Goal: Complete application form: Complete application form

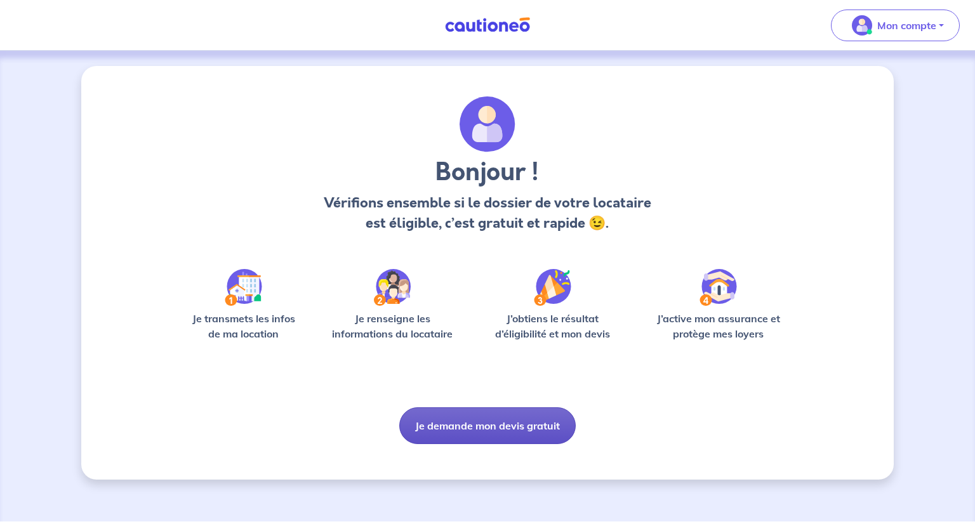
click at [489, 426] on button "Je demande mon devis gratuit" at bounding box center [487, 426] width 176 height 37
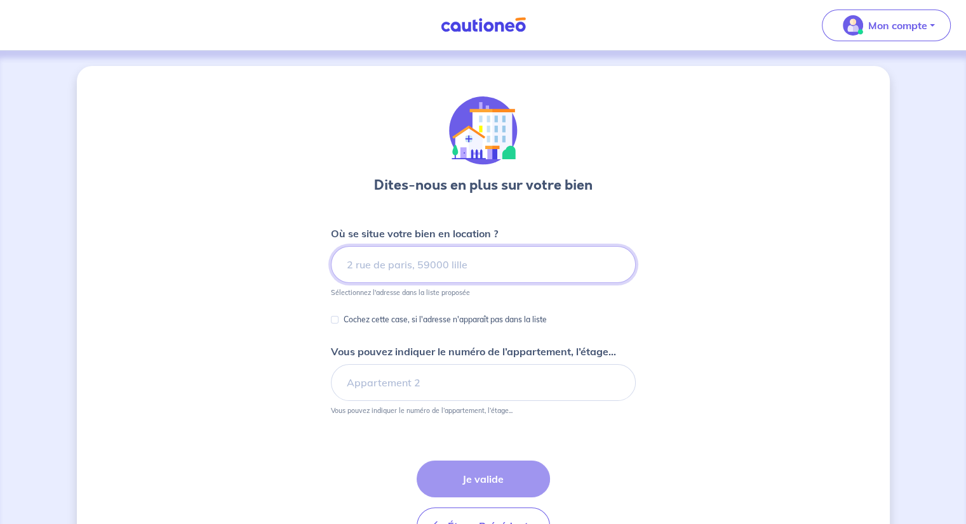
click at [406, 261] on input at bounding box center [483, 264] width 305 height 37
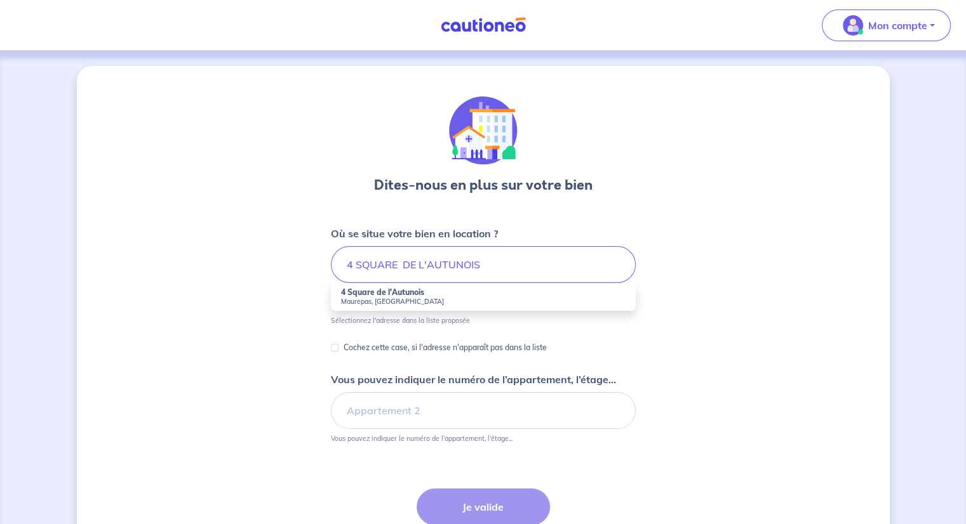
click at [382, 295] on strong "4 Square de l'Autunois" at bounding box center [382, 293] width 83 height 10
type input "4 Square de l'Autunois, [GEOGRAPHIC_DATA], [GEOGRAPHIC_DATA]"
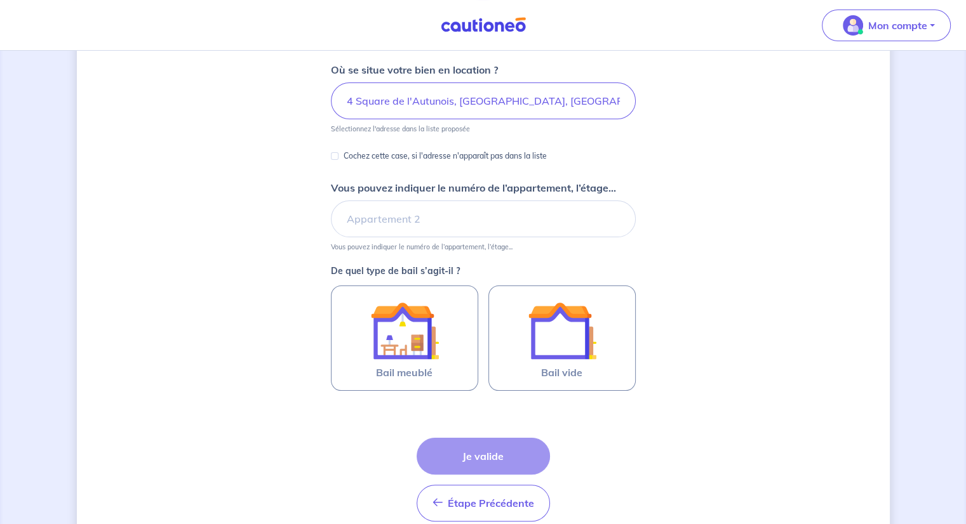
scroll to position [190, 0]
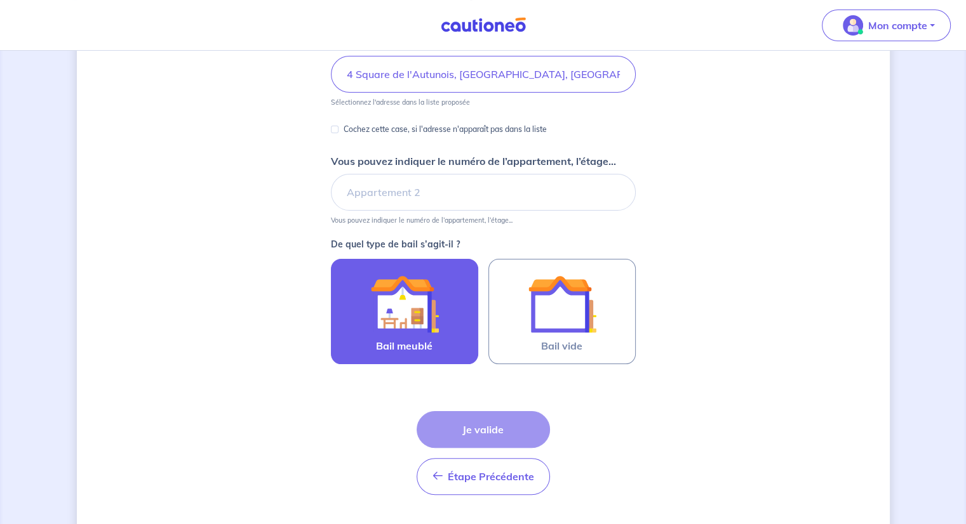
click at [393, 290] on img at bounding box center [404, 304] width 69 height 69
click at [0, 0] on input "Bail meublé" at bounding box center [0, 0] width 0 height 0
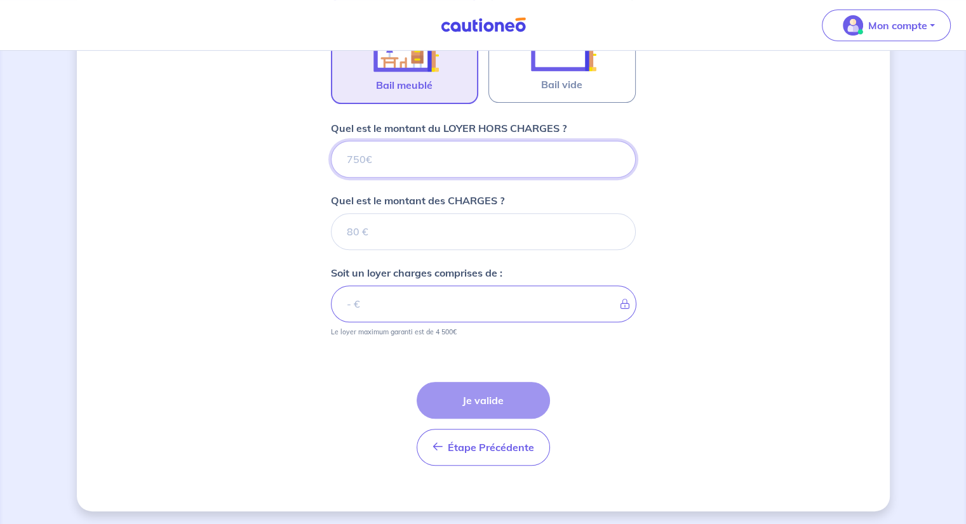
scroll to position [452, 0]
click at [411, 176] on input "Quel est le montant du LOYER HORS CHARGES ?" at bounding box center [483, 159] width 305 height 37
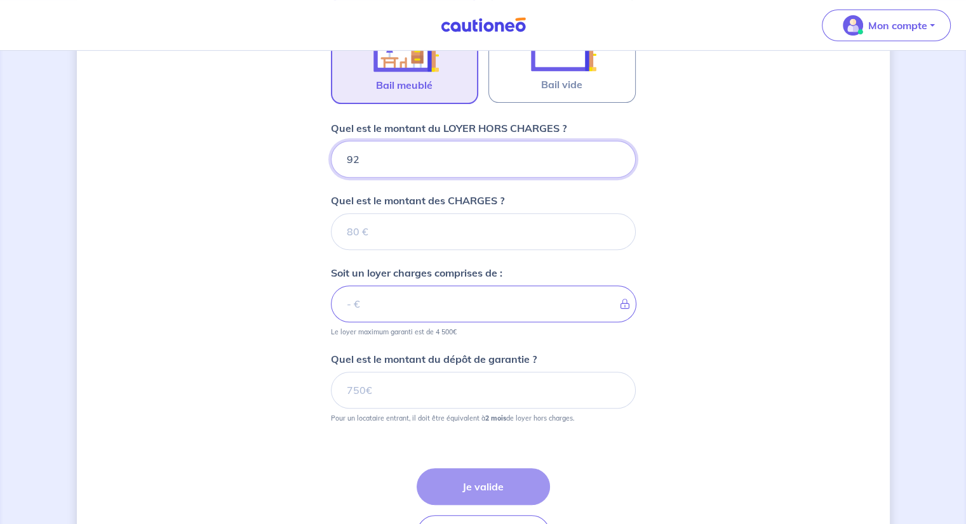
type input "920"
type input "80"
type input "1000"
type input "80"
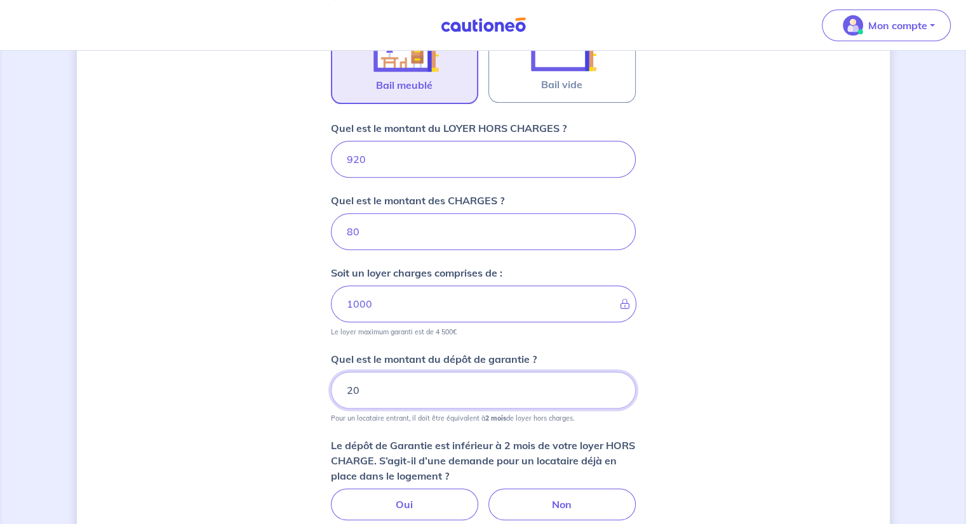
type input "2"
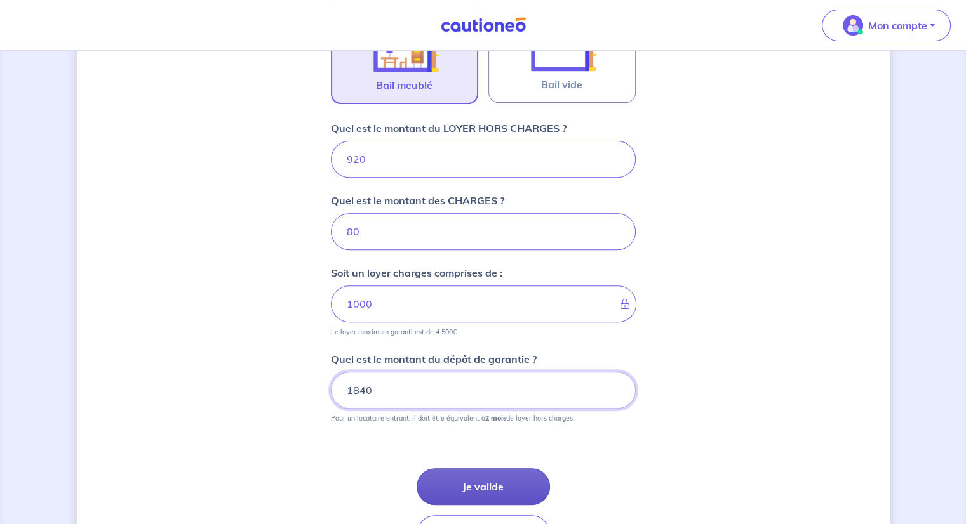
type input "1840"
click at [507, 483] on button "Je valide" at bounding box center [482, 486] width 133 height 37
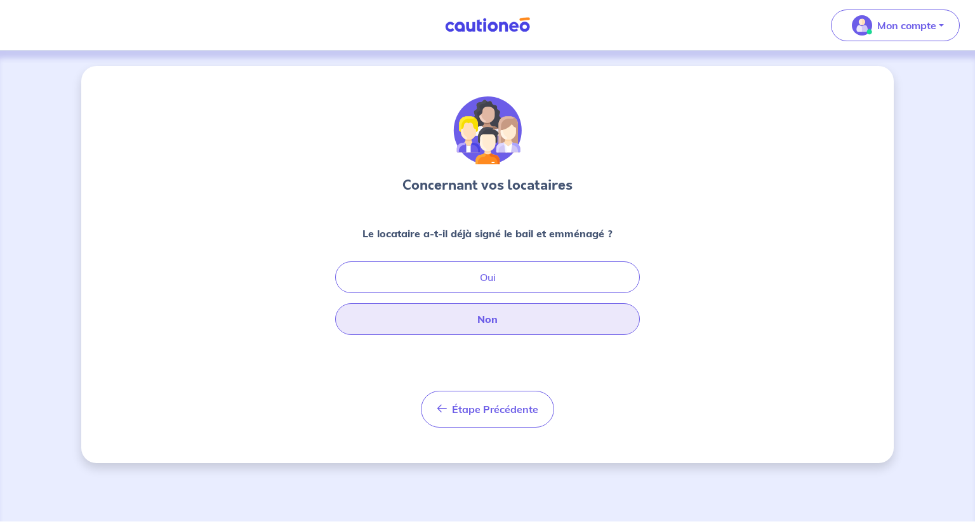
click at [531, 309] on button "Non" at bounding box center [487, 319] width 305 height 32
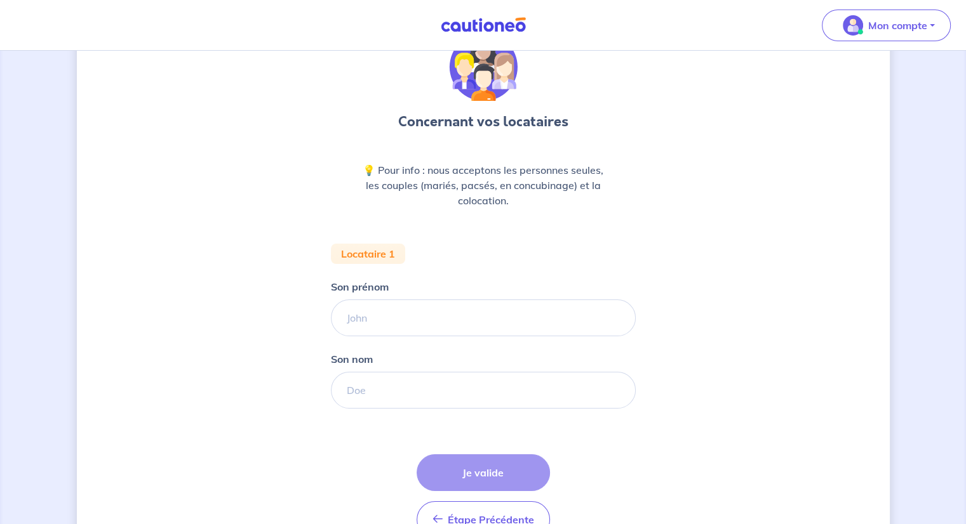
scroll to position [137, 0]
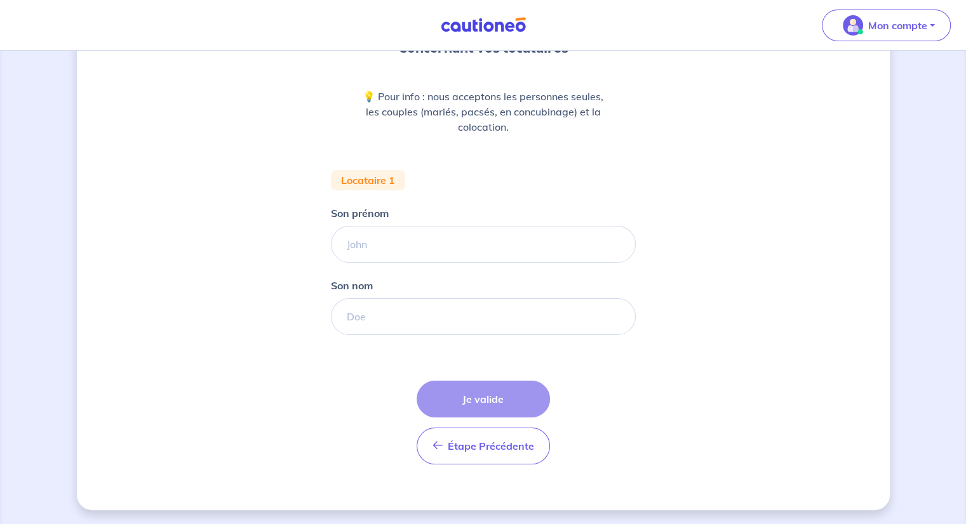
click at [363, 224] on div "Son prénom" at bounding box center [483, 234] width 305 height 57
click at [364, 238] on input "Son prénom" at bounding box center [483, 244] width 305 height 37
type input "[PERSON_NAME]"
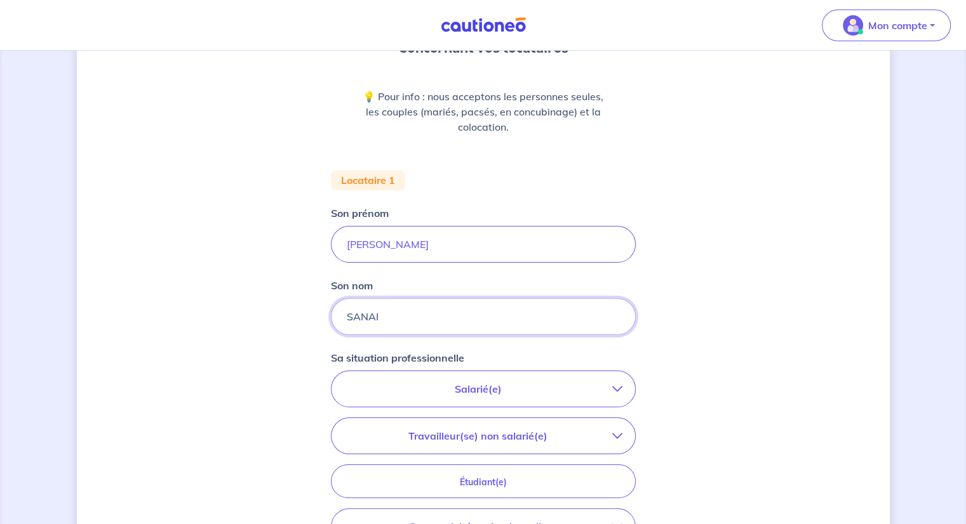
type input "SANAI"
click at [488, 392] on p "Salarié(e)" at bounding box center [478, 389] width 268 height 15
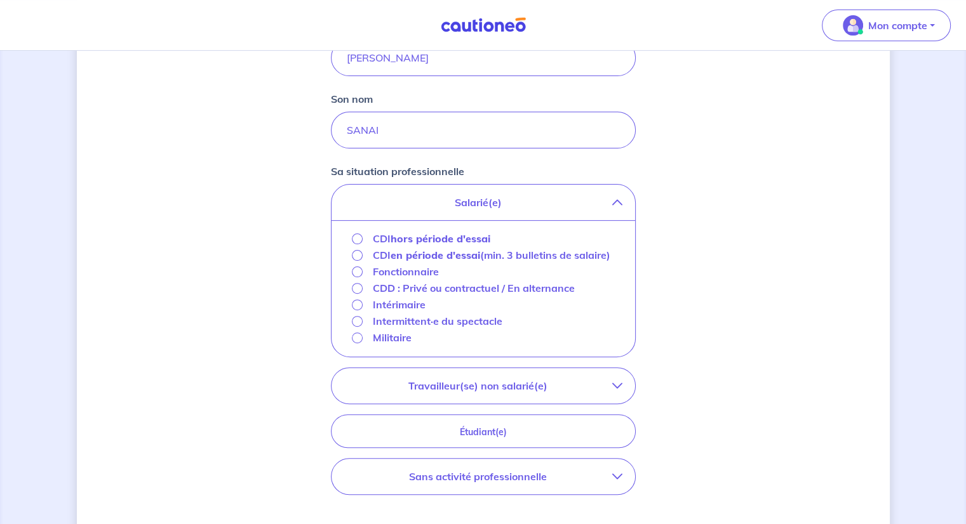
scroll to position [328, 0]
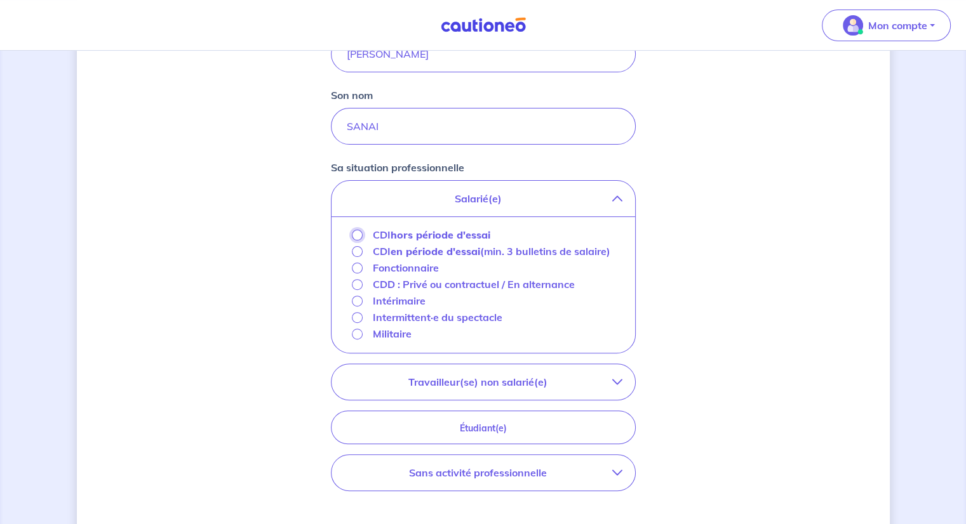
click at [355, 235] on input "CDI hors période d'essai" at bounding box center [357, 235] width 11 height 11
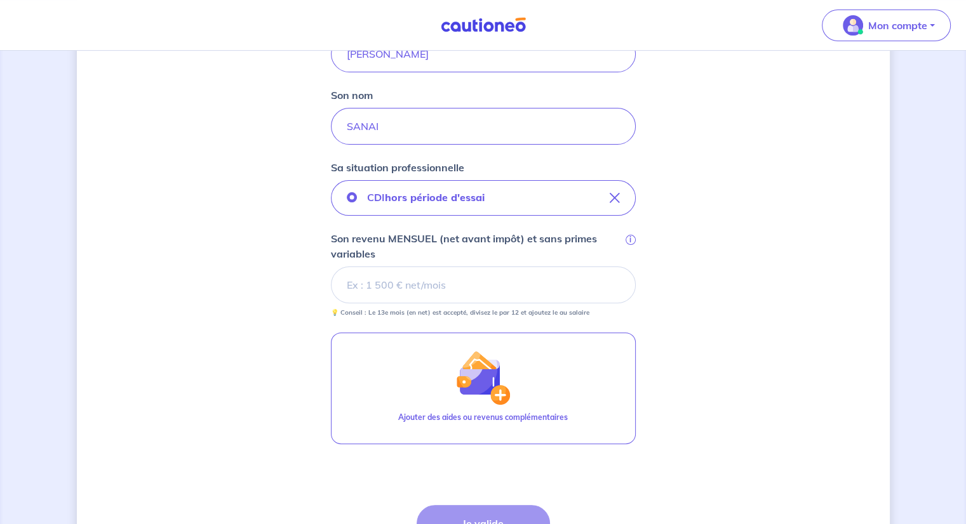
click at [448, 287] on input "Son revenu MENSUEL (net avant impôt) et sans primes variables i" at bounding box center [483, 285] width 305 height 37
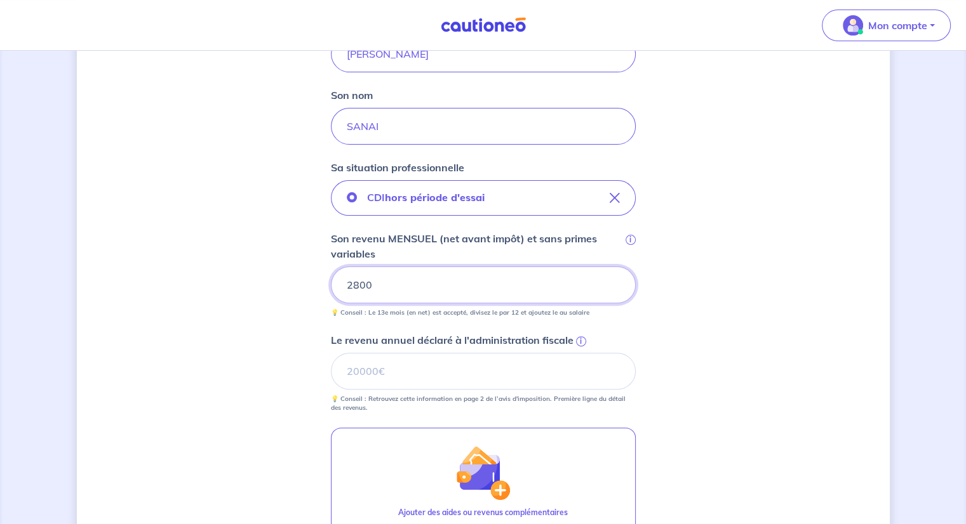
click at [447, 288] on input "2800" at bounding box center [483, 285] width 305 height 37
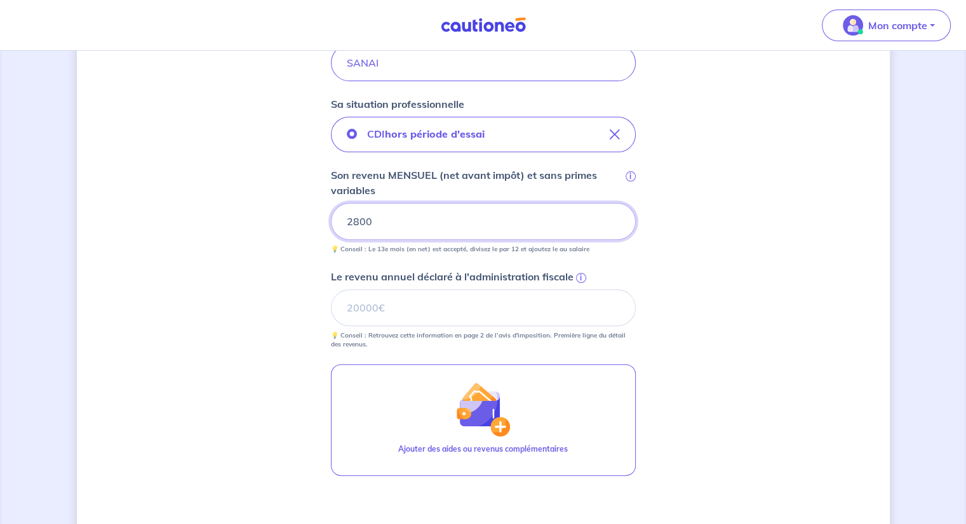
scroll to position [455, 0]
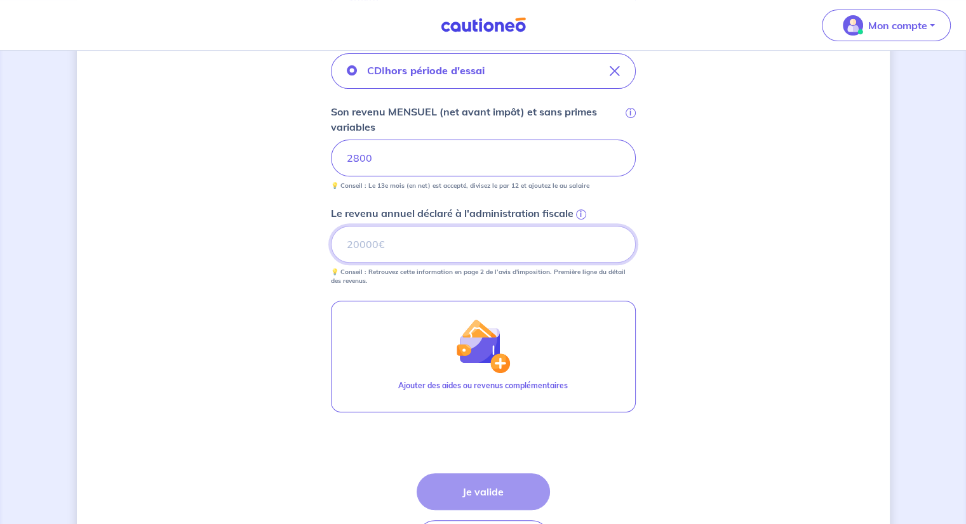
click at [427, 251] on input "Le revenu annuel déclaré à l'administration fiscale i" at bounding box center [483, 244] width 305 height 37
type input "33600"
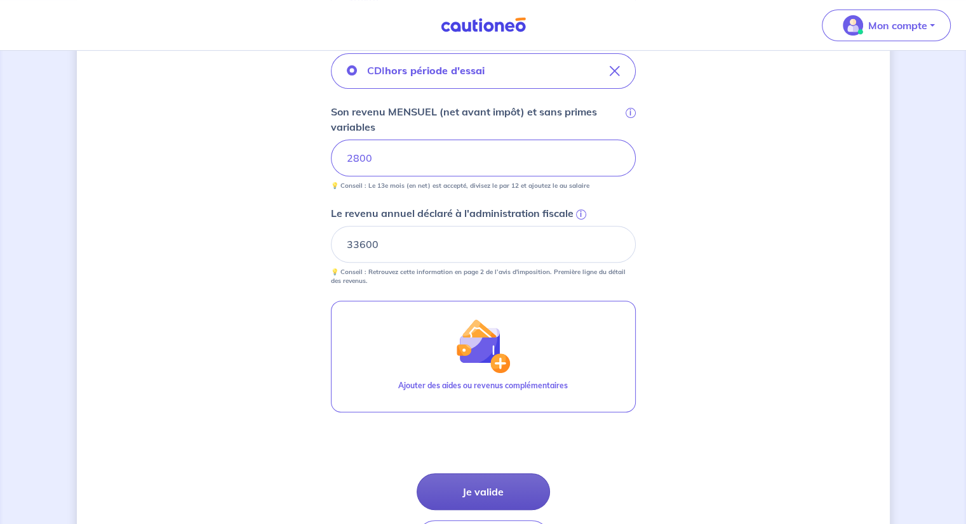
click at [492, 491] on button "Je valide" at bounding box center [482, 492] width 133 height 37
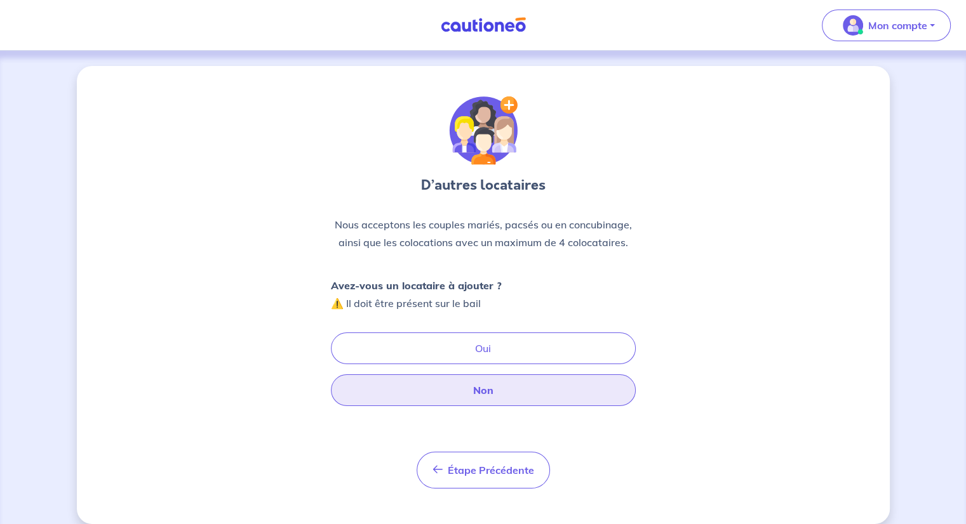
click at [519, 404] on button "Non" at bounding box center [483, 391] width 305 height 32
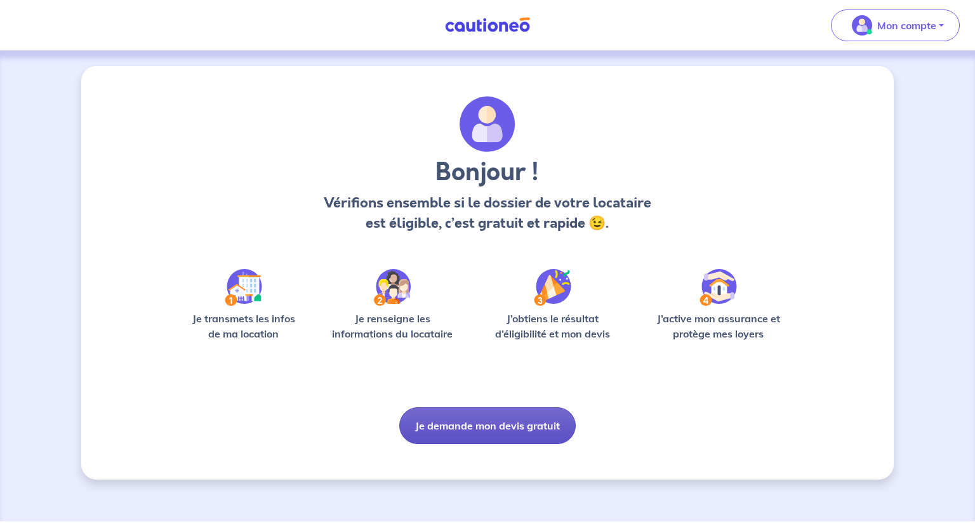
click at [479, 427] on button "Je demande mon devis gratuit" at bounding box center [487, 426] width 176 height 37
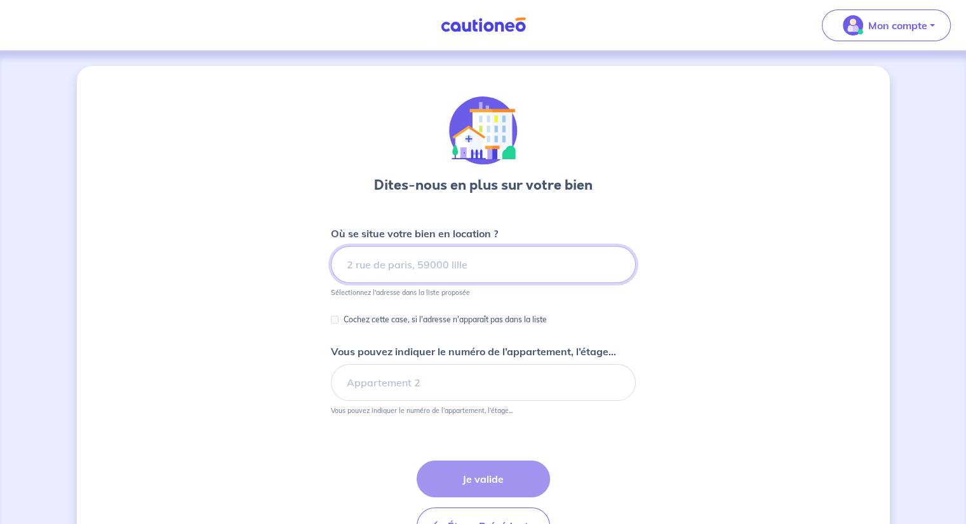
click at [463, 248] on input at bounding box center [483, 264] width 305 height 37
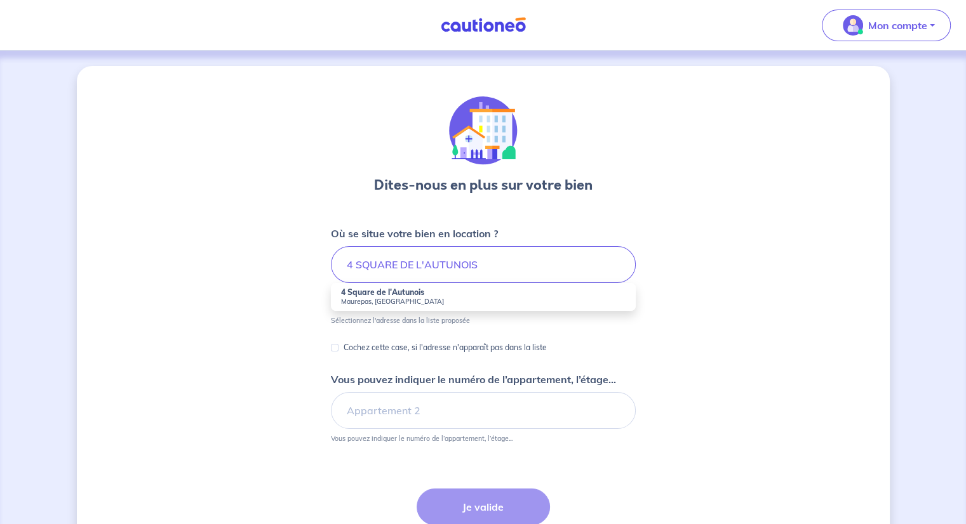
click at [449, 293] on li "4 Square de l'Autunois [GEOGRAPHIC_DATA], [GEOGRAPHIC_DATA]" at bounding box center [483, 297] width 305 height 28
type input "4 Square de l'Autunois, [GEOGRAPHIC_DATA], [GEOGRAPHIC_DATA]"
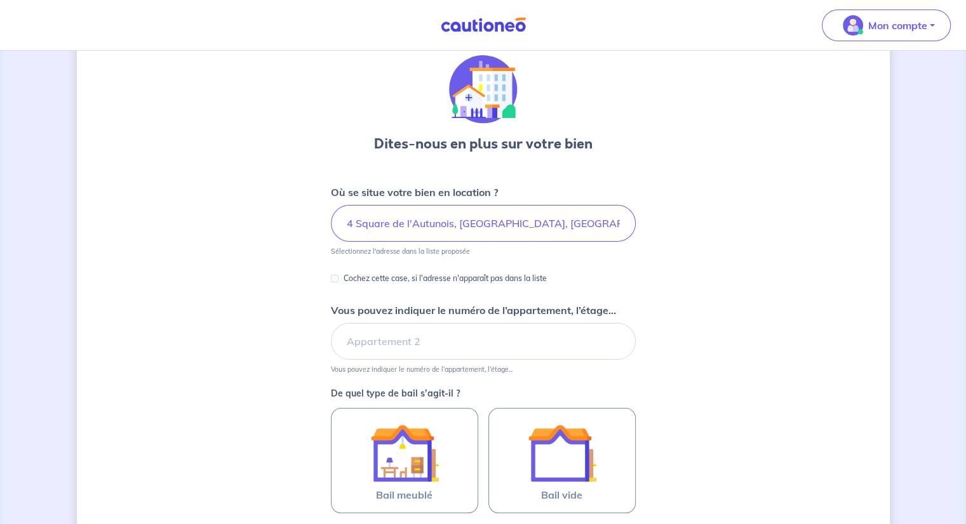
scroll to position [127, 0]
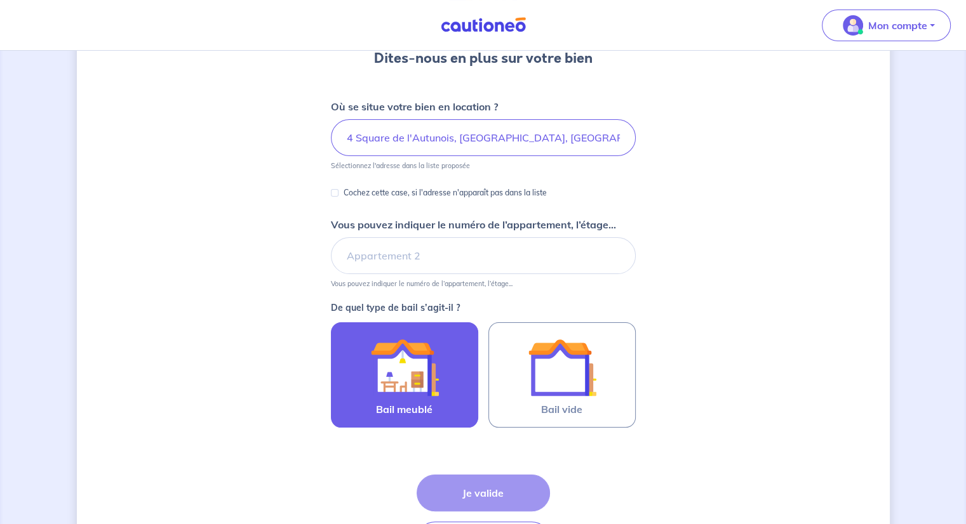
click at [442, 374] on div at bounding box center [405, 367] width 116 height 69
click at [0, 0] on input "Bail meublé" at bounding box center [0, 0] width 0 height 0
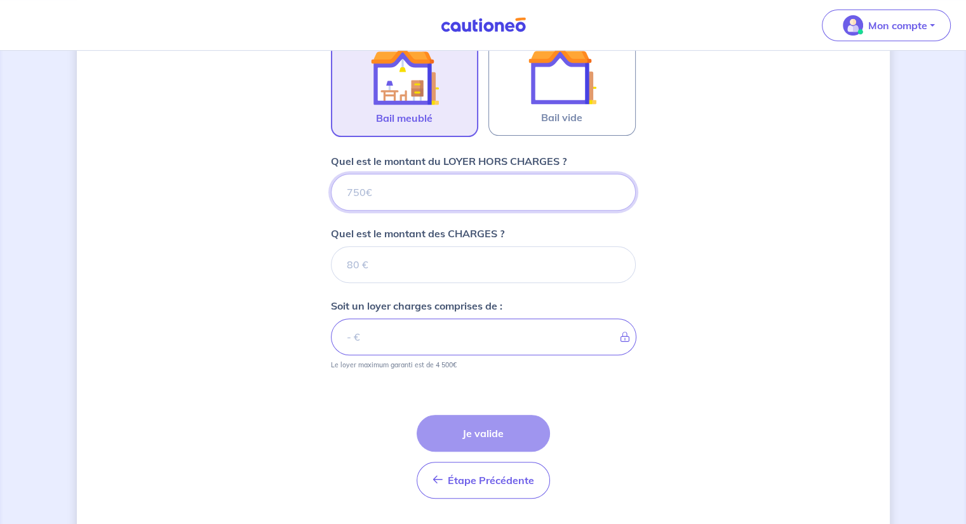
scroll to position [452, 0]
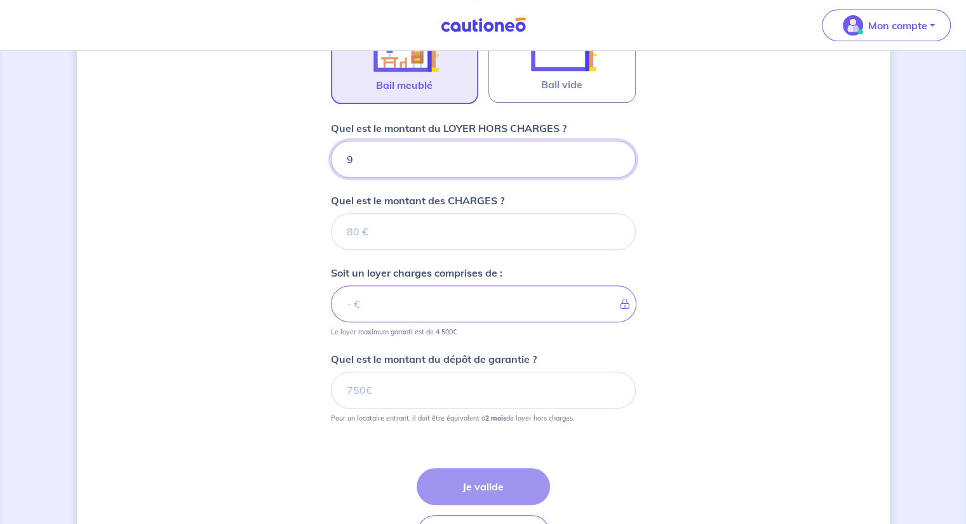
type input "92"
type input "920"
type input "80"
type input "1000"
type input "80"
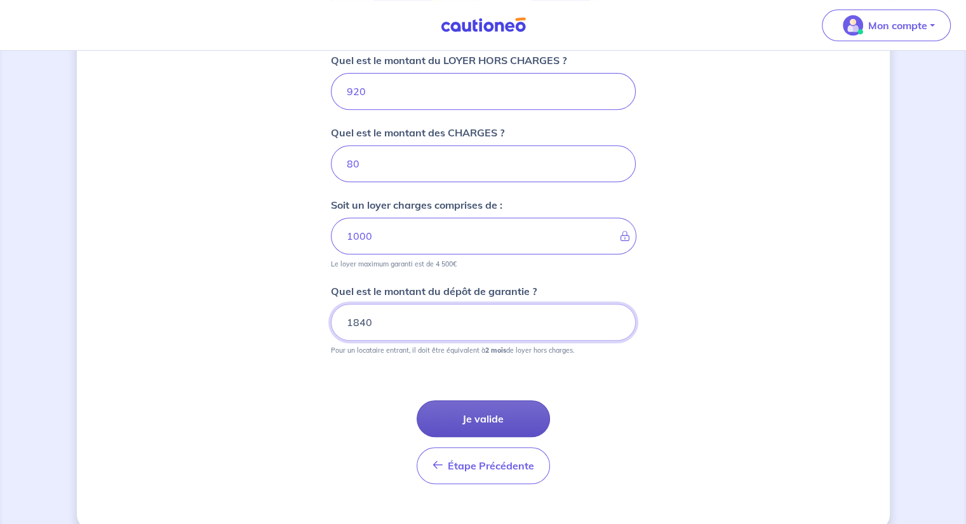
scroll to position [538, 0]
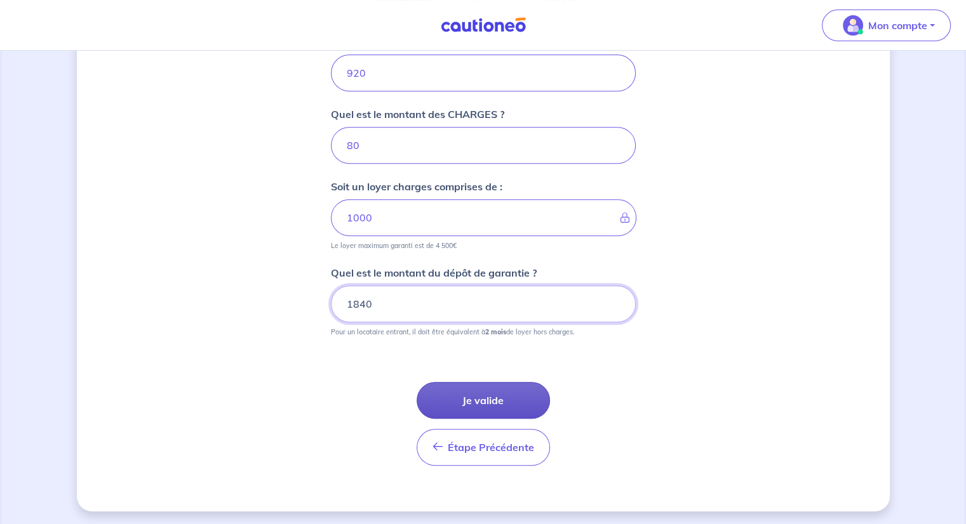
type input "1840"
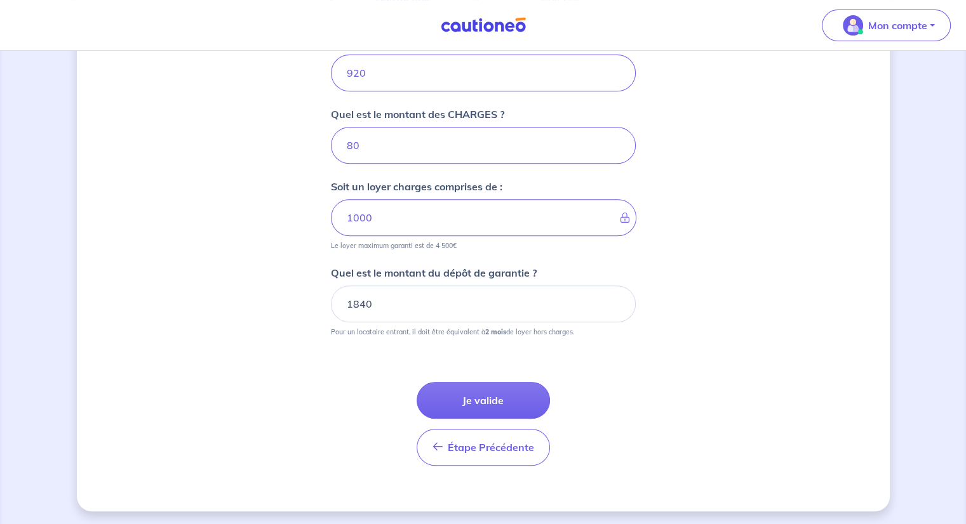
click at [488, 399] on button "Je valide" at bounding box center [482, 400] width 133 height 37
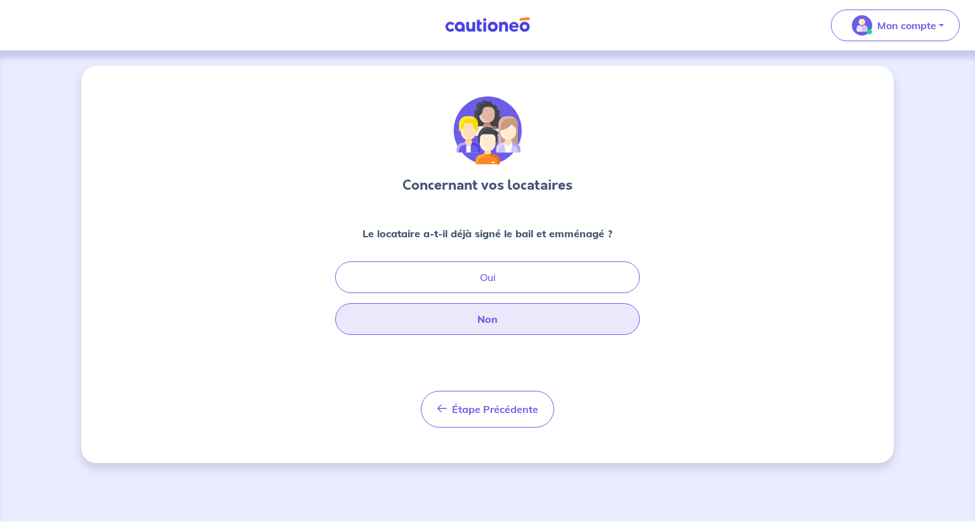
click at [500, 310] on button "Non" at bounding box center [487, 319] width 305 height 32
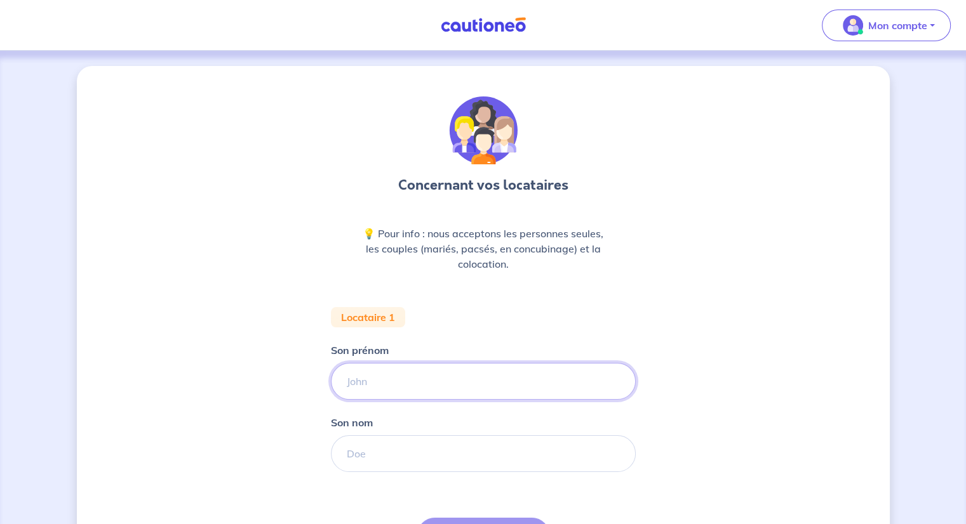
click at [437, 369] on input "Son prénom" at bounding box center [483, 381] width 305 height 37
click at [439, 374] on input "Son prénom" at bounding box center [483, 381] width 305 height 37
type input "[PERSON_NAME]"
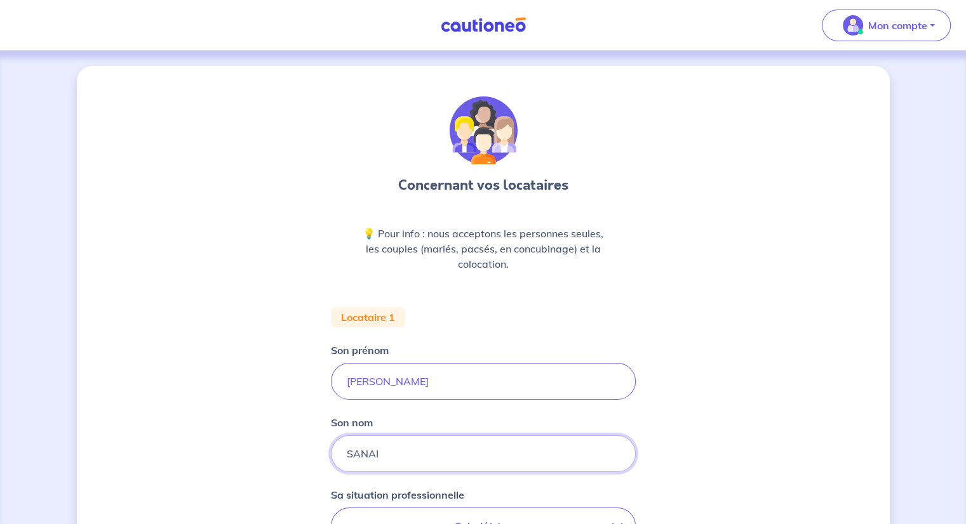
type input "SANAI"
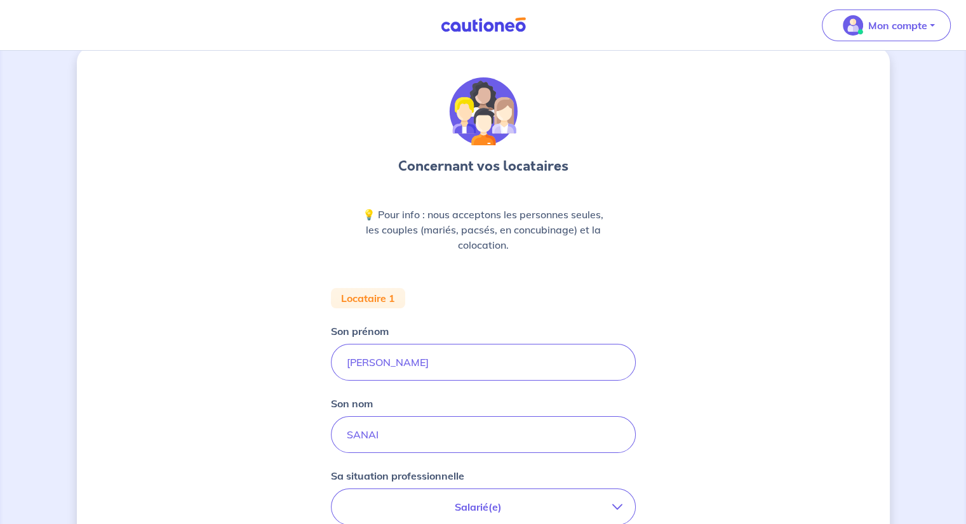
scroll to position [146, 0]
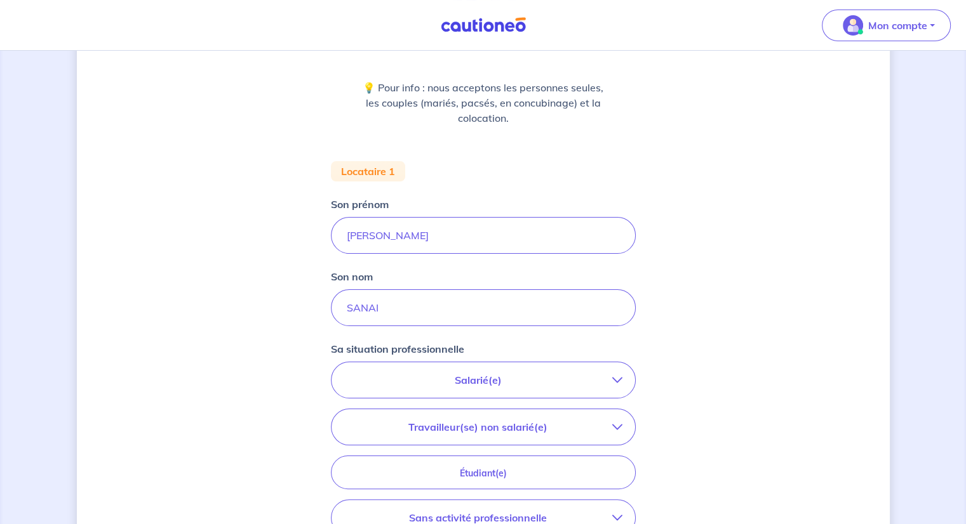
click at [444, 379] on p "Salarié(e)" at bounding box center [478, 380] width 268 height 15
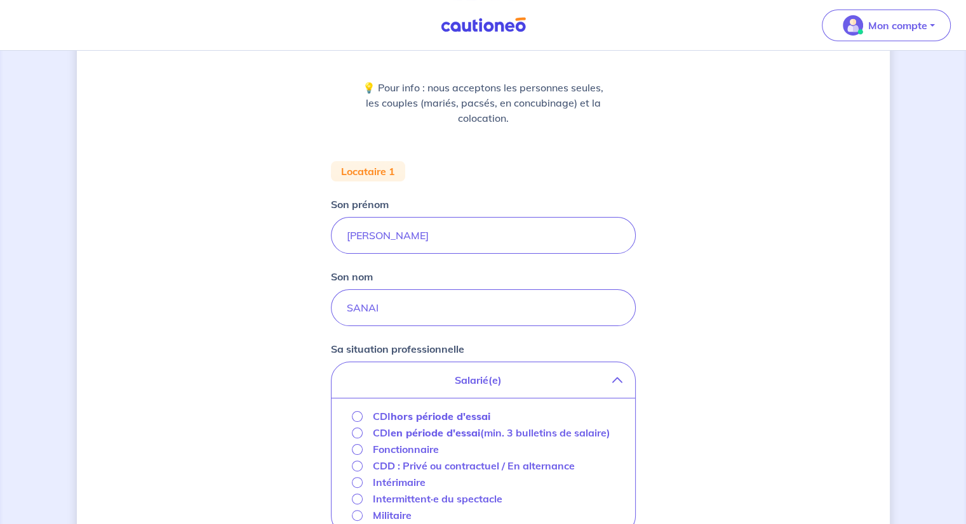
click at [454, 410] on strong "hors période d'essai" at bounding box center [440, 416] width 100 height 13
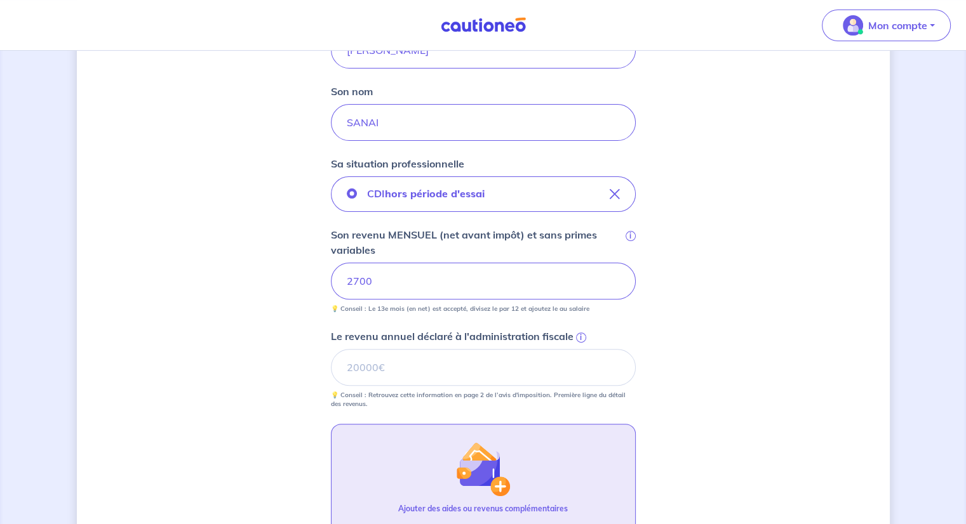
scroll to position [336, 0]
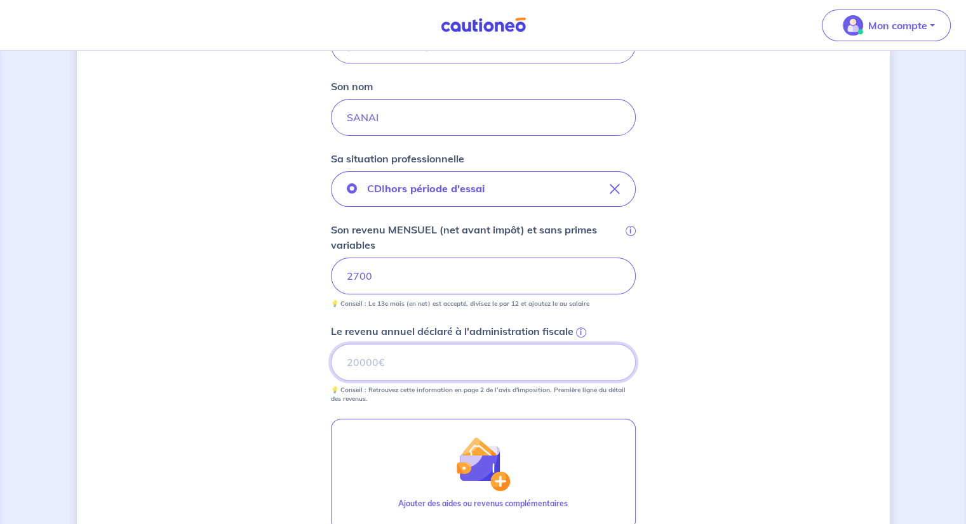
click at [481, 363] on input "Le revenu annuel déclaré à l'administration fiscale i" at bounding box center [483, 362] width 305 height 37
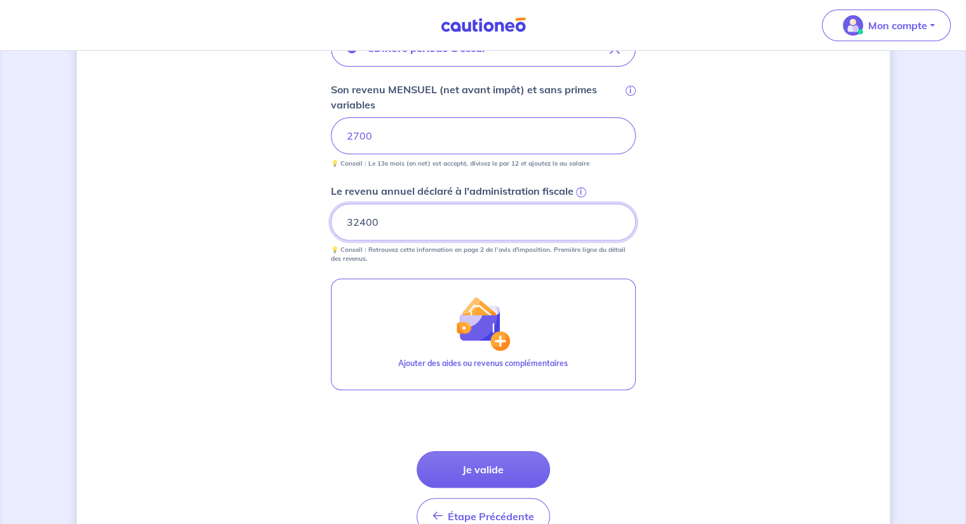
scroll to position [547, 0]
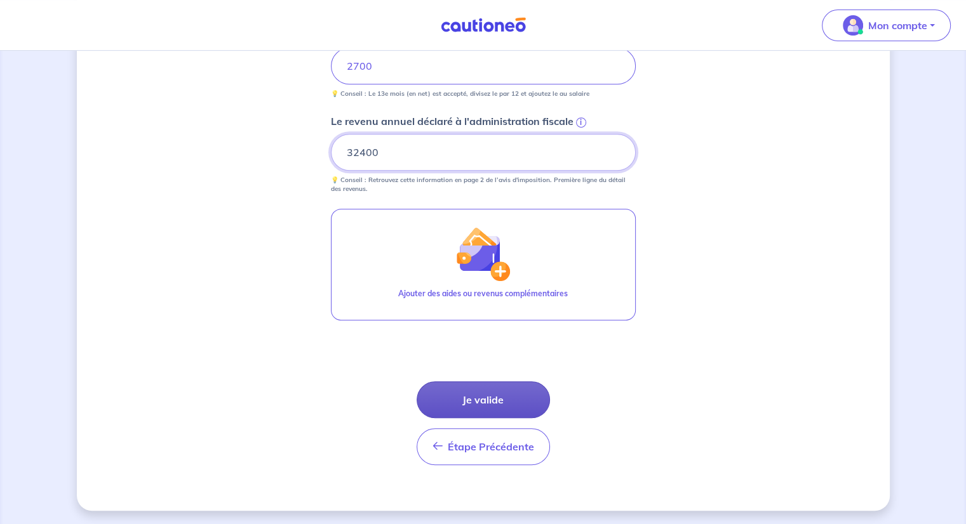
type input "32400"
click at [464, 402] on button "Je valide" at bounding box center [482, 400] width 133 height 37
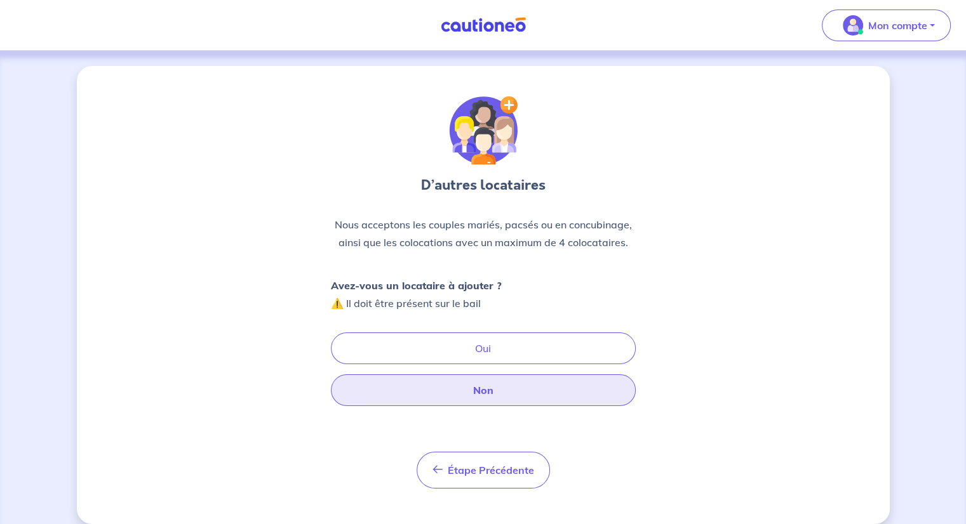
click at [488, 394] on button "Non" at bounding box center [483, 391] width 305 height 32
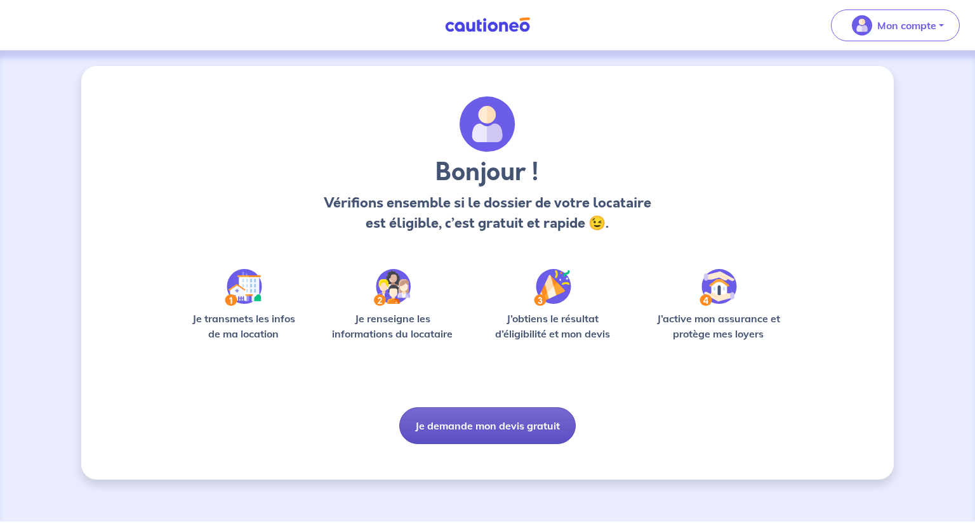
click at [482, 422] on button "Je demande mon devis gratuit" at bounding box center [487, 426] width 176 height 37
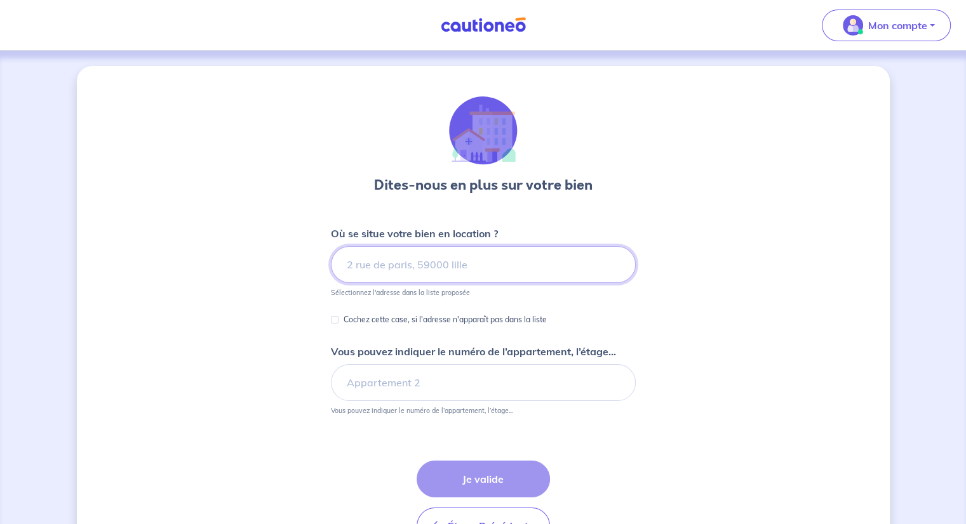
click at [417, 258] on input at bounding box center [483, 264] width 305 height 37
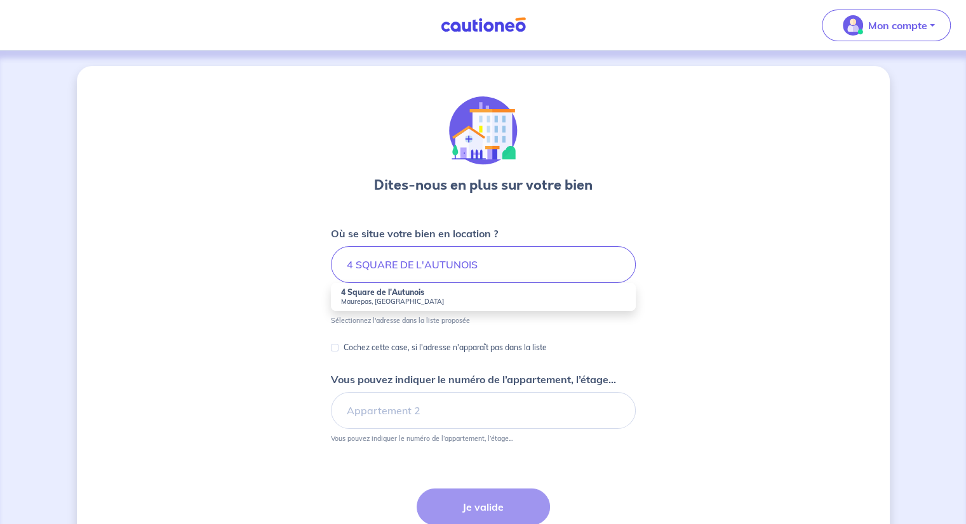
click at [422, 298] on small "Maurepas, [GEOGRAPHIC_DATA]" at bounding box center [483, 301] width 284 height 9
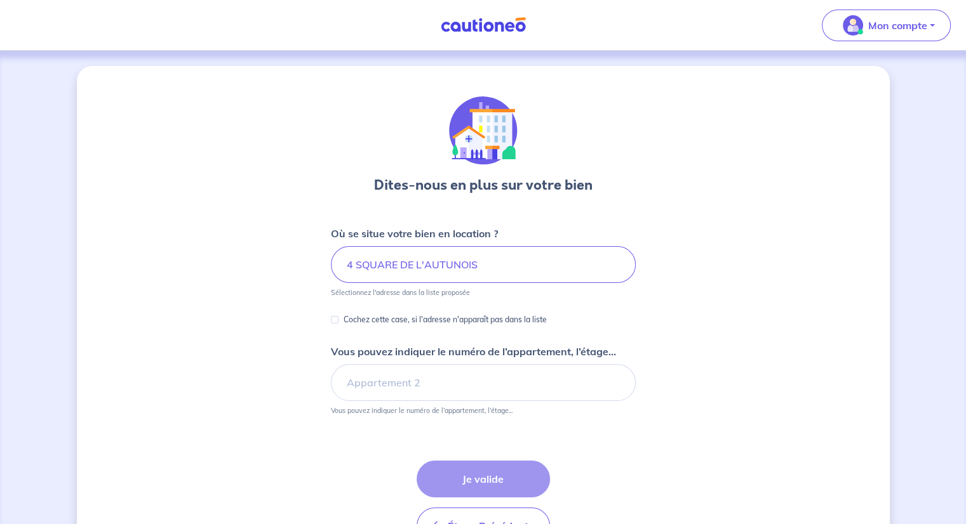
type input "4 Square de l'Autunois, [GEOGRAPHIC_DATA], [GEOGRAPHIC_DATA]"
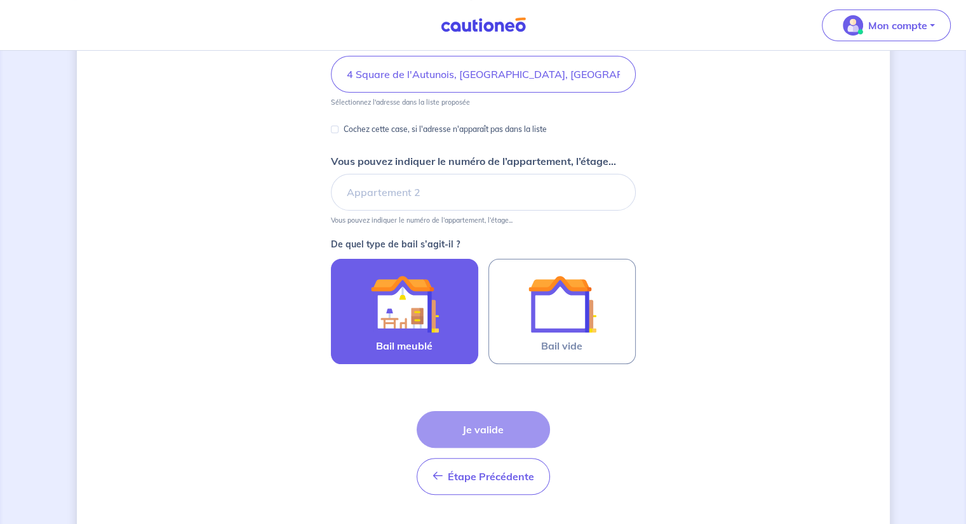
click at [430, 341] on span "Bail meublé" at bounding box center [404, 345] width 56 height 15
click at [0, 0] on input "Bail meublé" at bounding box center [0, 0] width 0 height 0
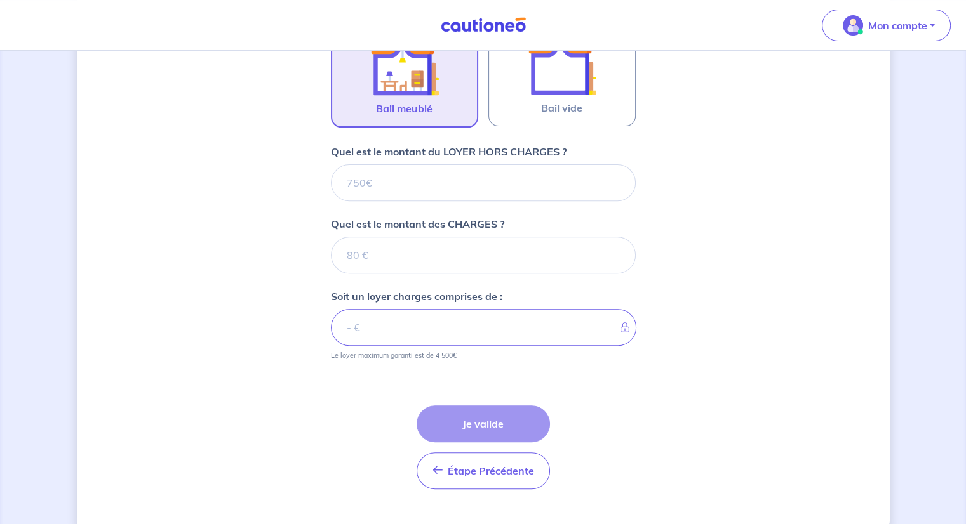
click at [456, 423] on div "Étape Précédente Précédent Je valide Je valide" at bounding box center [483, 432] width 305 height 114
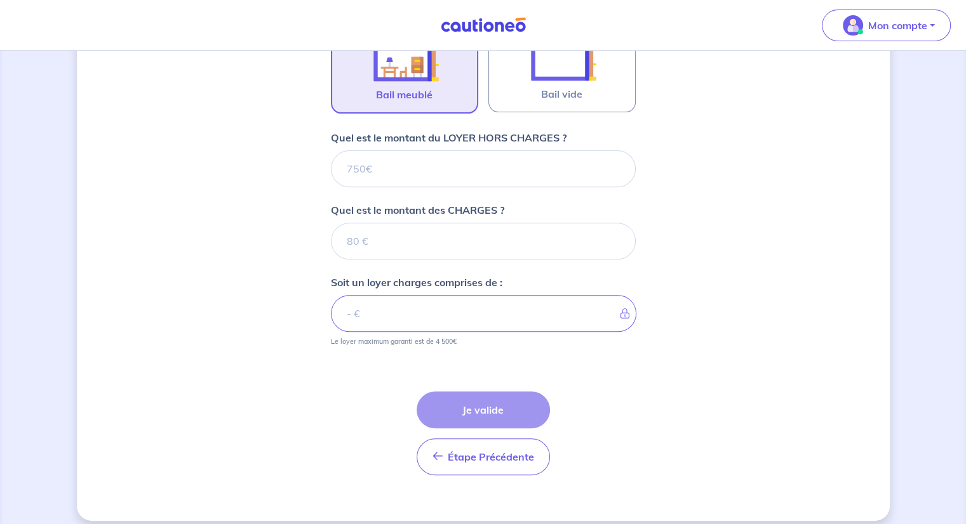
scroll to position [452, 0]
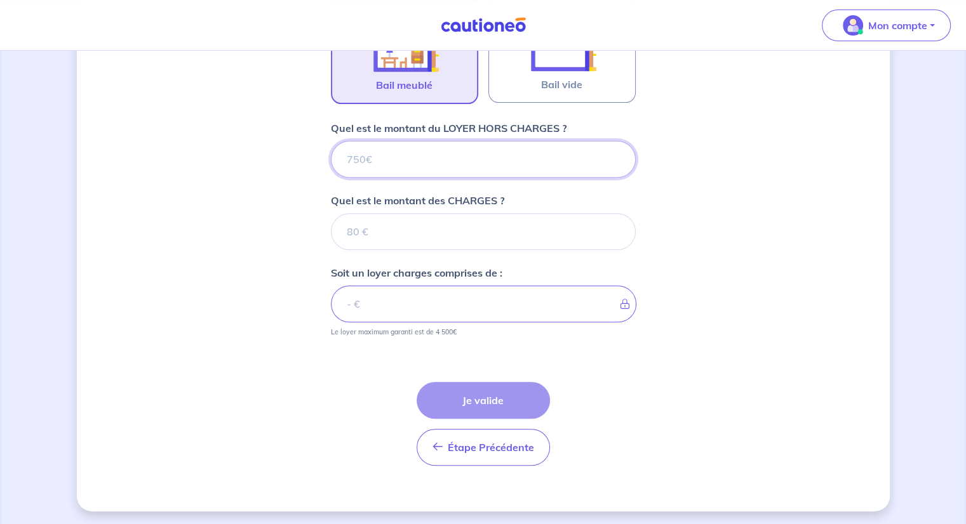
click at [394, 142] on input "Quel est le montant du LOYER HORS CHARGES ?" at bounding box center [483, 159] width 305 height 37
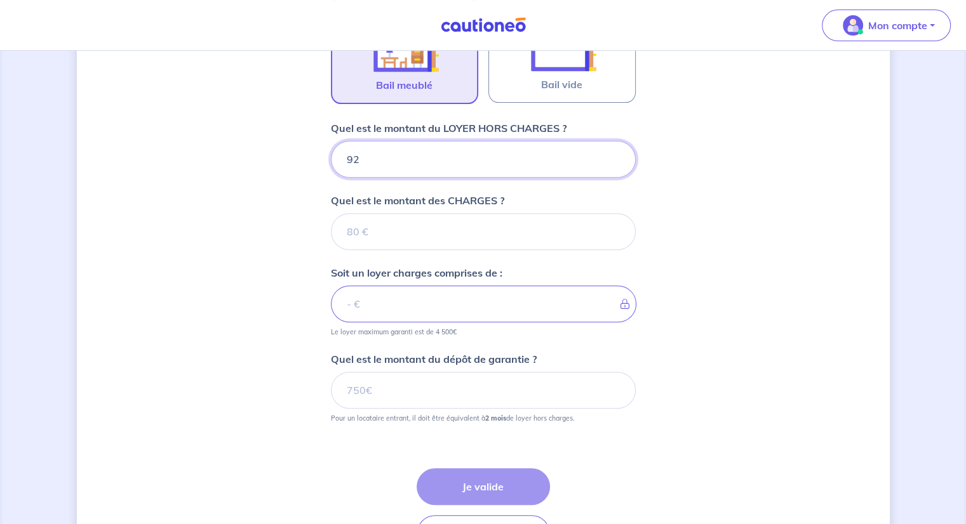
type input "920"
type input "80"
type input "1000"
type input "80"
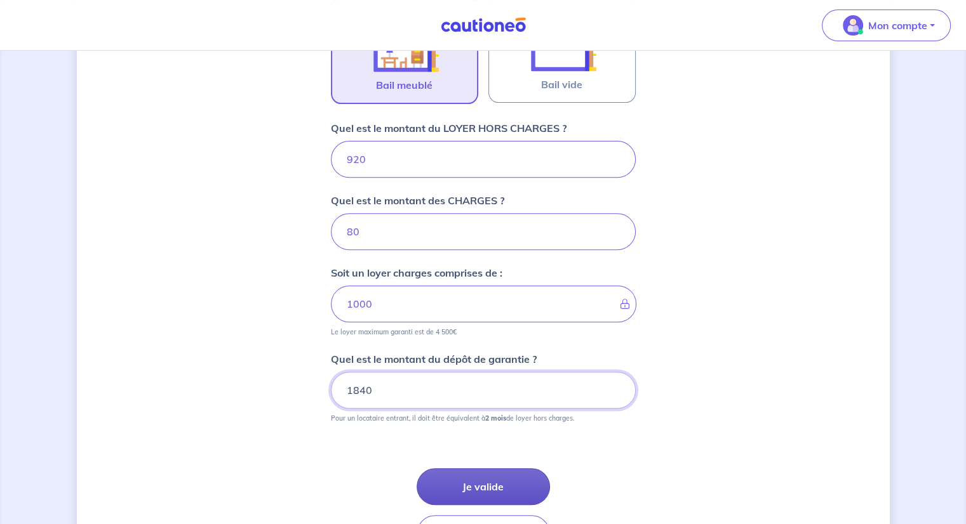
type input "1840"
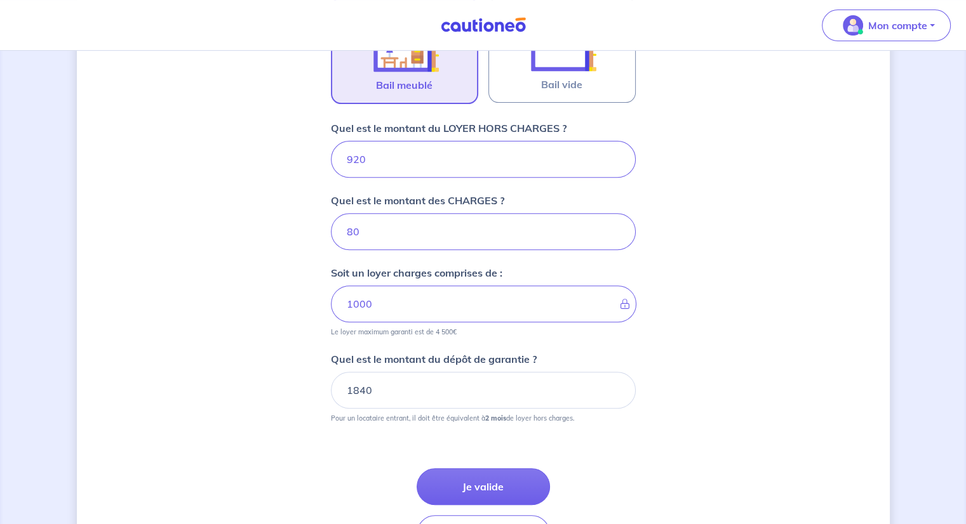
click at [474, 482] on button "Je valide" at bounding box center [482, 486] width 133 height 37
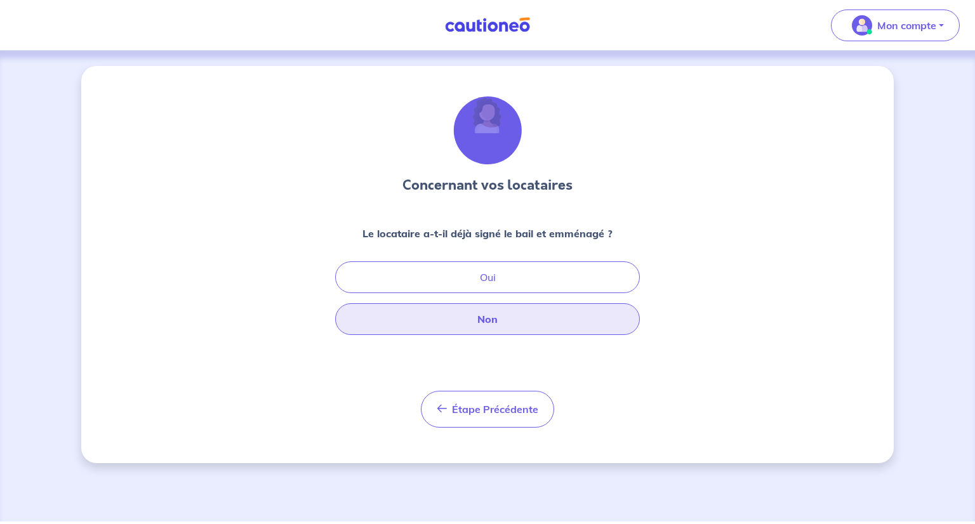
click at [498, 321] on button "Non" at bounding box center [487, 319] width 305 height 32
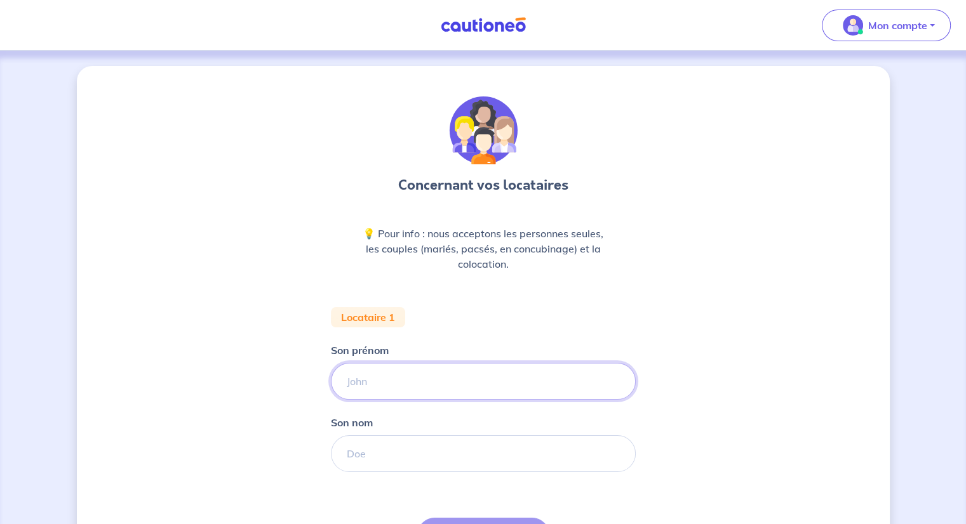
click at [413, 376] on input "Son prénom" at bounding box center [483, 381] width 305 height 37
type input "[PERSON_NAME]"
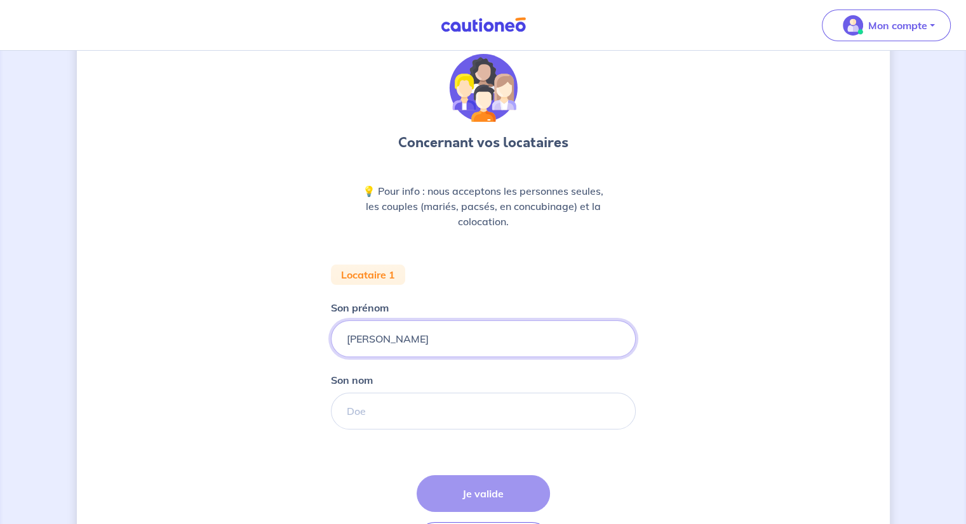
scroll to position [63, 0]
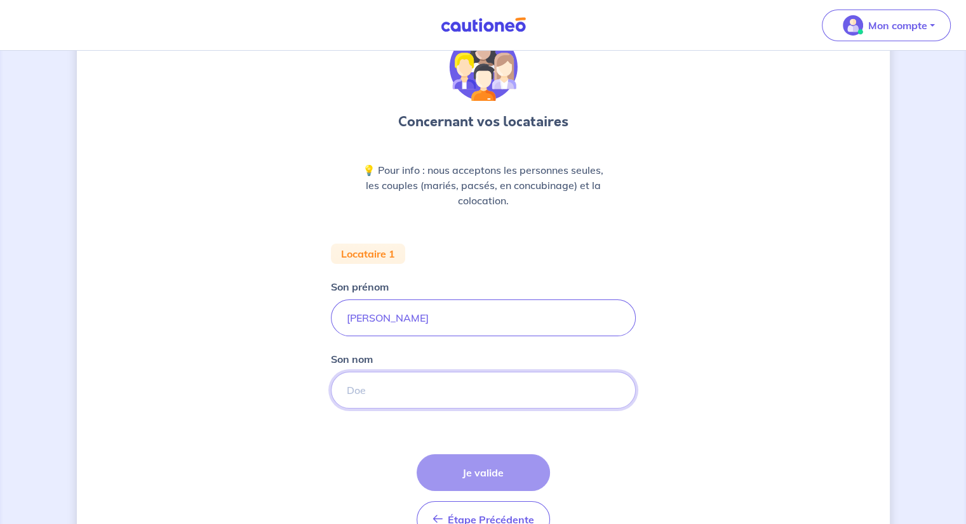
click at [414, 399] on input "Son nom" at bounding box center [483, 390] width 305 height 37
type input "SANAI"
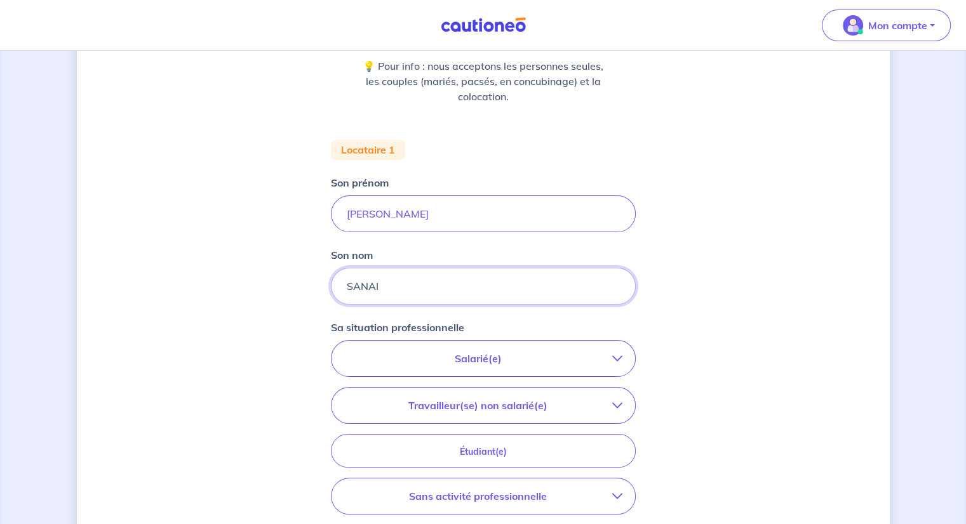
scroll to position [190, 0]
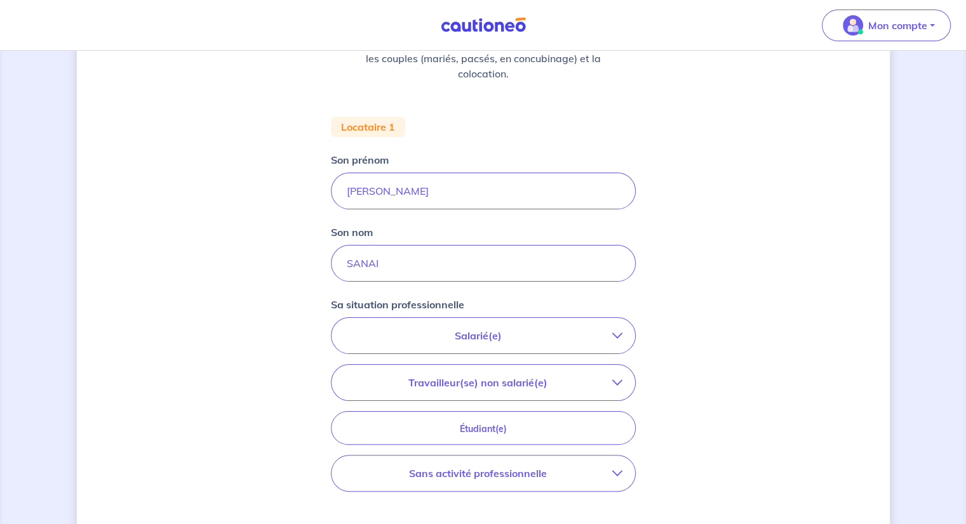
click at [485, 341] on p "Salarié(e)" at bounding box center [478, 335] width 268 height 15
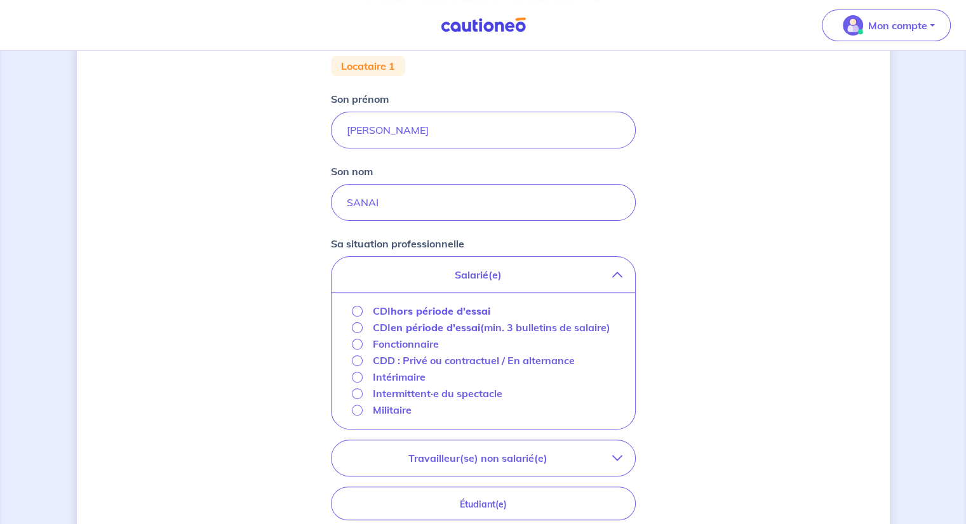
scroll to position [254, 0]
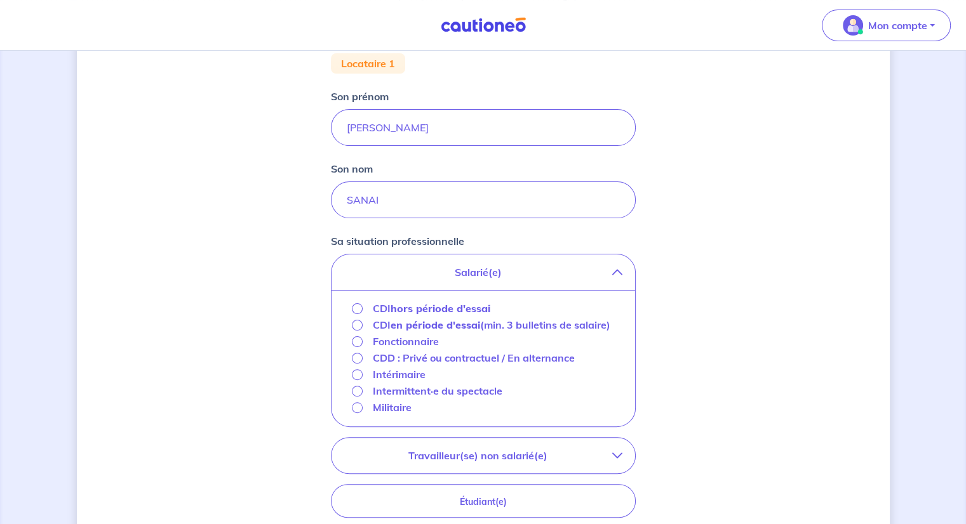
click at [425, 306] on strong "hors période d'essai" at bounding box center [440, 308] width 100 height 13
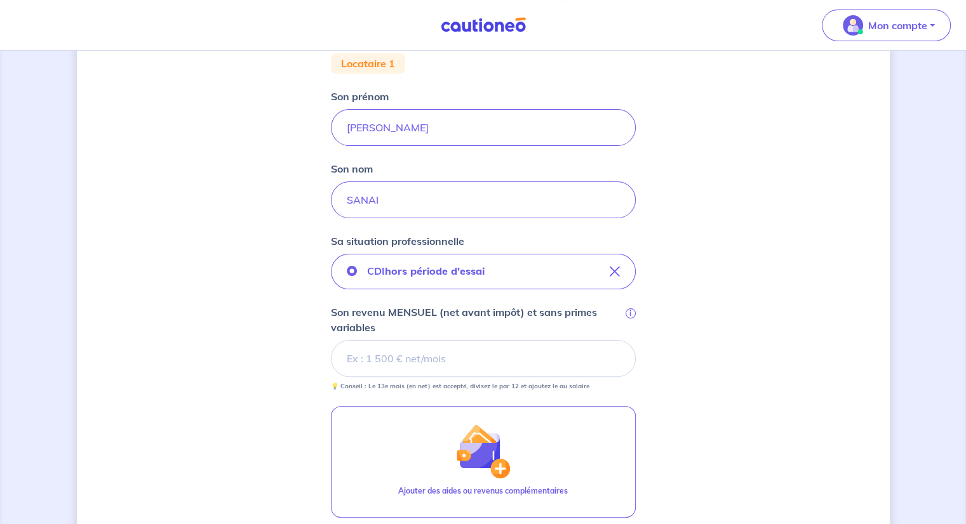
click at [453, 368] on input "Son revenu MENSUEL (net avant impôt) et sans primes variables i" at bounding box center [483, 358] width 305 height 37
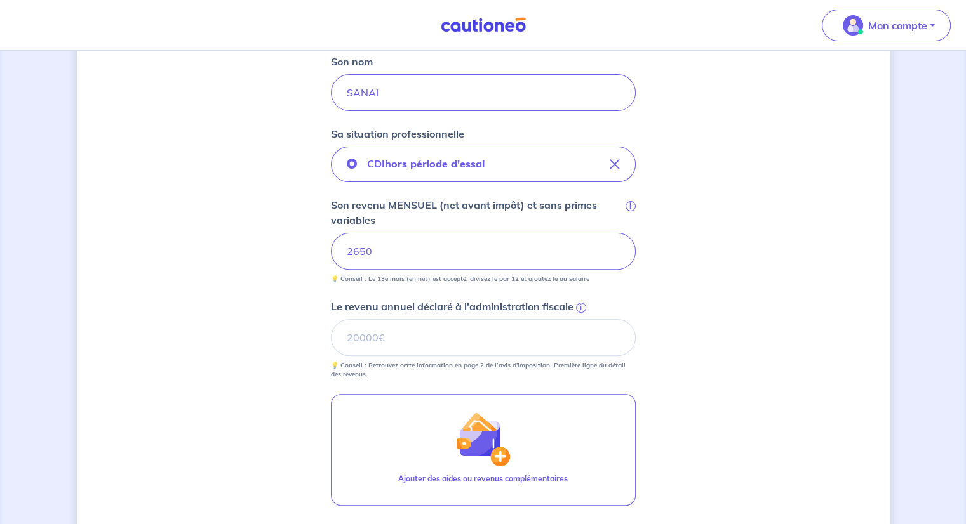
scroll to position [381, 0]
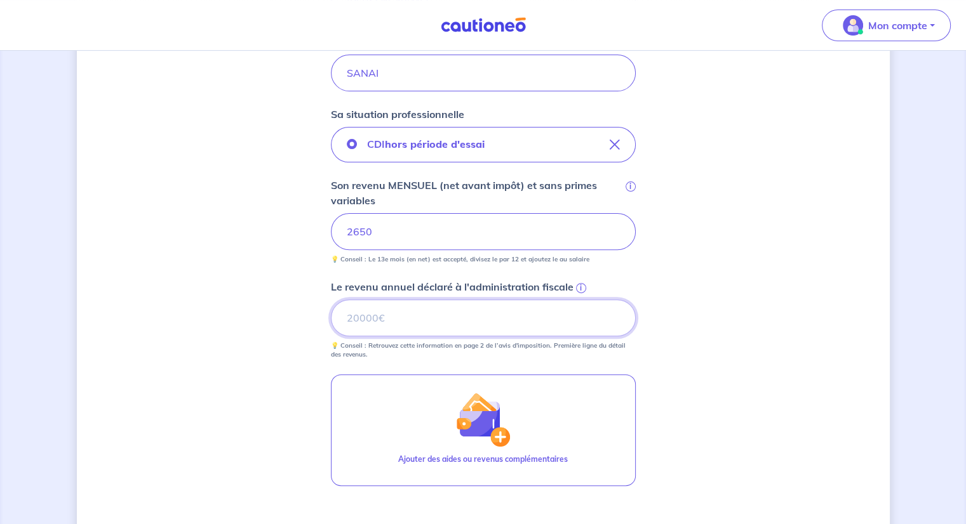
click at [414, 321] on input "Le revenu annuel déclaré à l'administration fiscale i" at bounding box center [483, 318] width 305 height 37
type input "31800"
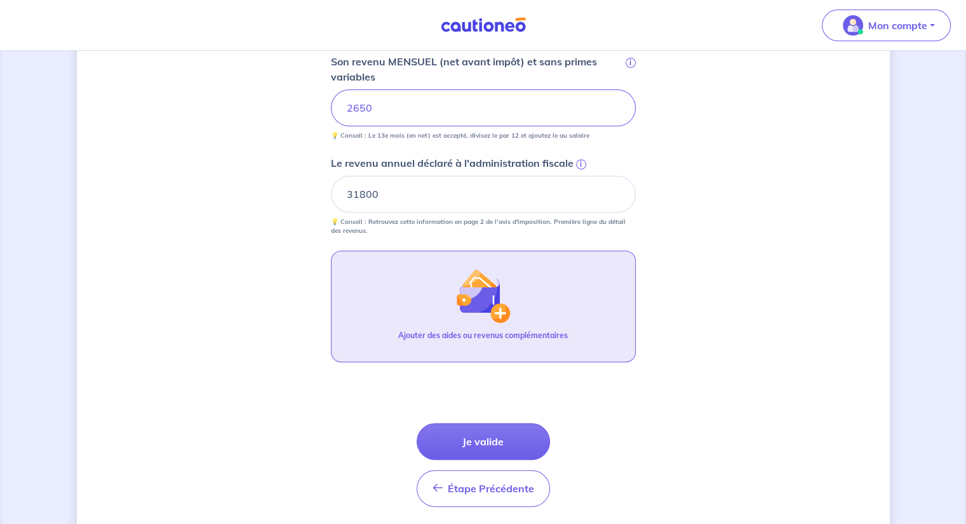
scroll to position [508, 0]
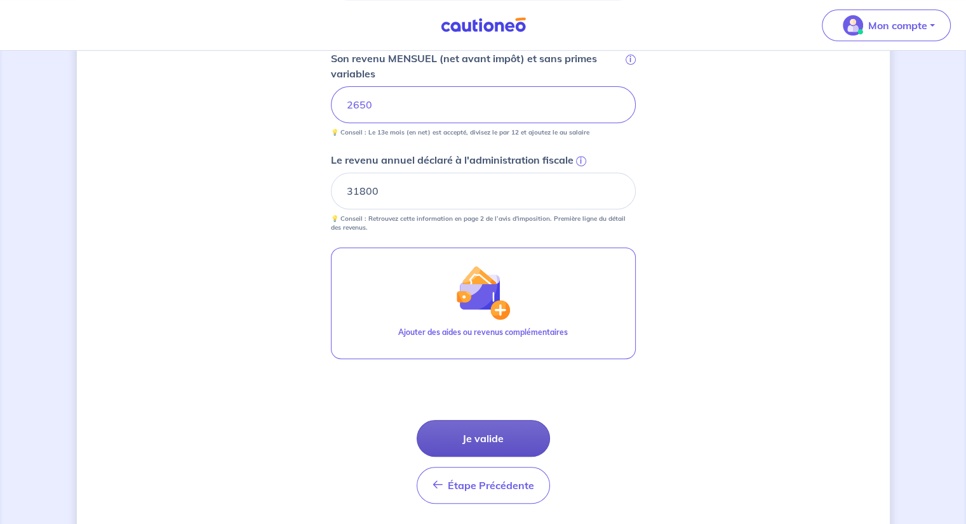
click at [460, 425] on button "Je valide" at bounding box center [482, 438] width 133 height 37
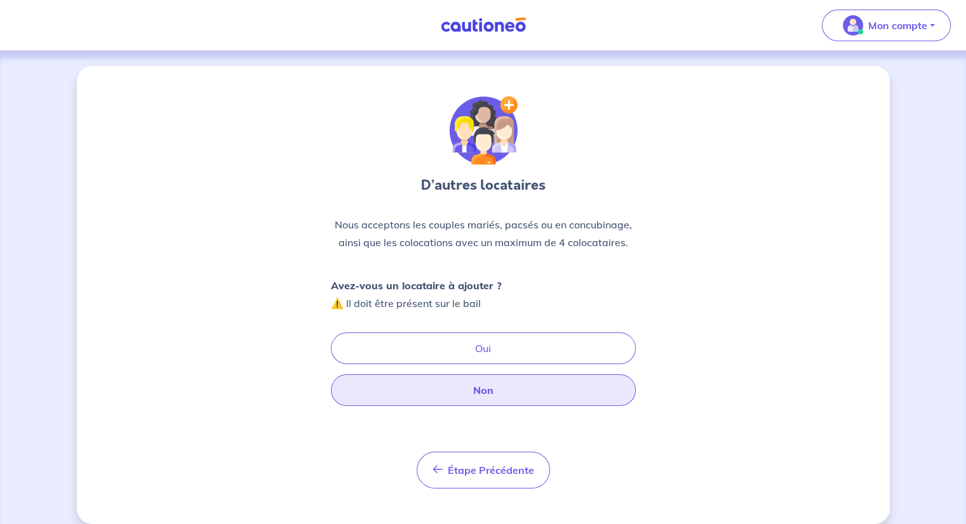
click at [480, 389] on button "Non" at bounding box center [483, 391] width 305 height 32
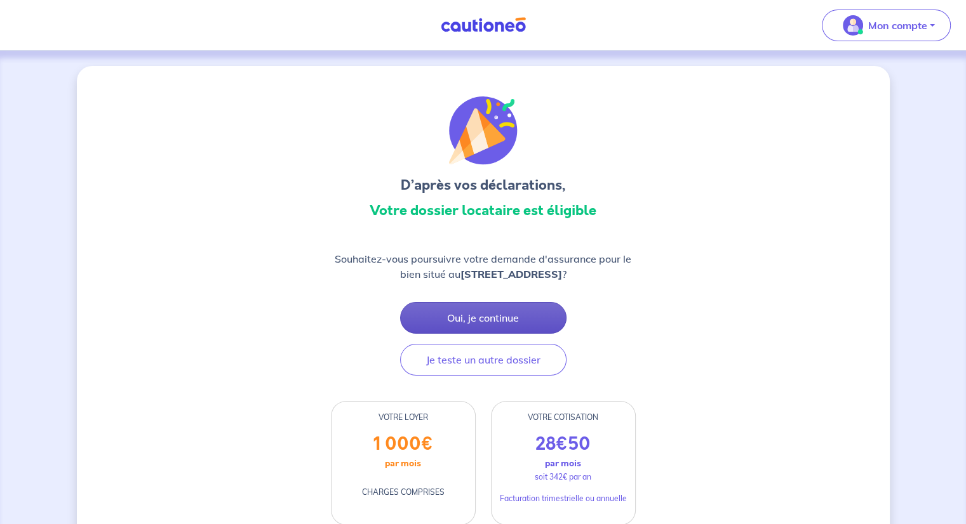
click at [484, 318] on button "Oui, je continue" at bounding box center [483, 318] width 166 height 32
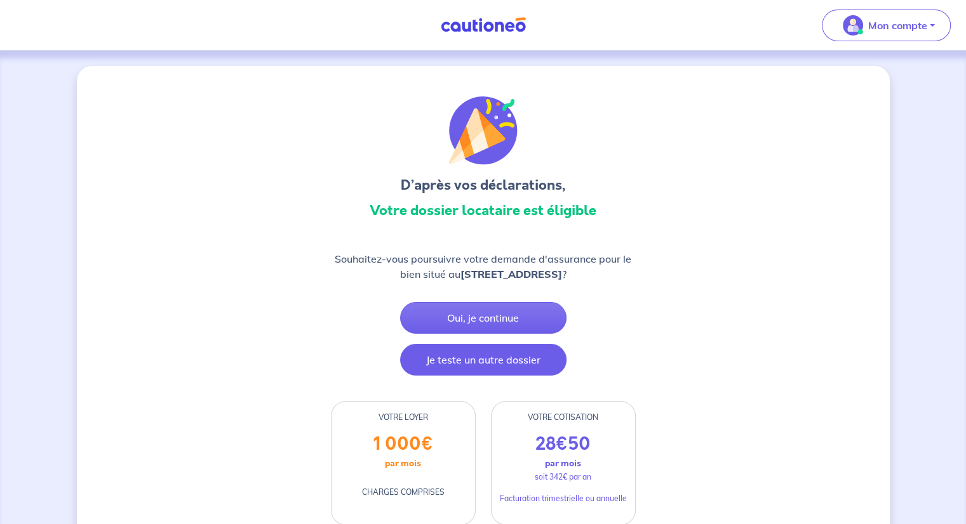
click at [449, 368] on button "Je teste un autre dossier" at bounding box center [483, 360] width 166 height 32
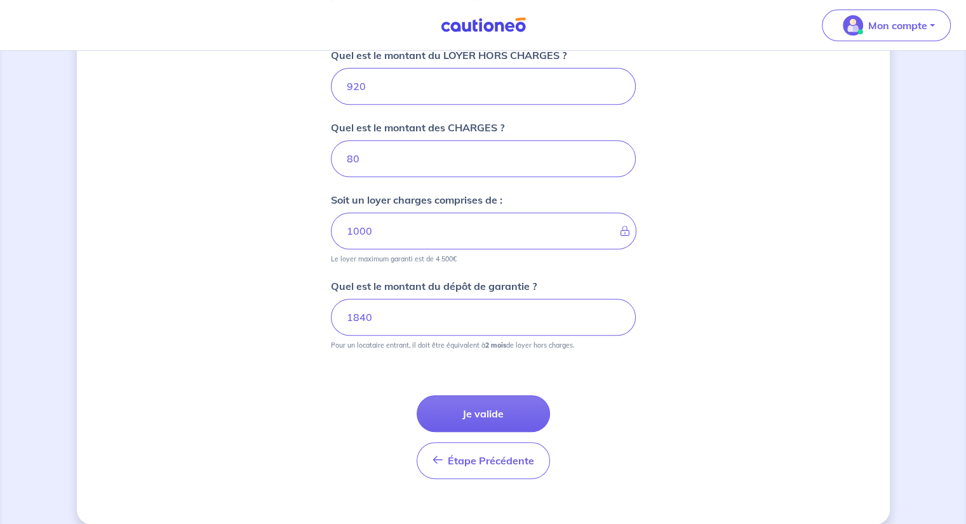
scroll to position [538, 0]
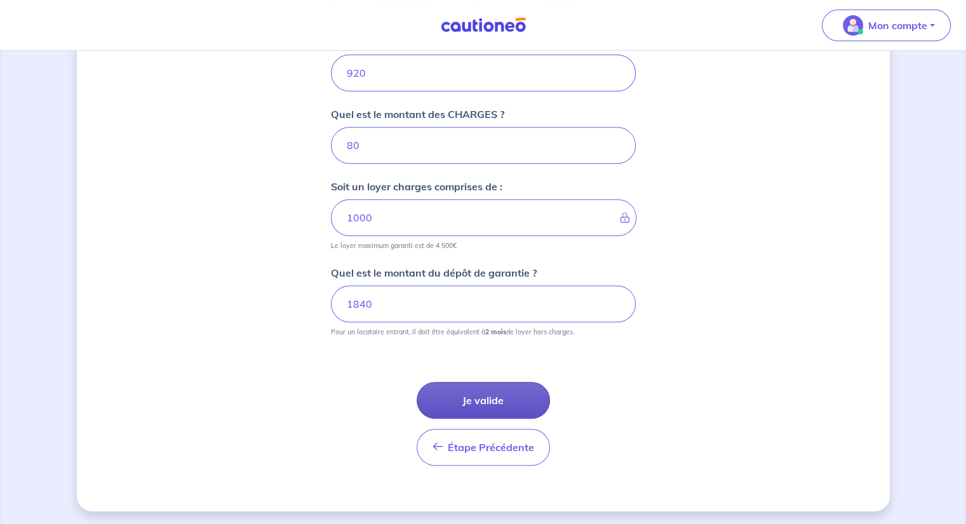
click at [491, 399] on button "Je valide" at bounding box center [482, 400] width 133 height 37
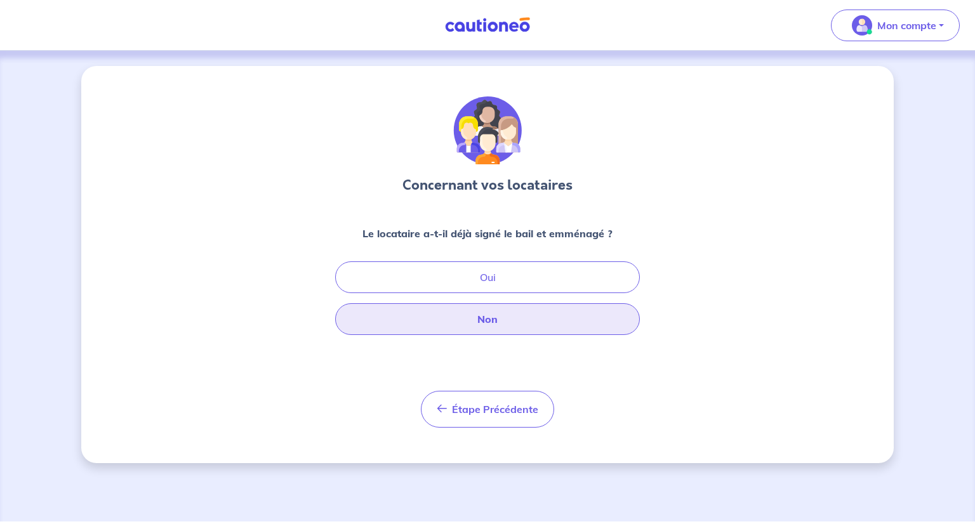
click at [489, 317] on button "Non" at bounding box center [487, 319] width 305 height 32
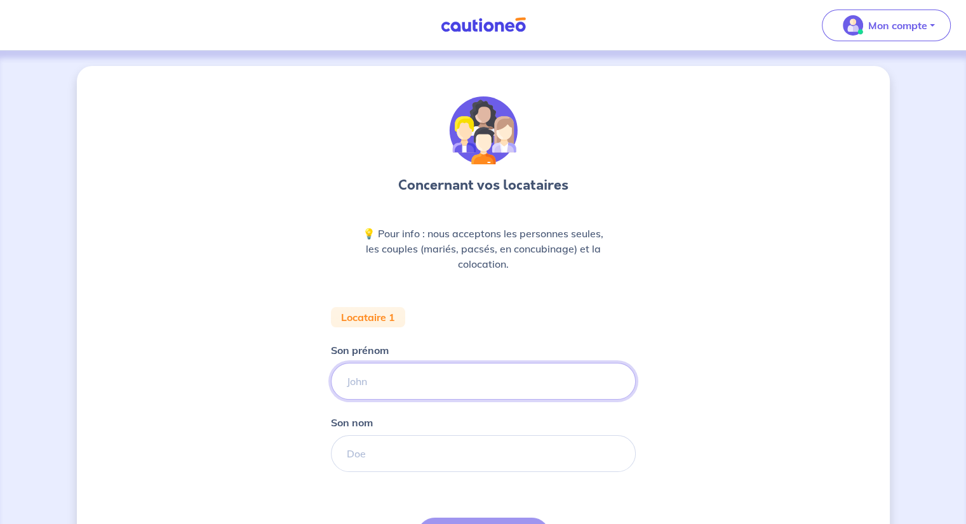
click at [427, 382] on input "Son prénom" at bounding box center [483, 381] width 305 height 37
type input "[PERSON_NAME]"
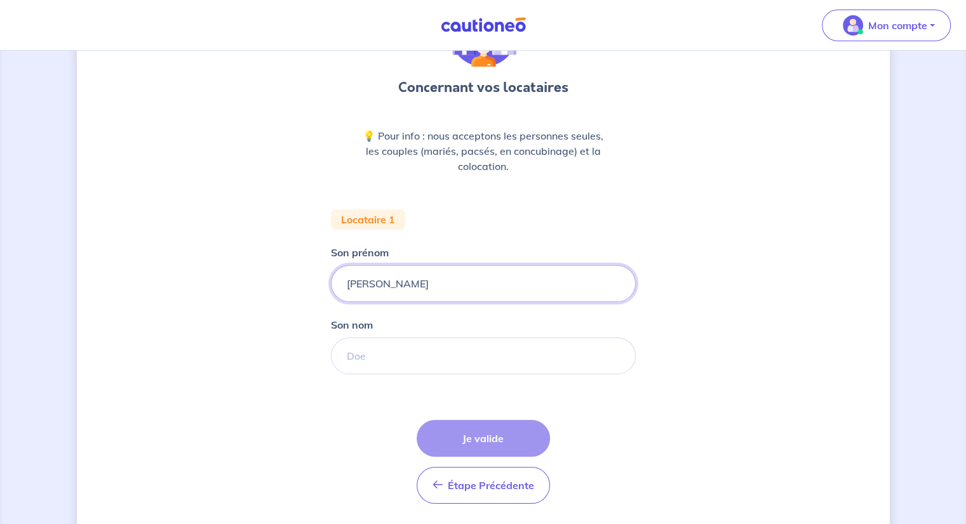
scroll to position [127, 0]
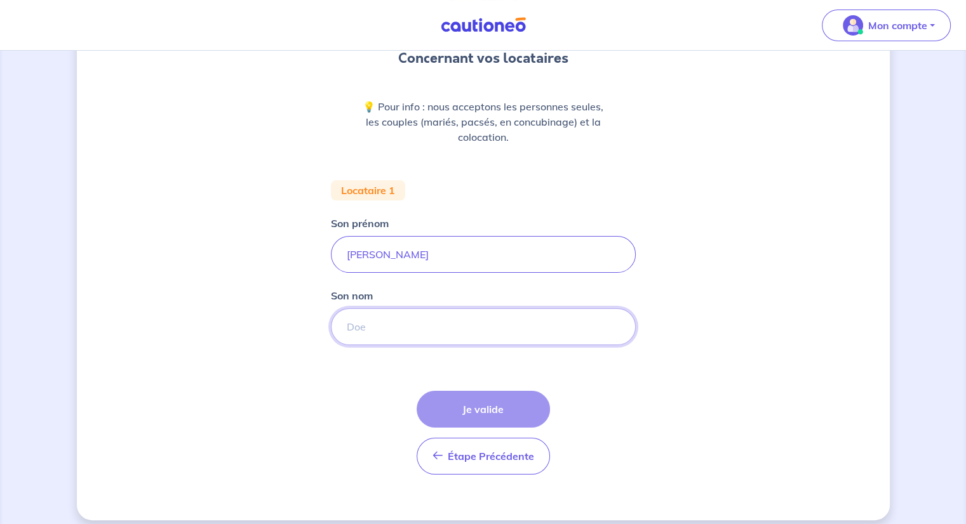
click at [406, 331] on input "Son nom" at bounding box center [483, 327] width 305 height 37
type input "SANAI"
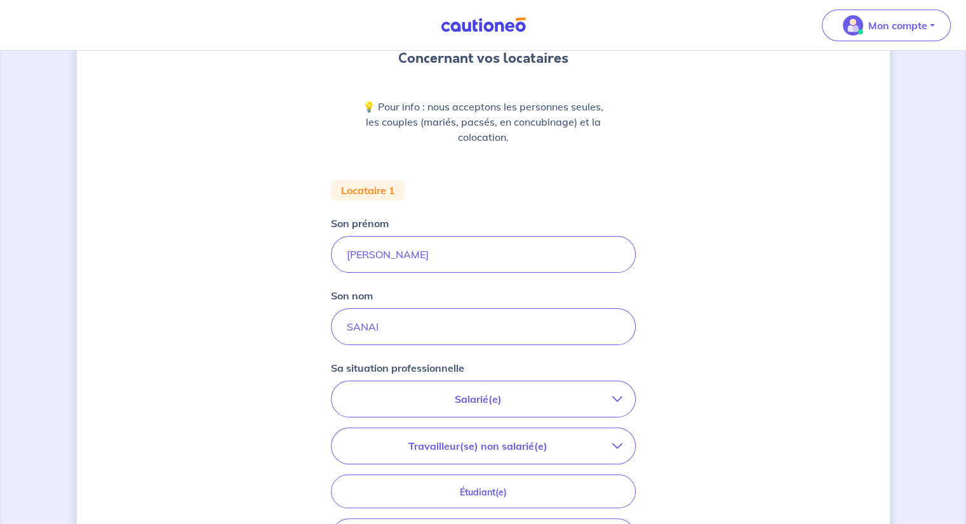
click at [470, 401] on p "Salarié(e)" at bounding box center [478, 399] width 268 height 15
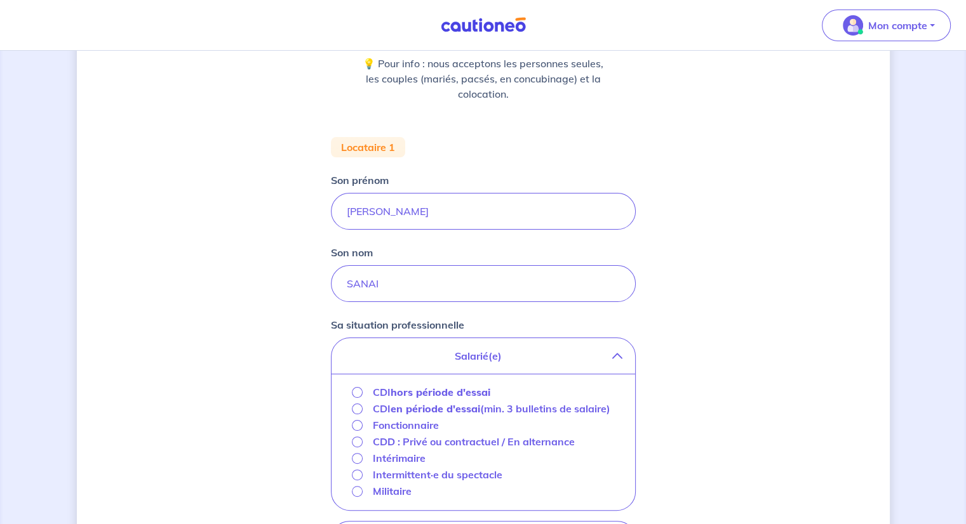
scroll to position [190, 0]
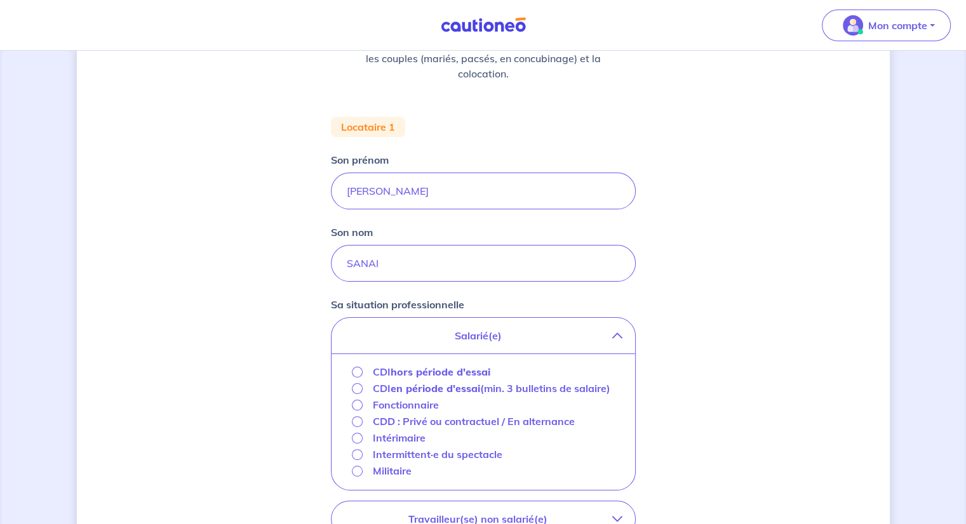
click at [455, 368] on strong "hors période d'essai" at bounding box center [440, 372] width 100 height 13
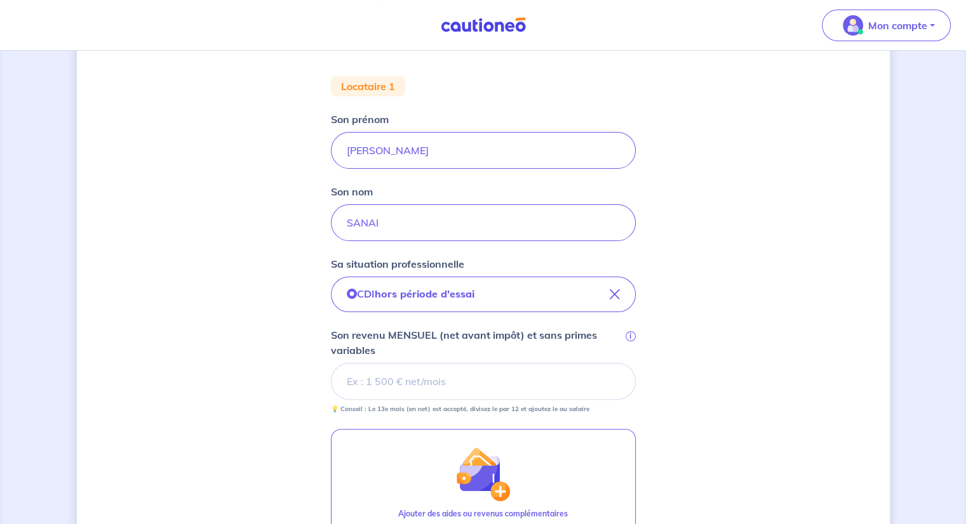
scroll to position [254, 0]
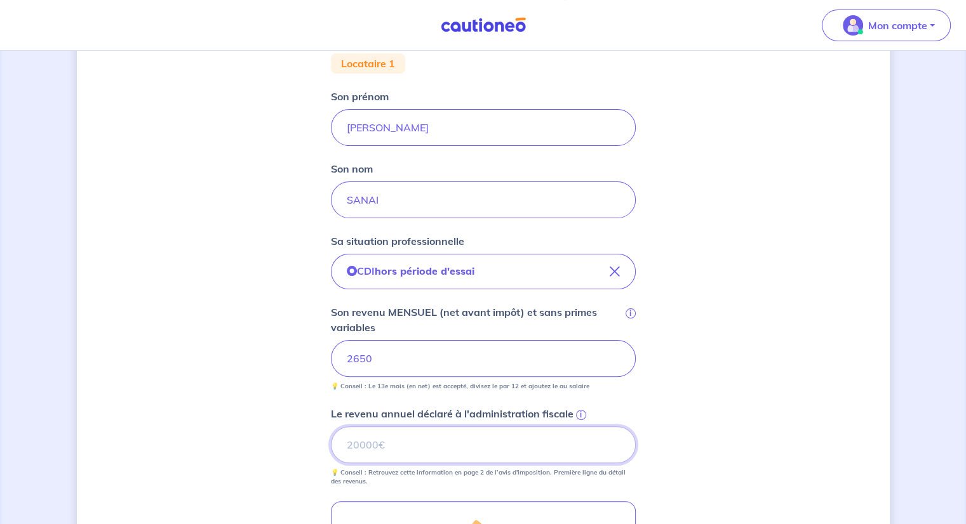
click at [417, 440] on input "Le revenu annuel déclaré à l'administration fiscale i" at bounding box center [483, 445] width 305 height 37
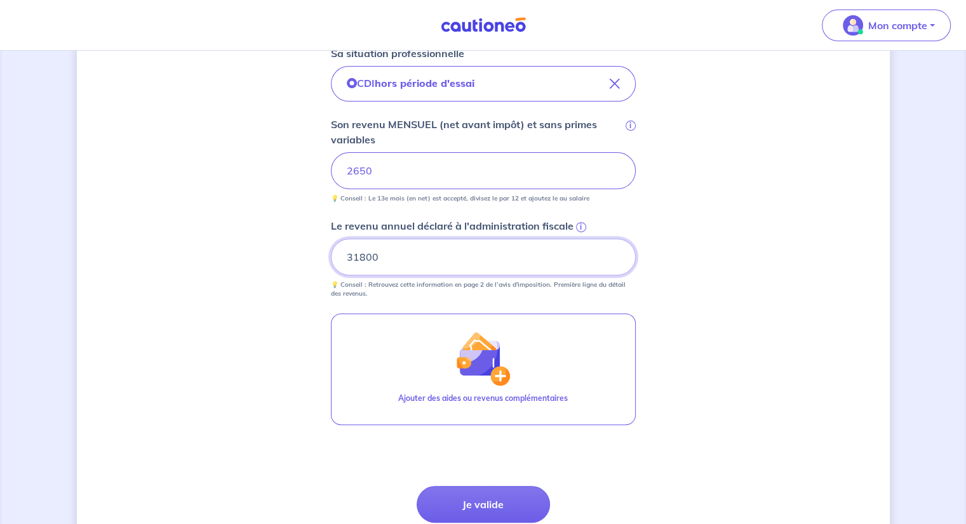
scroll to position [508, 0]
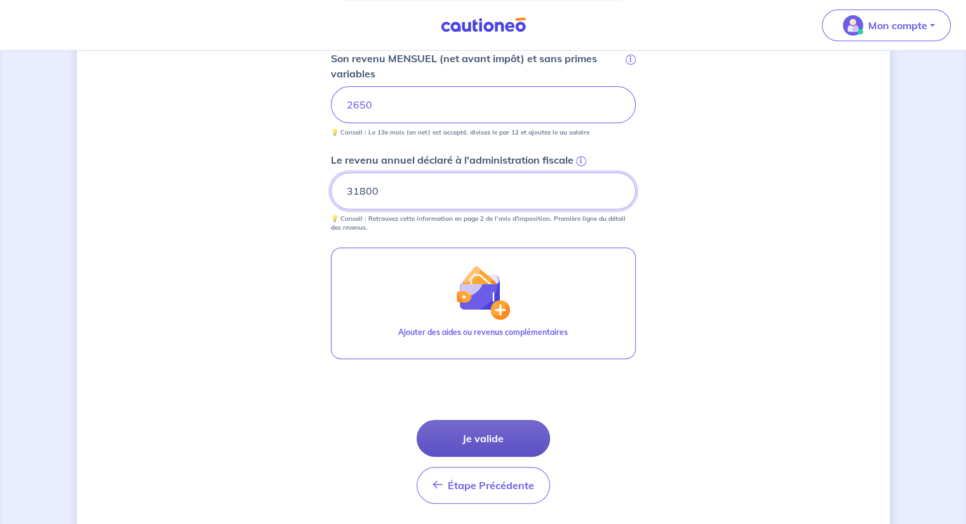
type input "31800"
click at [506, 448] on button "Je valide" at bounding box center [482, 438] width 133 height 37
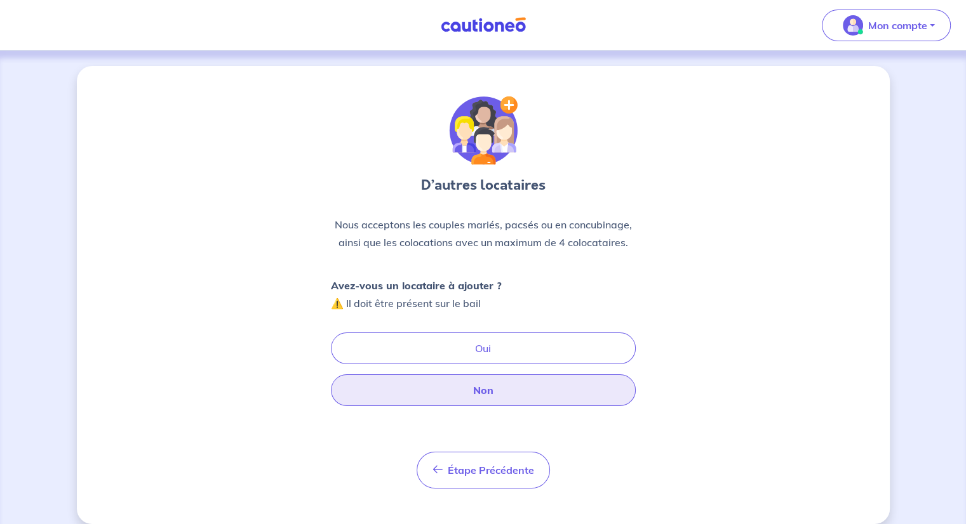
click at [504, 398] on button "Non" at bounding box center [483, 391] width 305 height 32
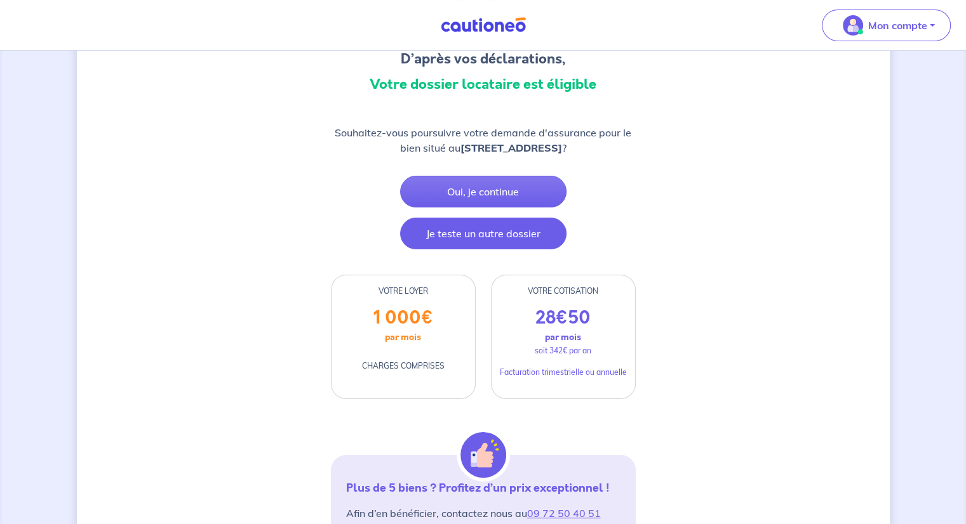
scroll to position [127, 0]
click at [462, 232] on button "Je teste un autre dossier" at bounding box center [483, 233] width 166 height 32
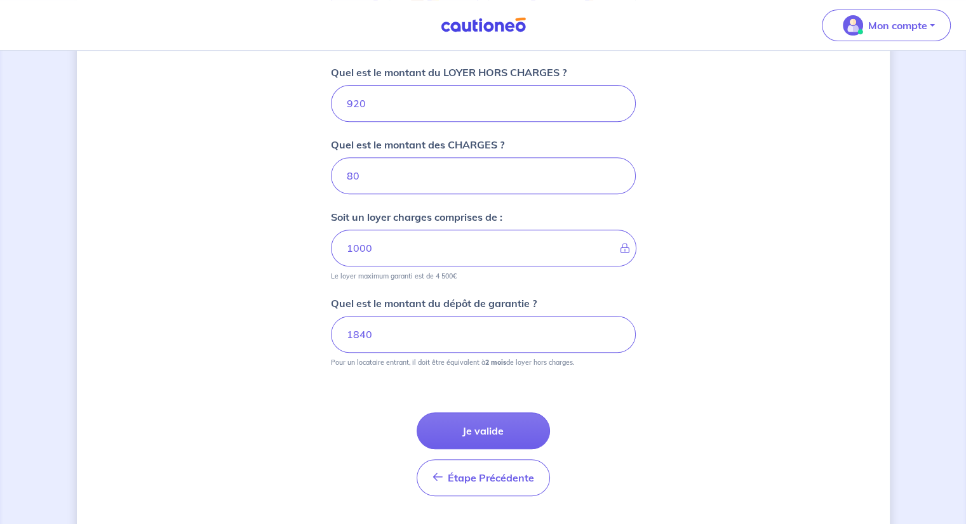
scroll to position [538, 0]
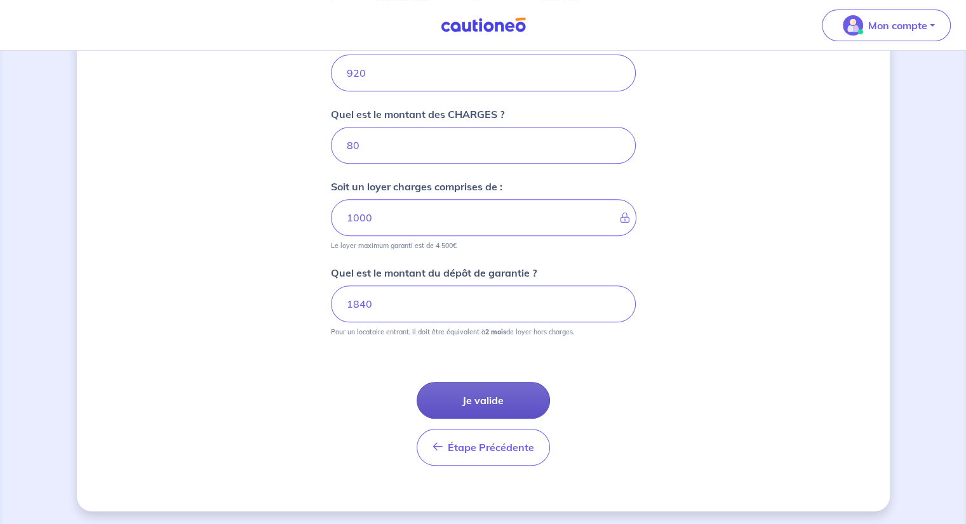
click at [485, 388] on button "Je valide" at bounding box center [482, 400] width 133 height 37
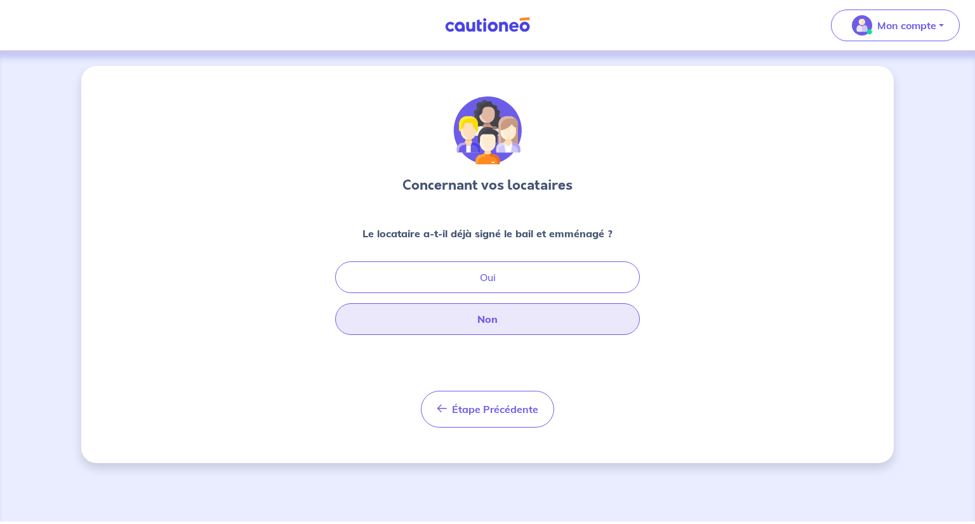
click at [487, 312] on button "Non" at bounding box center [487, 319] width 305 height 32
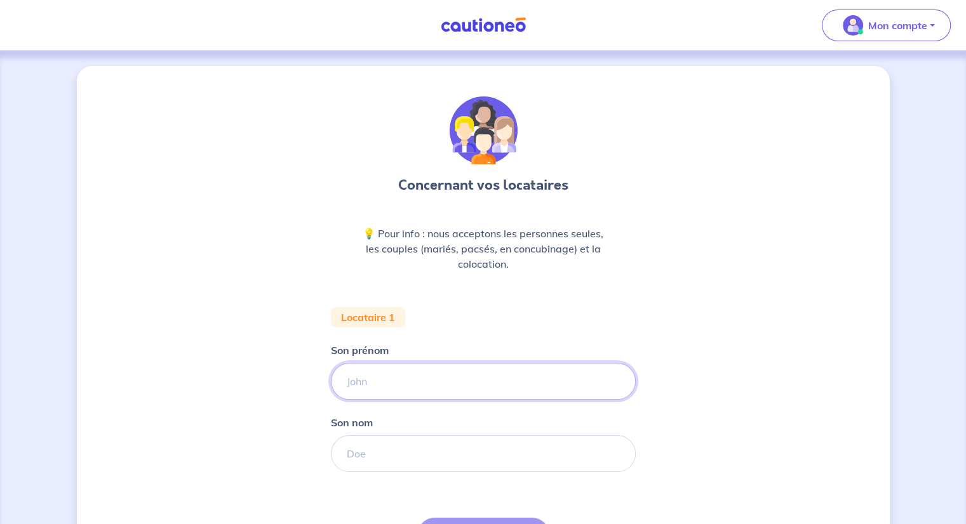
click at [455, 376] on input "Son prénom" at bounding box center [483, 381] width 305 height 37
type input "[PERSON_NAME]"
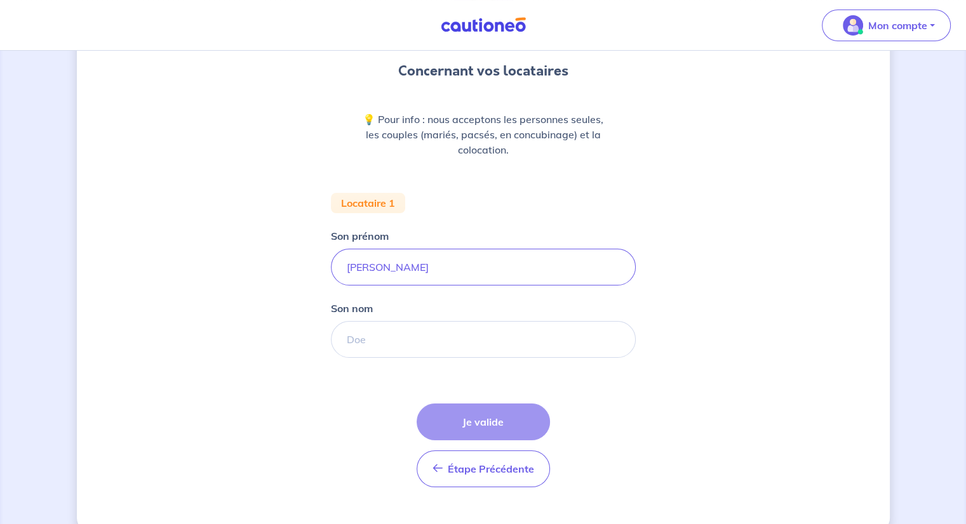
scroll to position [127, 0]
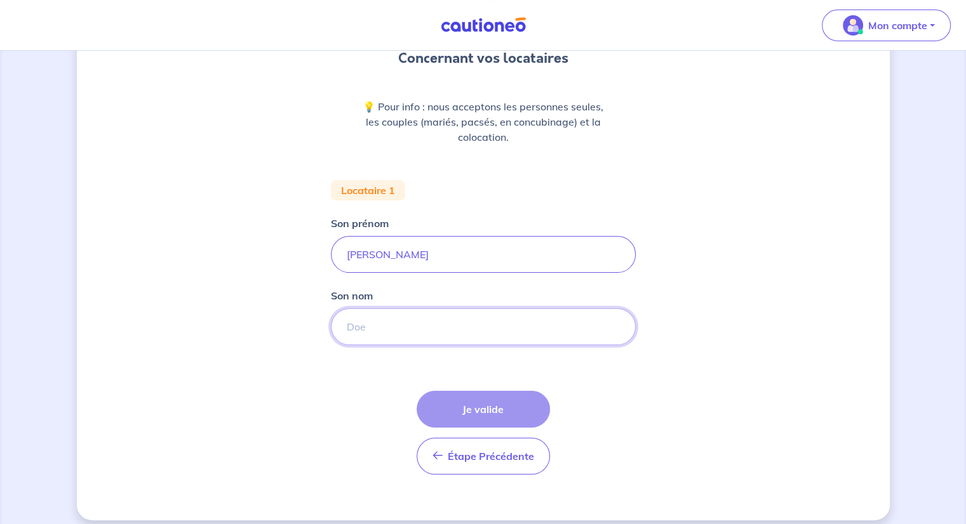
click at [431, 333] on input "Son nom" at bounding box center [483, 327] width 305 height 37
type input "SANAI"
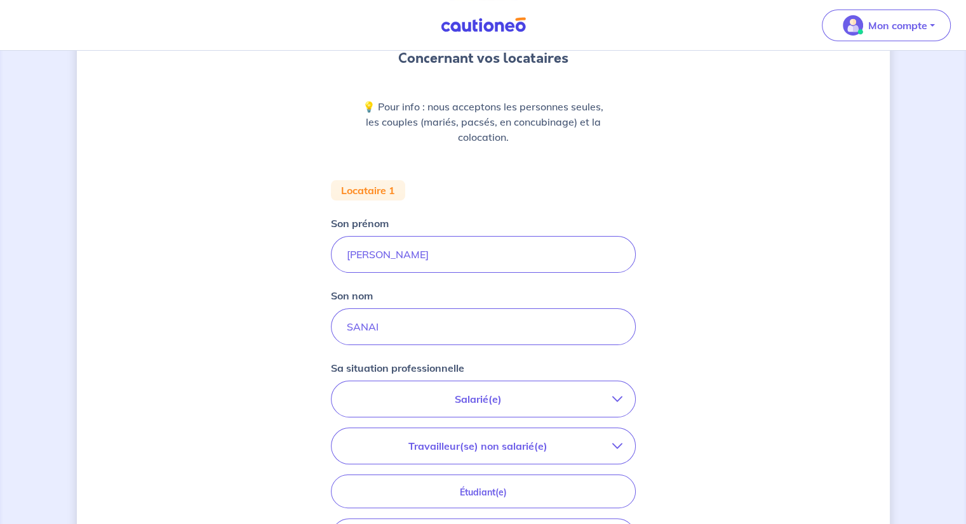
click at [470, 399] on p "Salarié(e)" at bounding box center [478, 399] width 268 height 15
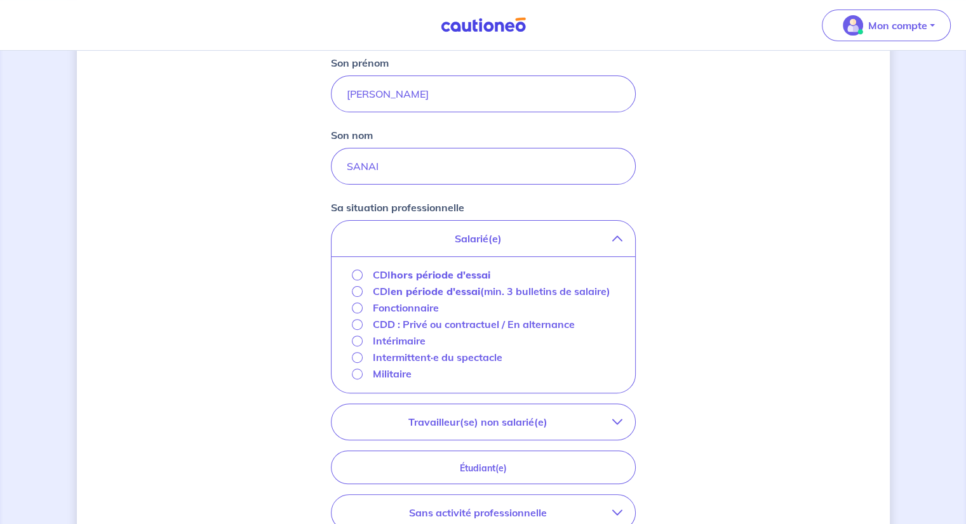
scroll to position [317, 0]
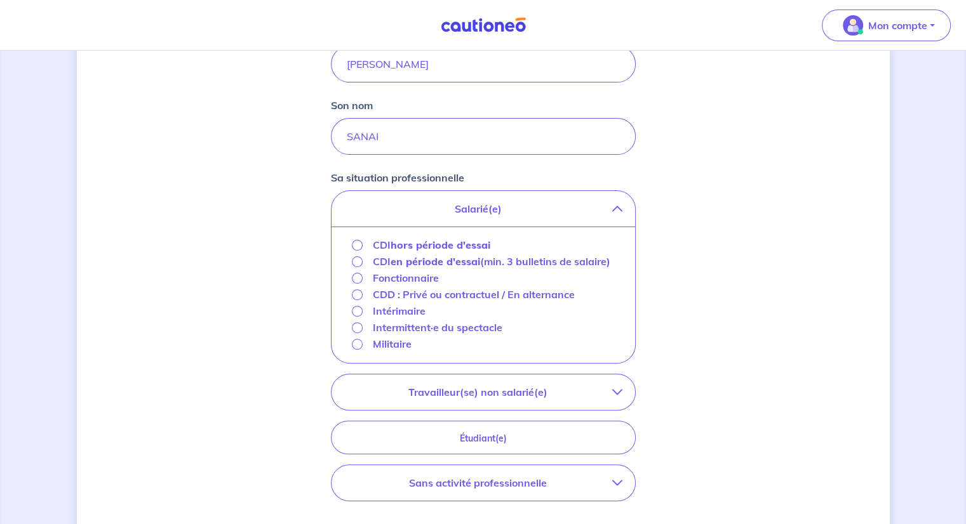
click at [458, 244] on strong "hors période d'essai" at bounding box center [440, 245] width 100 height 13
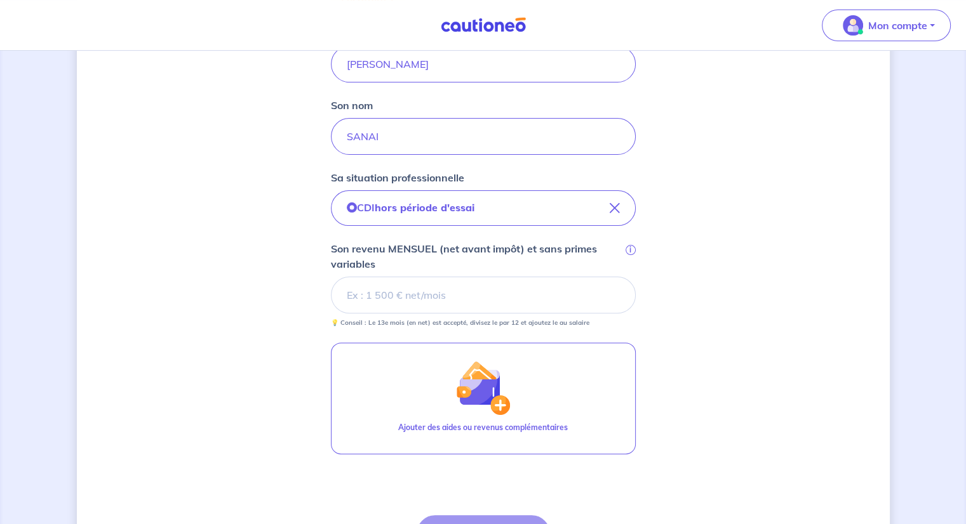
click at [479, 290] on input "Son revenu MENSUEL (net avant impôt) et sans primes variables i" at bounding box center [483, 295] width 305 height 37
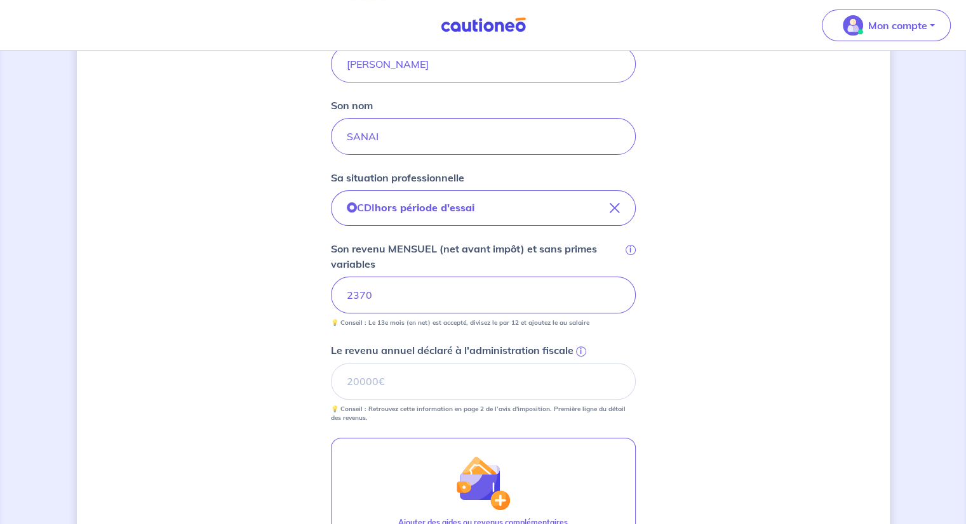
click at [465, 356] on p "Le revenu annuel déclaré à l'administration fiscale" at bounding box center [452, 350] width 242 height 15
click at [465, 363] on input "Le revenu annuel déclaré à l'administration fiscale i" at bounding box center [483, 381] width 305 height 37
click at [458, 374] on input "Le revenu annuel déclaré à l'administration fiscale i" at bounding box center [483, 381] width 305 height 37
click at [423, 366] on input "Le revenu annuel déclaré à l'administration fiscale i" at bounding box center [483, 381] width 305 height 37
type input "28440"
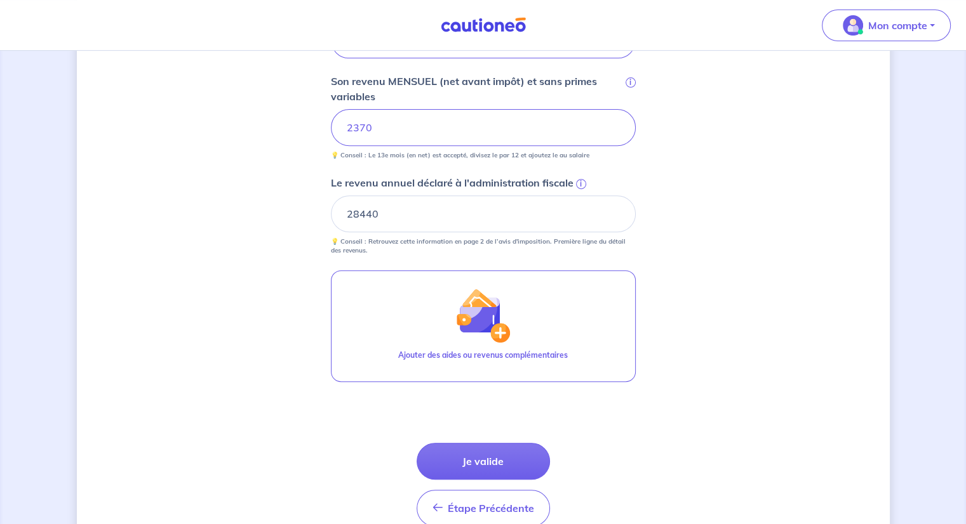
scroll to position [508, 0]
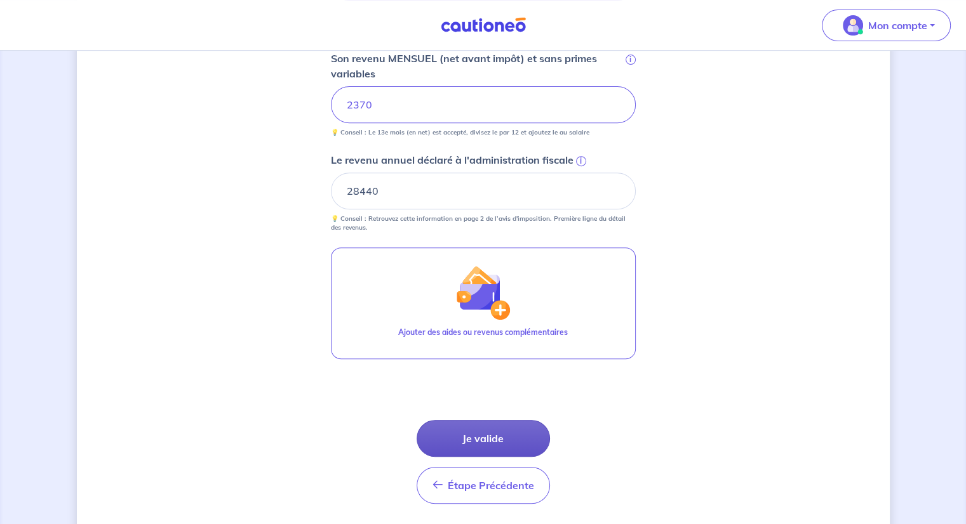
click at [474, 427] on button "Je valide" at bounding box center [482, 438] width 133 height 37
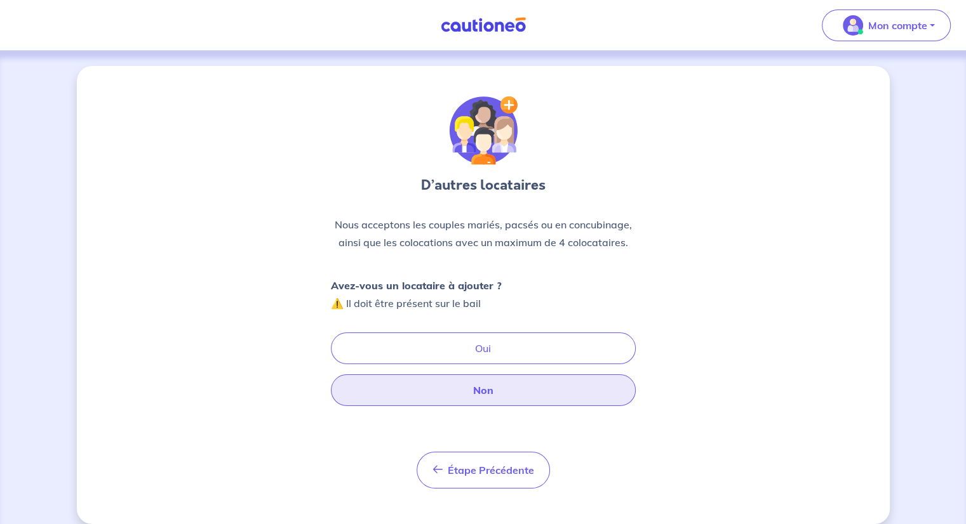
click at [491, 394] on button "Non" at bounding box center [483, 391] width 305 height 32
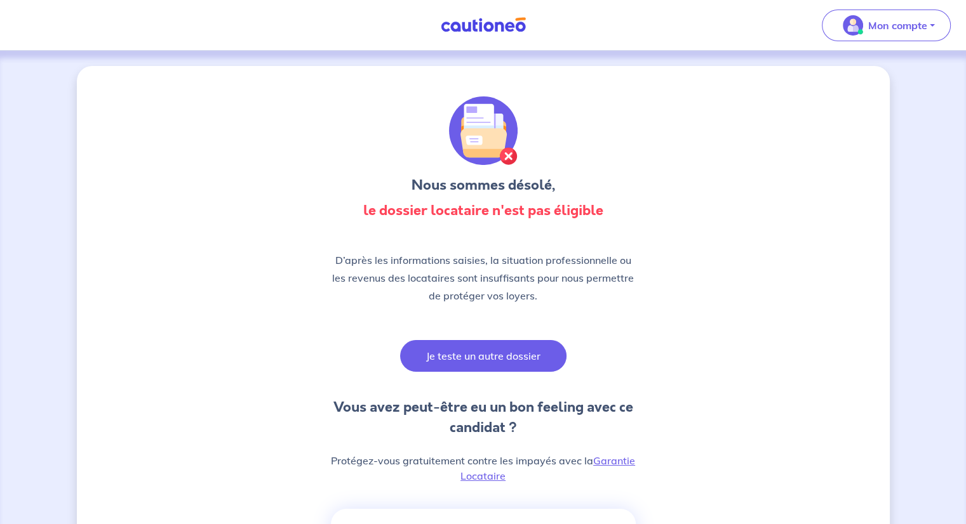
click at [469, 350] on button "Je teste un autre dossier" at bounding box center [483, 356] width 166 height 32
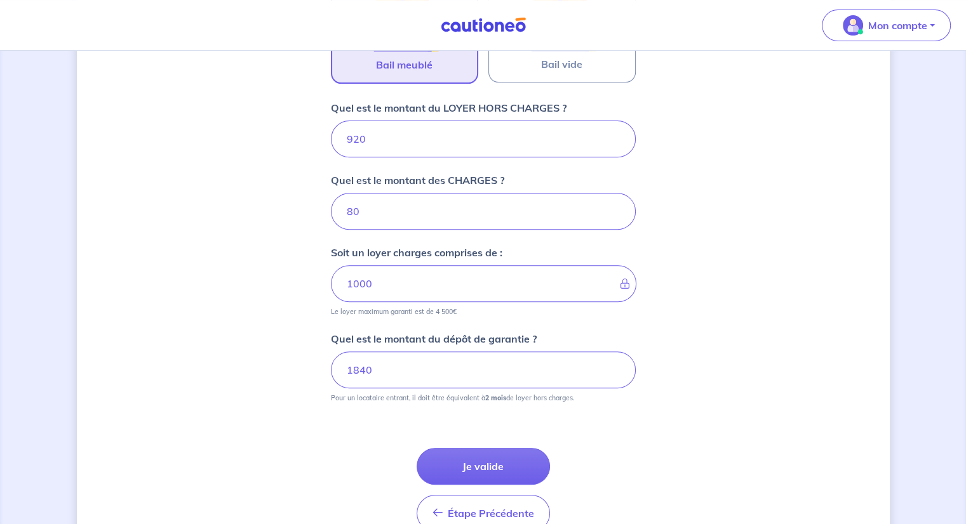
scroll to position [475, 0]
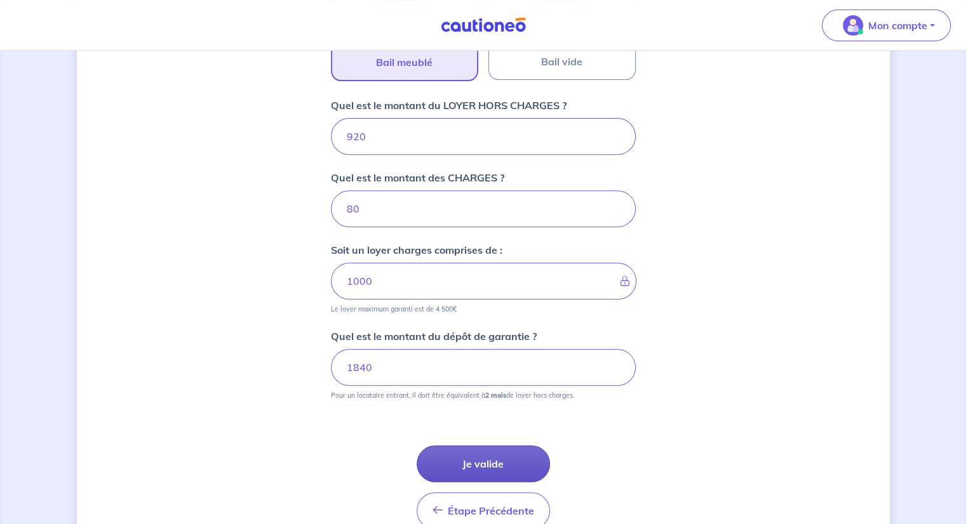
click at [477, 463] on button "Je valide" at bounding box center [482, 464] width 133 height 37
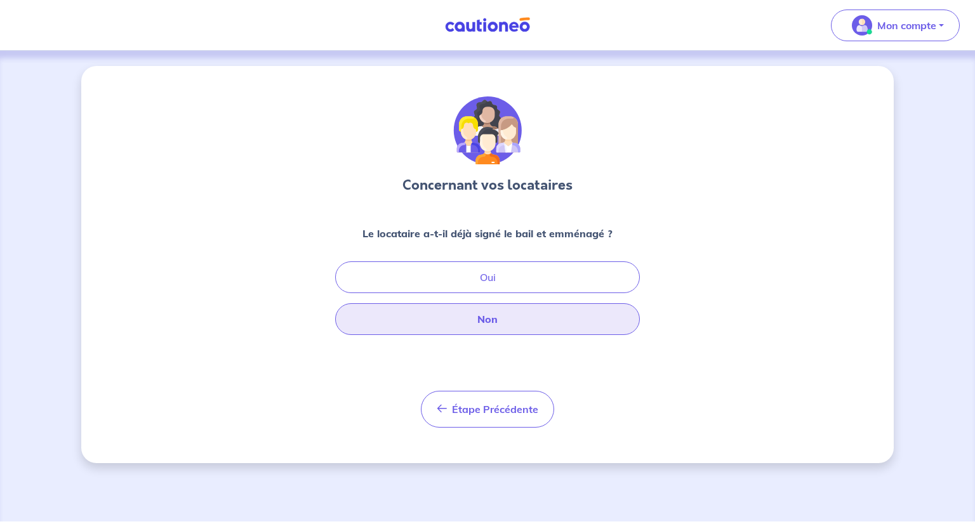
click at [468, 333] on button "Non" at bounding box center [487, 319] width 305 height 32
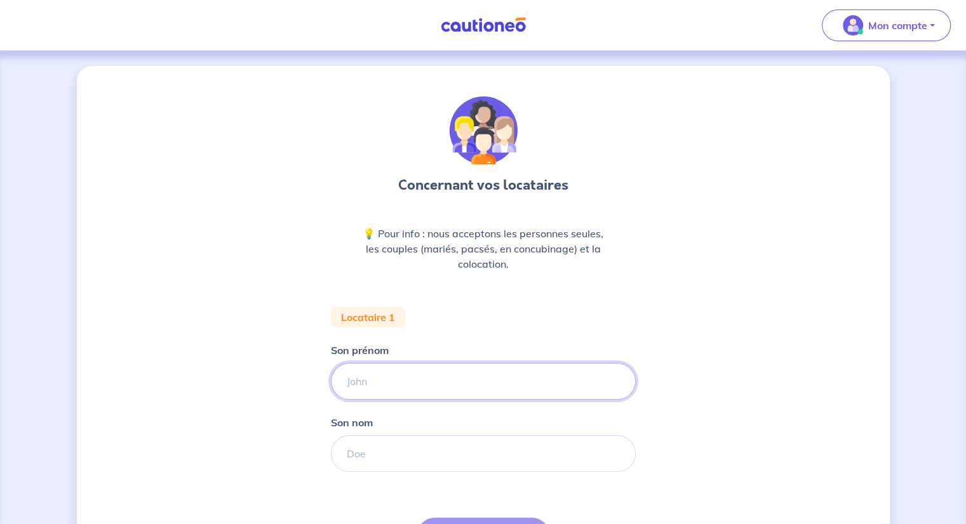
click at [434, 376] on input "Son prénom" at bounding box center [483, 381] width 305 height 37
type input "[PERSON_NAME]"
click at [393, 455] on input "Son nom" at bounding box center [483, 453] width 305 height 37
type input "SANAI"
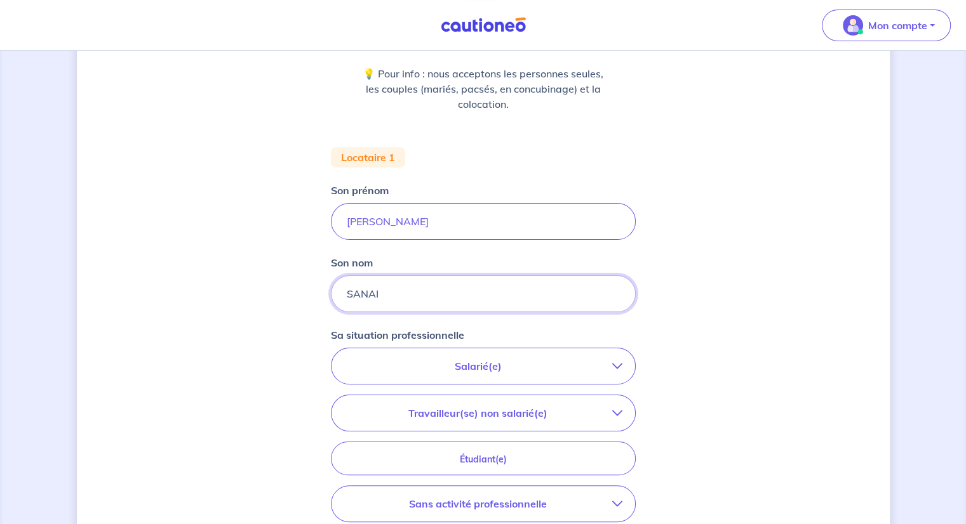
scroll to position [190, 0]
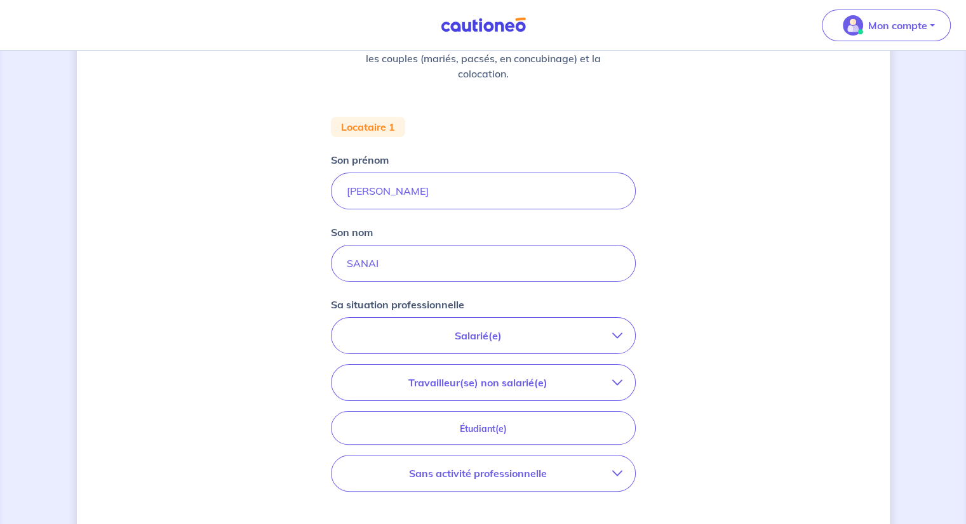
click at [475, 338] on p "Salarié(e)" at bounding box center [478, 335] width 268 height 15
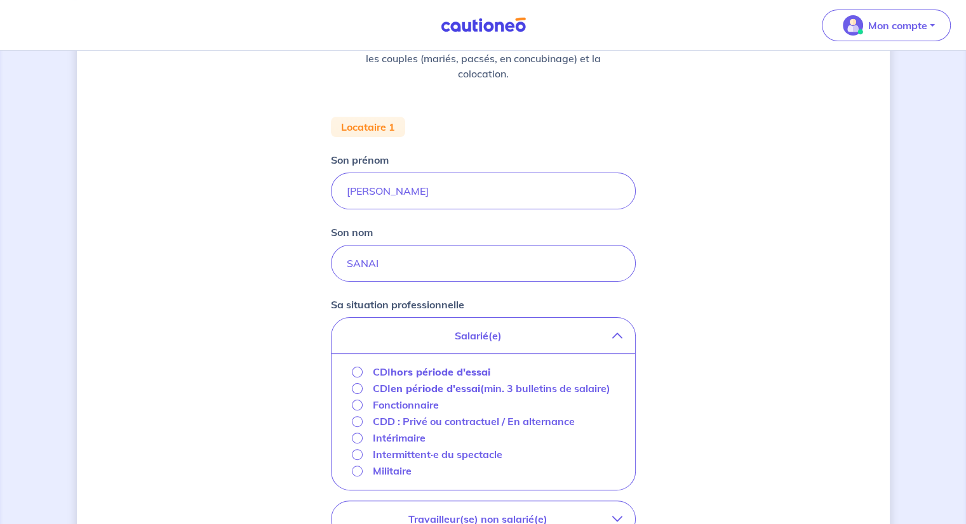
click at [451, 369] on strong "hors période d'essai" at bounding box center [440, 372] width 100 height 13
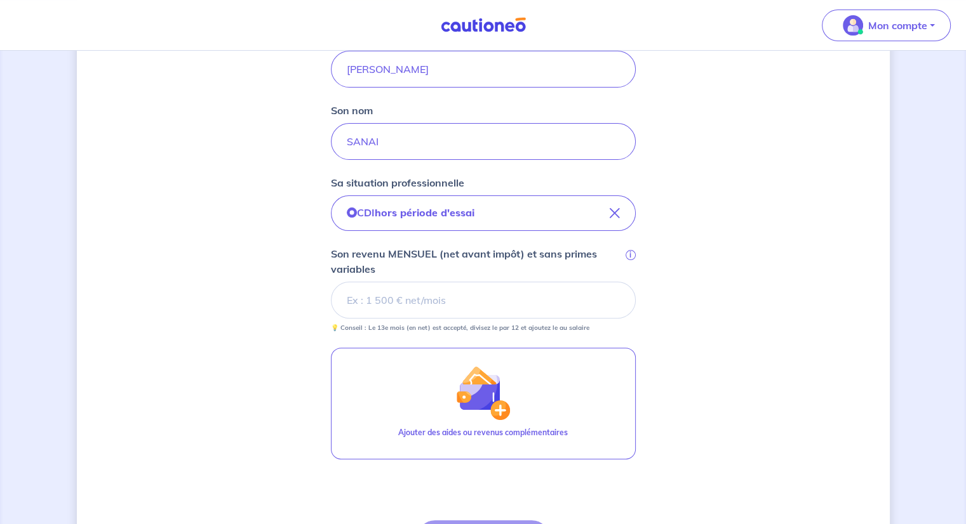
scroll to position [317, 0]
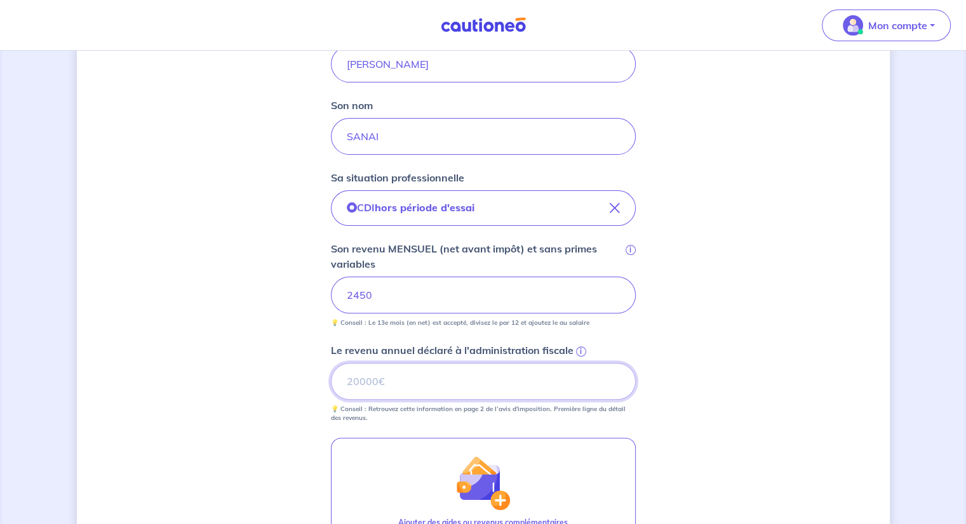
click at [475, 392] on input "Le revenu annuel déclaré à l'administration fiscale i" at bounding box center [483, 381] width 305 height 37
type input "29400"
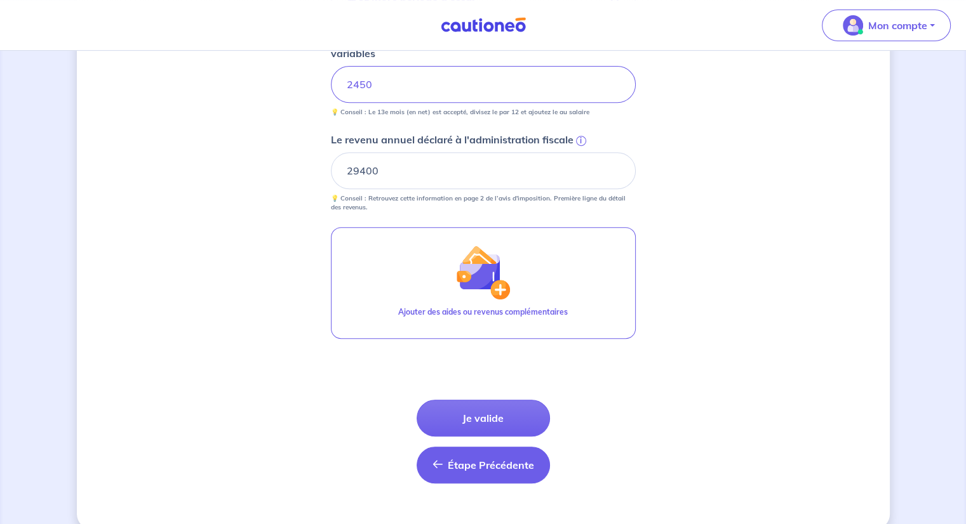
scroll to position [547, 0]
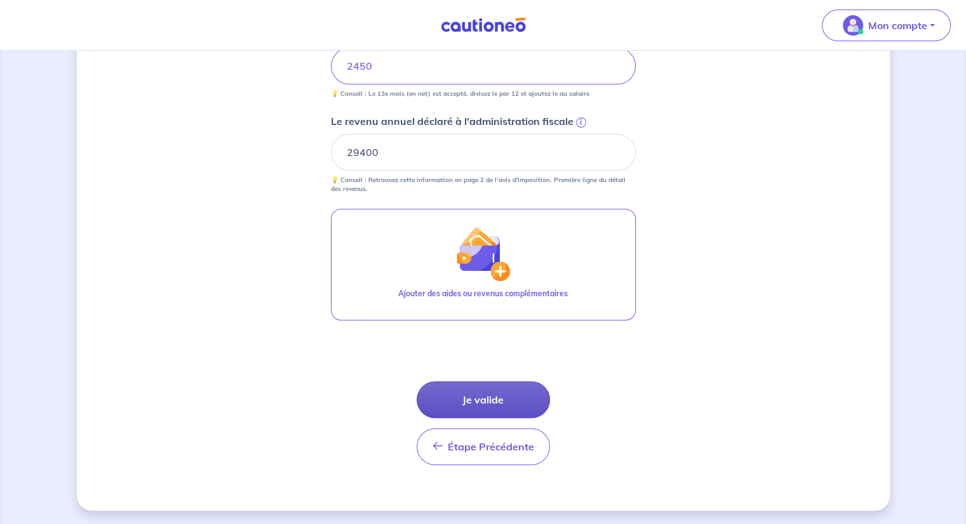
click at [493, 408] on button "Je valide" at bounding box center [482, 400] width 133 height 37
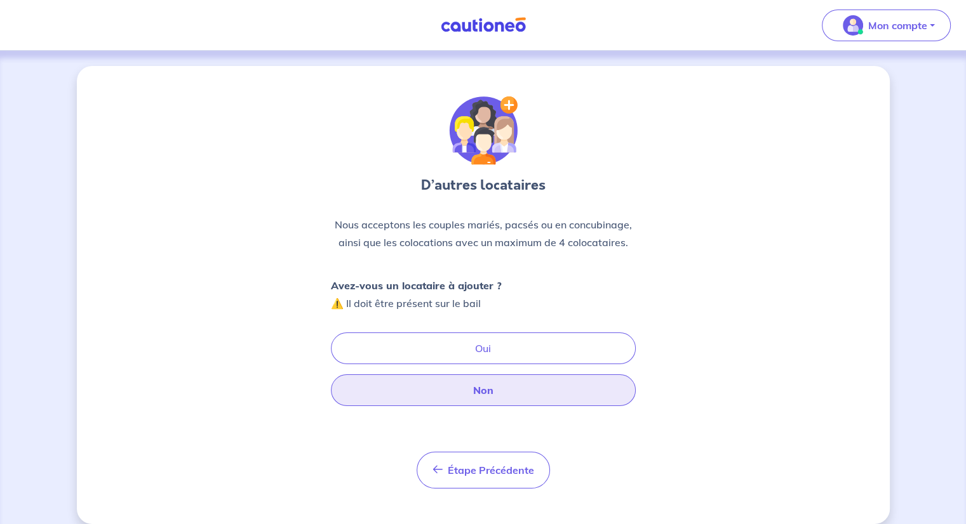
click at [499, 395] on button "Non" at bounding box center [483, 391] width 305 height 32
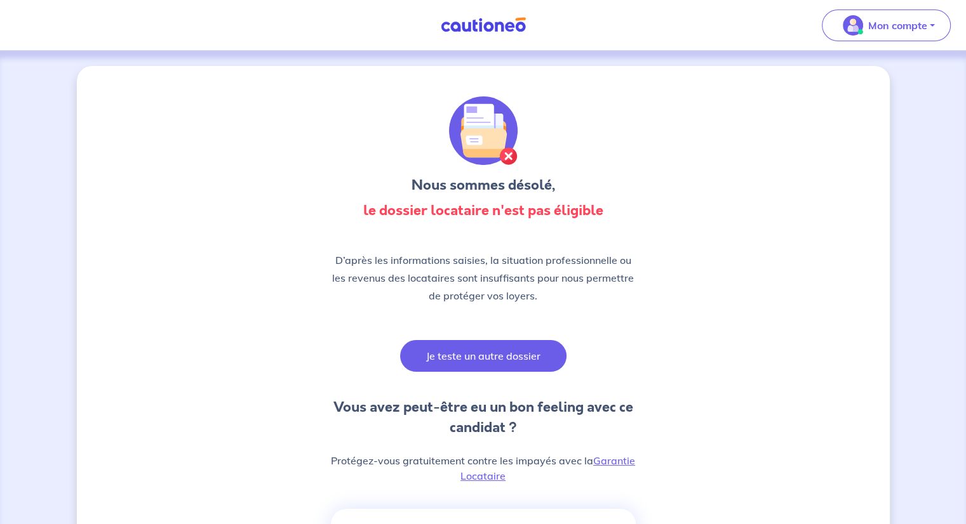
click at [466, 349] on button "Je teste un autre dossier" at bounding box center [483, 356] width 166 height 32
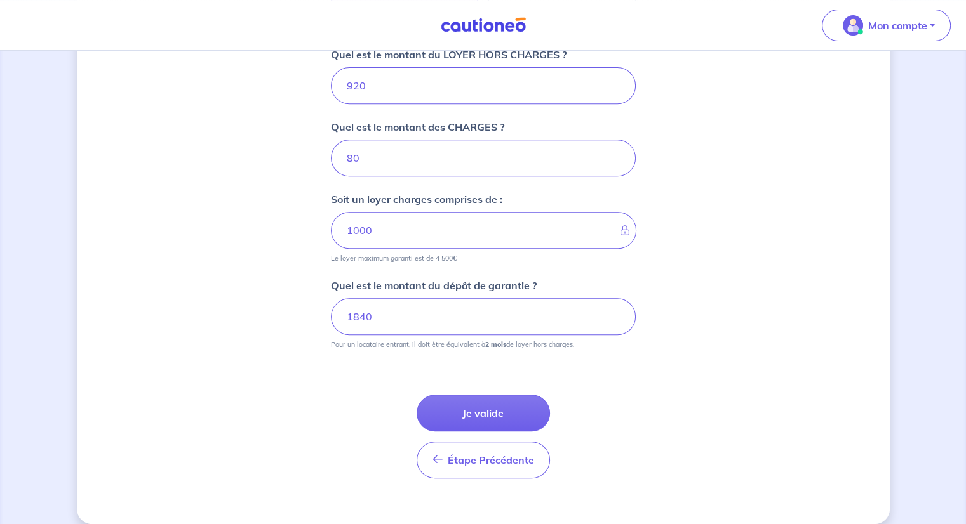
scroll to position [538, 0]
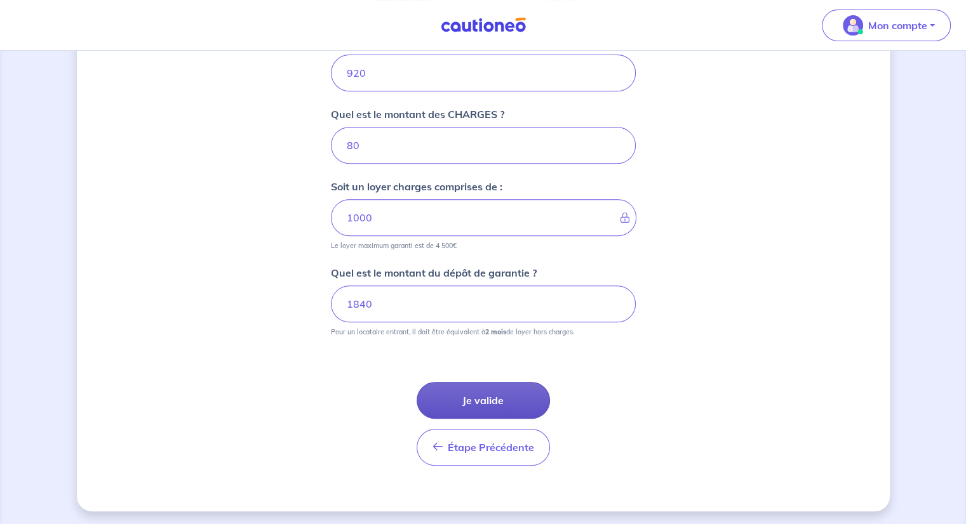
click at [500, 404] on button "Je valide" at bounding box center [482, 400] width 133 height 37
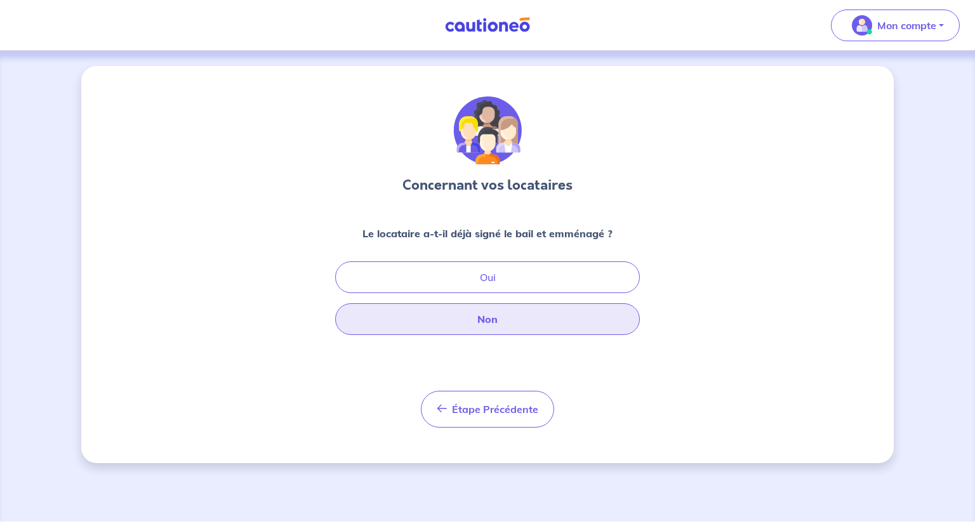
click at [488, 313] on button "Non" at bounding box center [487, 319] width 305 height 32
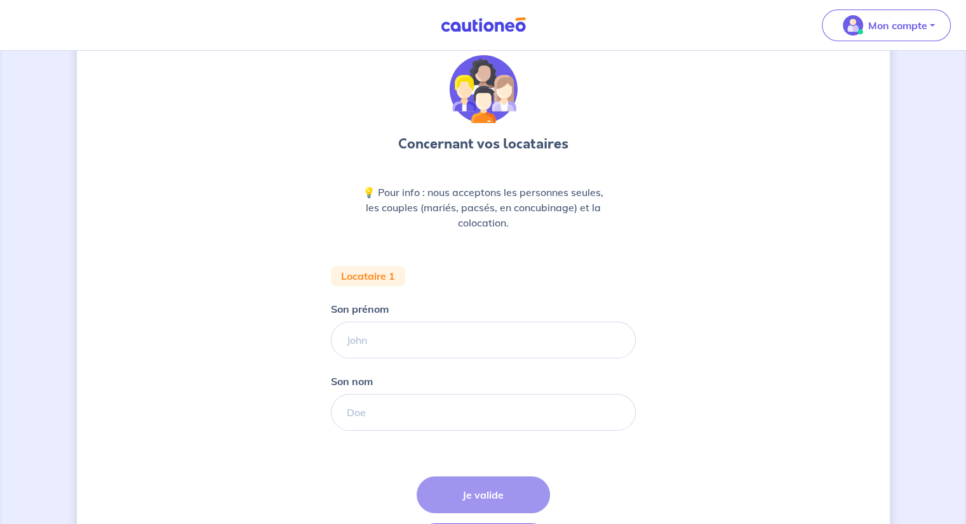
scroll to position [63, 0]
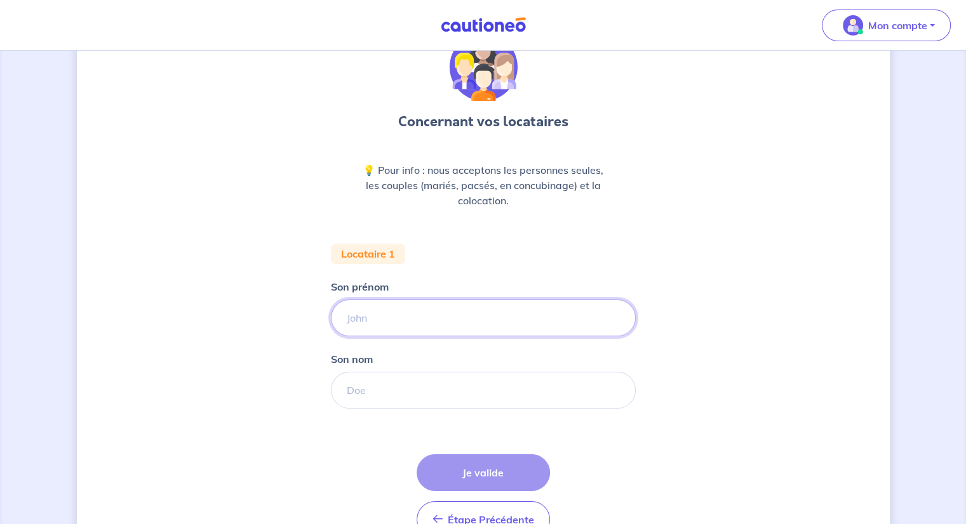
click at [409, 309] on input "Son prénom" at bounding box center [483, 318] width 305 height 37
type input "[PERSON_NAME]"
click at [380, 390] on input "Son nom" at bounding box center [483, 390] width 305 height 37
type input "SANAI"
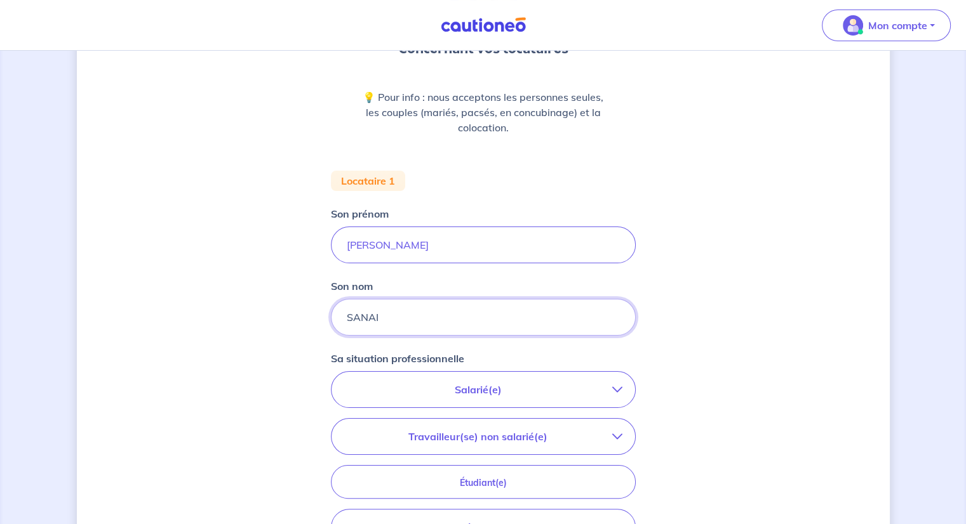
scroll to position [190, 0]
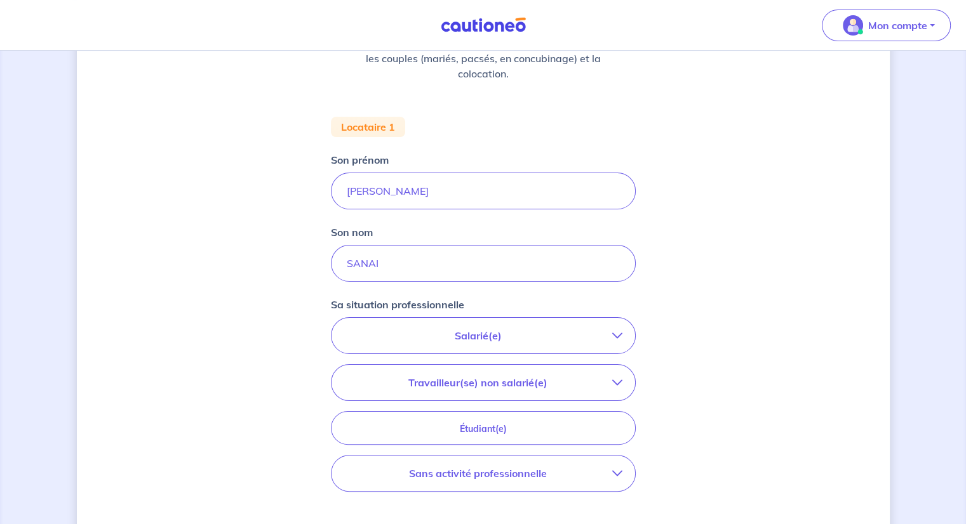
click at [503, 333] on p "Salarié(e)" at bounding box center [478, 335] width 268 height 15
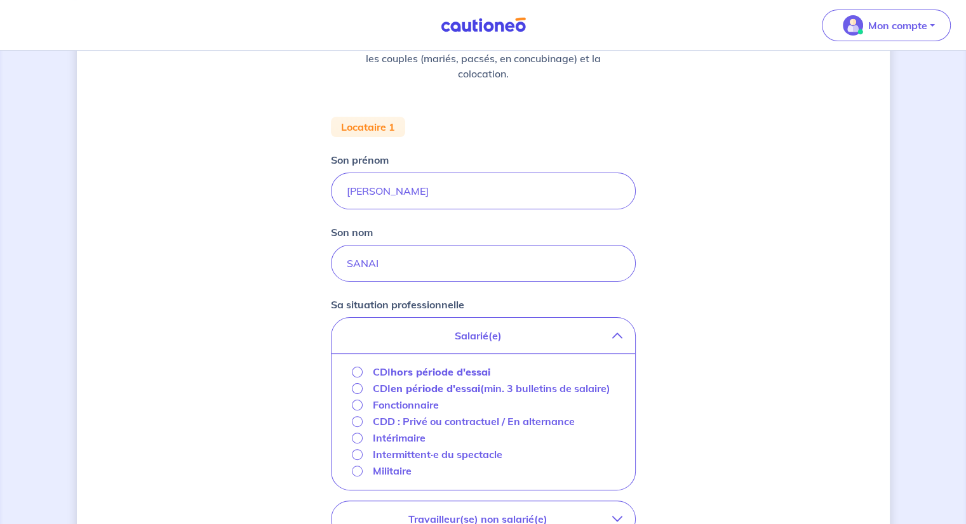
click at [411, 371] on strong "hors période d'essai" at bounding box center [440, 372] width 100 height 13
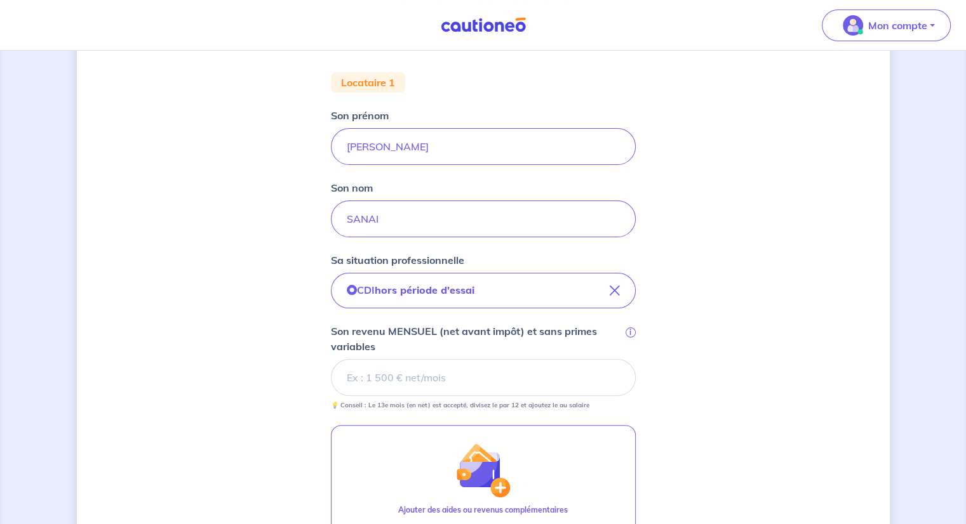
scroll to position [254, 0]
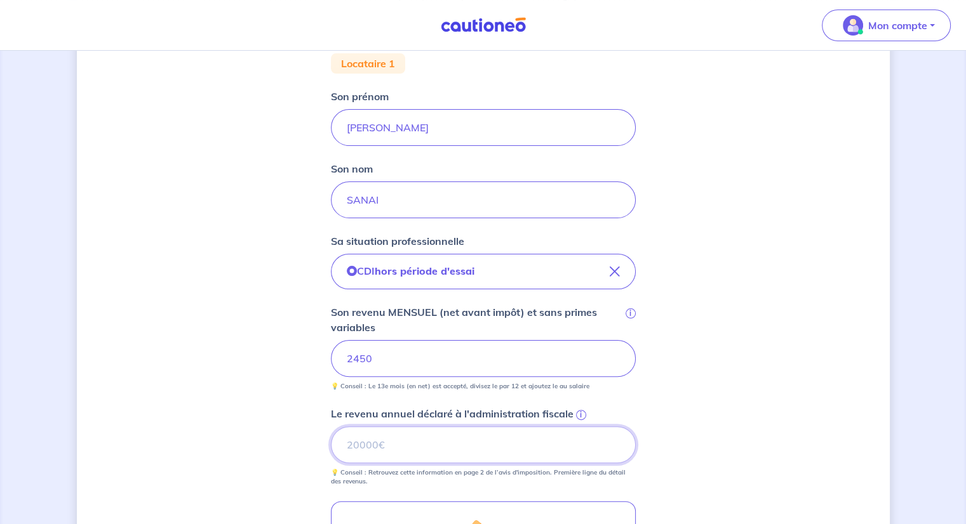
click at [472, 451] on input "Le revenu annuel déclaré à l'administration fiscale i" at bounding box center [483, 445] width 305 height 37
click at [398, 449] on input "Le revenu annuel déclaré à l'administration fiscale i" at bounding box center [483, 445] width 305 height 37
type input "29400"
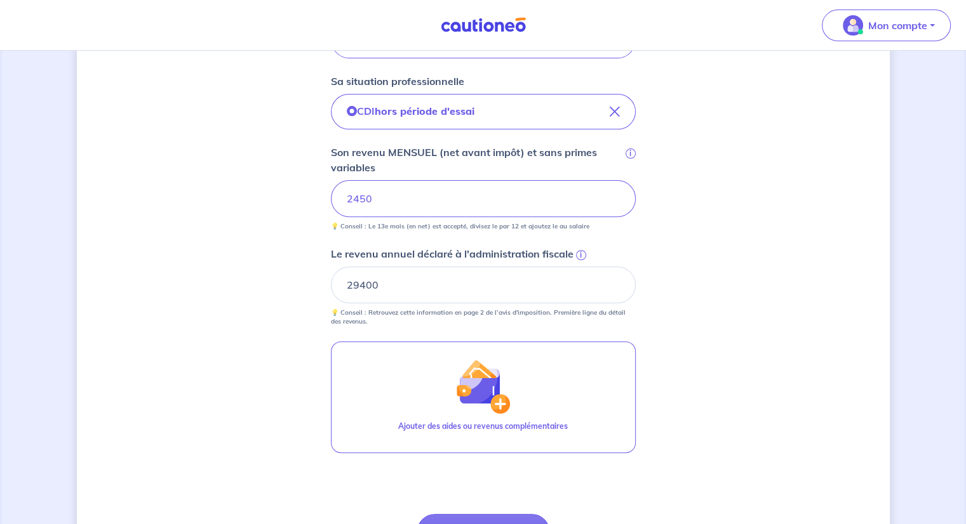
scroll to position [547, 0]
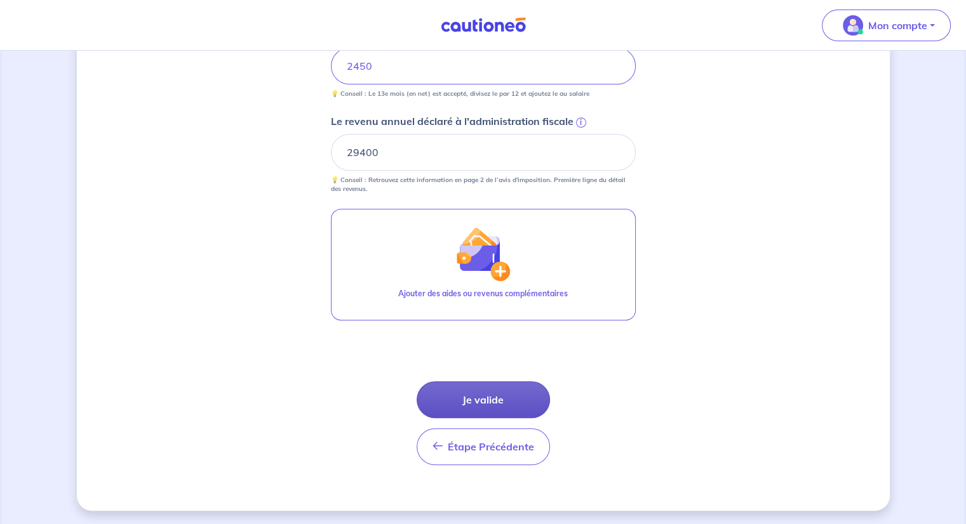
click at [497, 395] on button "Je valide" at bounding box center [482, 400] width 133 height 37
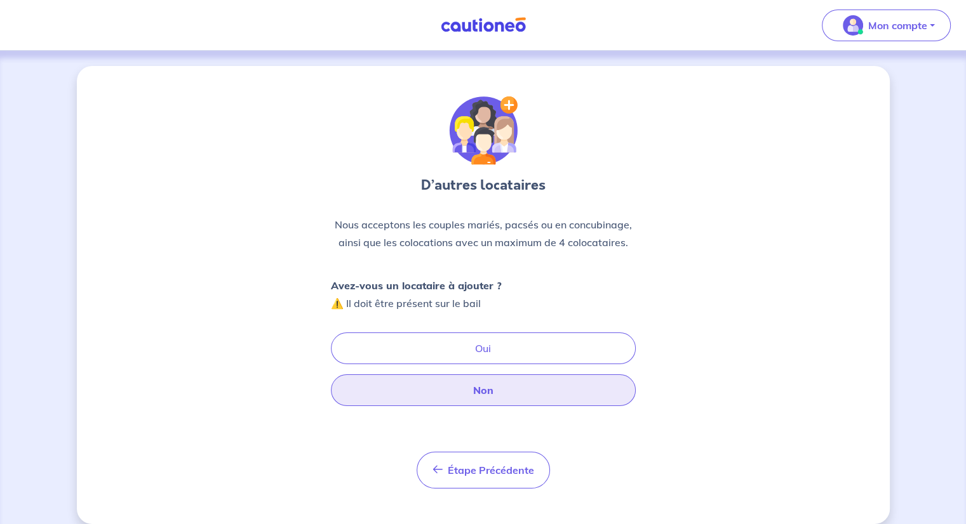
drag, startPoint x: 501, startPoint y: 407, endPoint x: 506, endPoint y: 394, distance: 13.5
click at [502, 405] on div "D’autres locataires Nous acceptons les couples mariés, pacsés ou en concubinage…" at bounding box center [483, 292] width 305 height 392
click at [507, 391] on button "Non" at bounding box center [483, 391] width 305 height 32
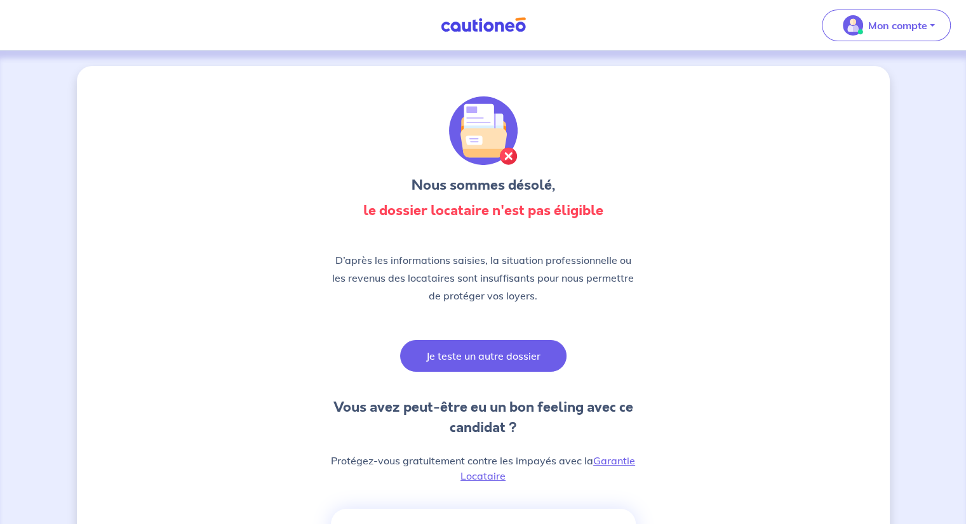
click at [495, 361] on button "Je teste un autre dossier" at bounding box center [483, 356] width 166 height 32
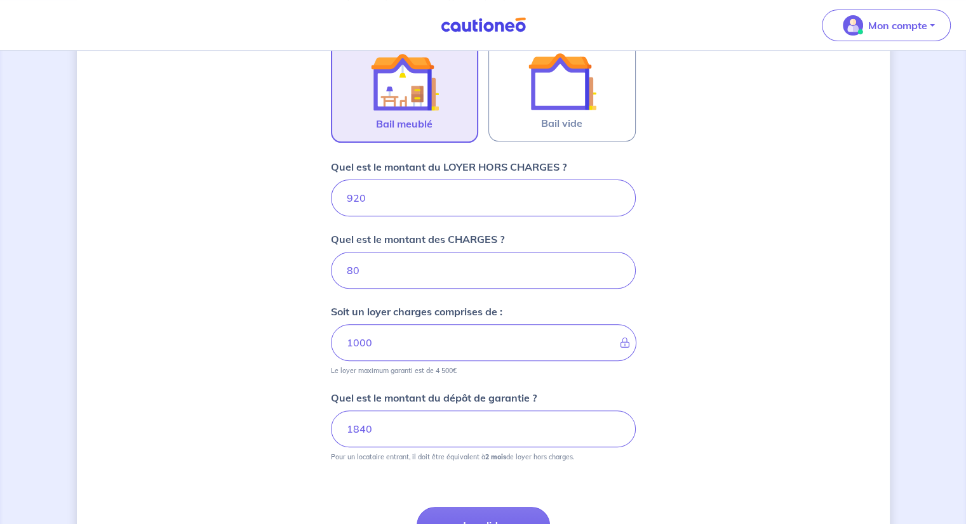
scroll to position [444, 0]
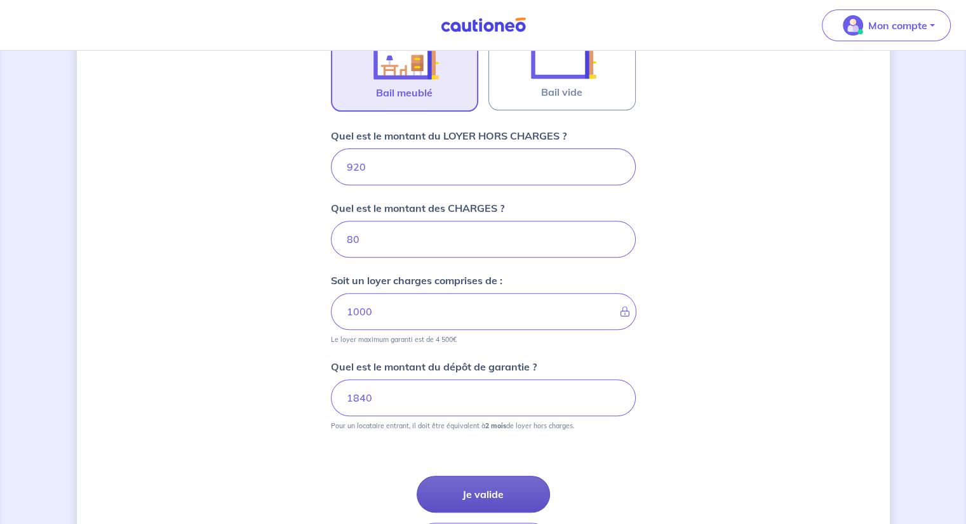
click at [479, 494] on button "Je valide" at bounding box center [482, 494] width 133 height 37
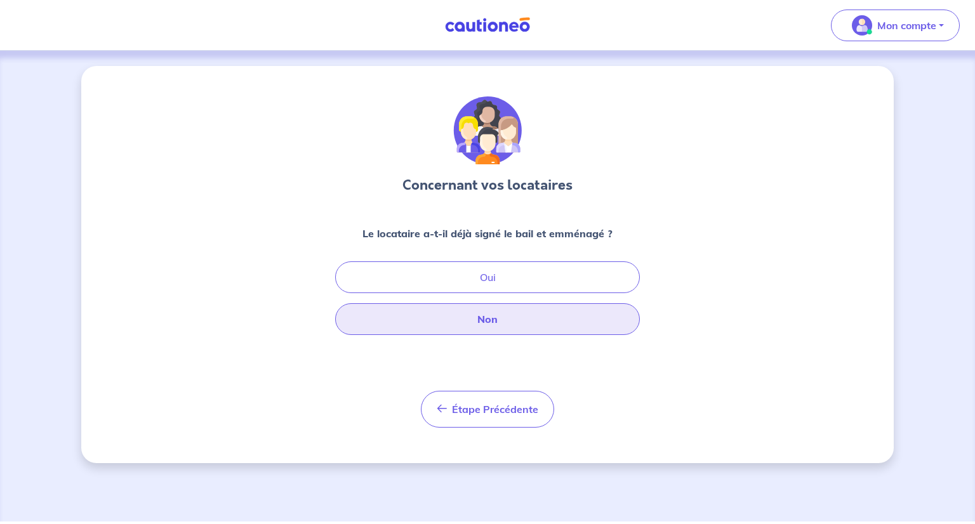
click at [489, 323] on button "Non" at bounding box center [487, 319] width 305 height 32
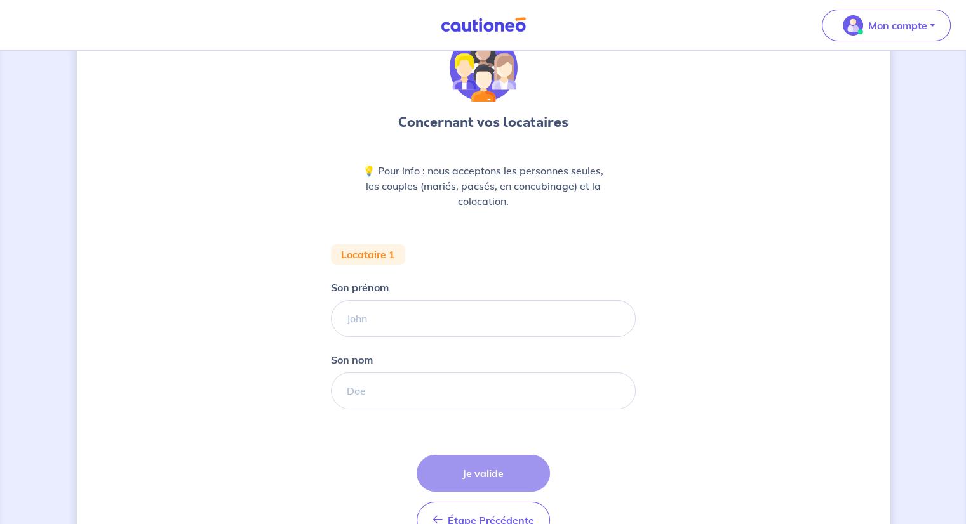
scroll to position [63, 0]
click at [442, 305] on input "Son prénom" at bounding box center [483, 318] width 305 height 37
type input "[PERSON_NAME]"
click at [390, 400] on input "Son nom" at bounding box center [483, 390] width 305 height 37
type input "SANAI"
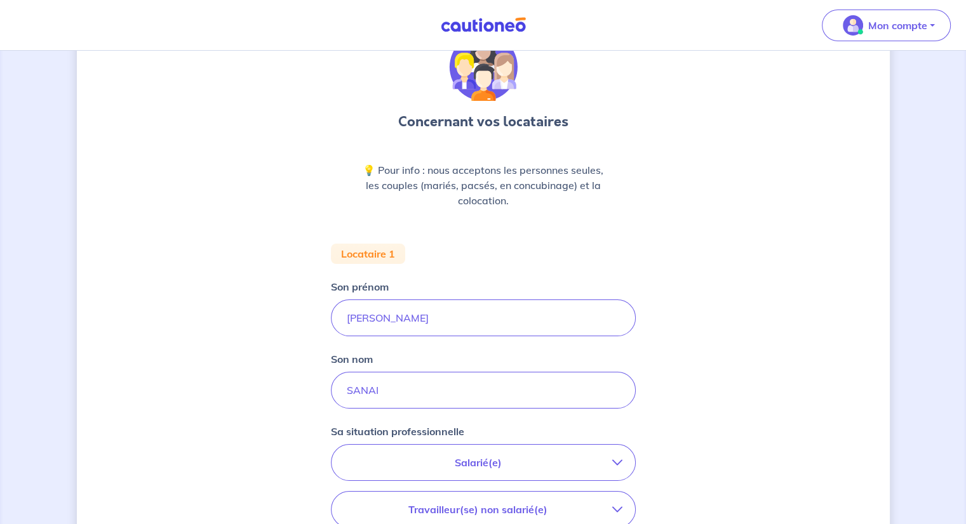
click at [499, 465] on p "Salarié(e)" at bounding box center [478, 462] width 268 height 15
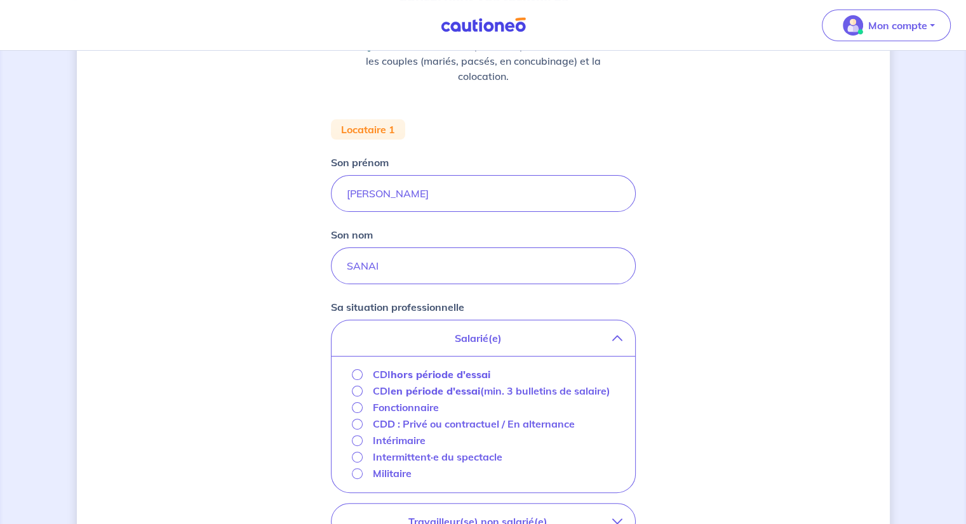
scroll to position [190, 0]
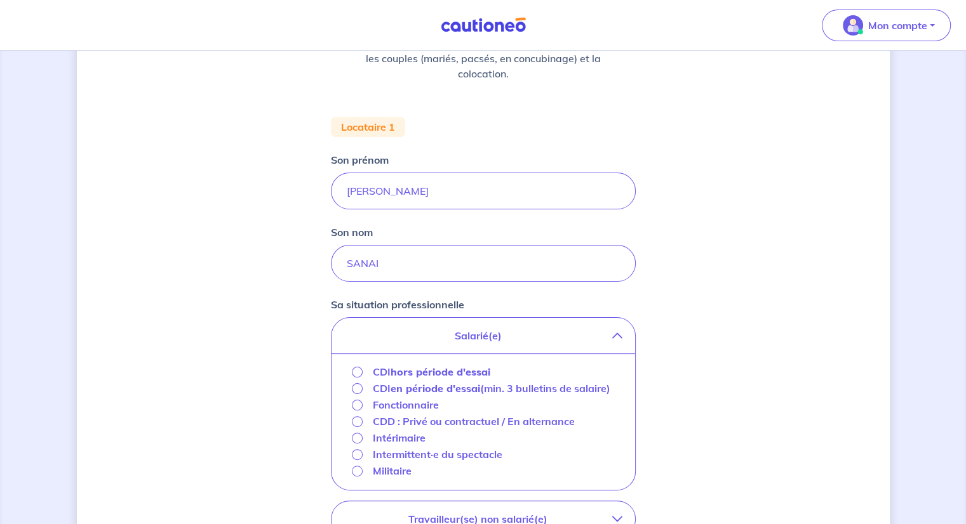
click at [442, 371] on strong "hors période d'essai" at bounding box center [440, 372] width 100 height 13
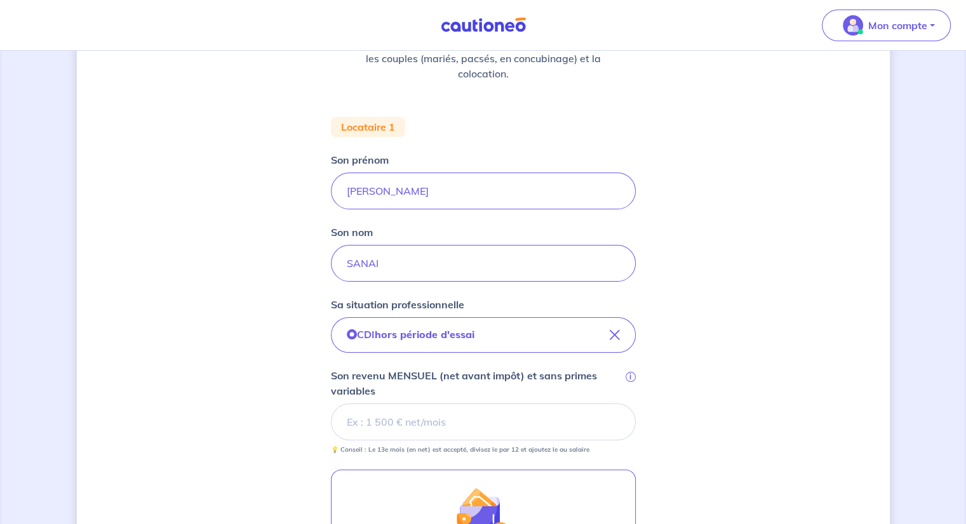
scroll to position [254, 0]
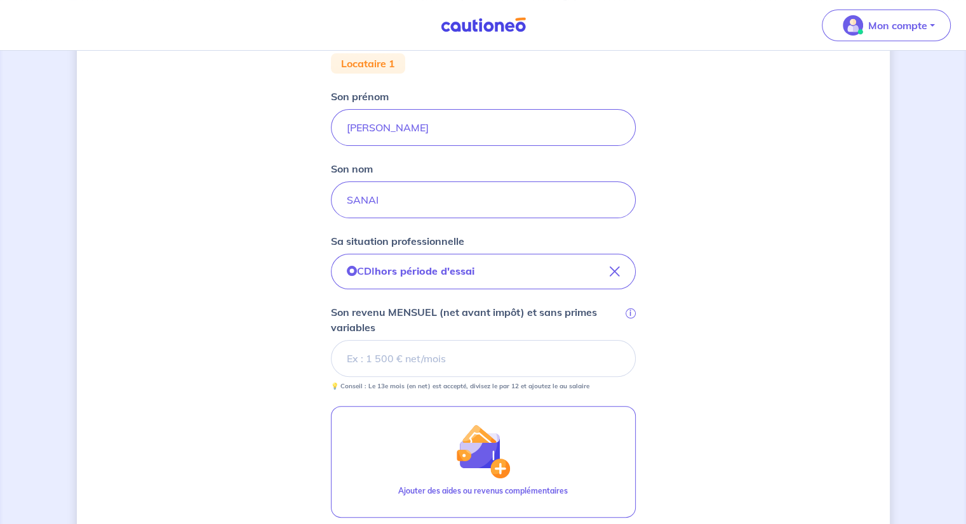
click at [484, 357] on input "Son revenu MENSUEL (net avant impôt) et sans primes variables i" at bounding box center [483, 358] width 305 height 37
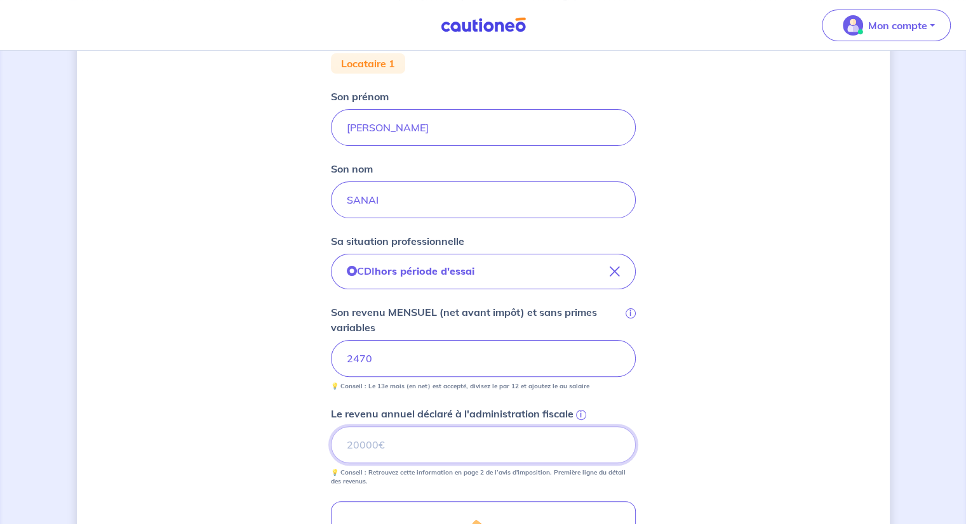
click at [444, 445] on input "Le revenu annuel déclaré à l'administration fiscale i" at bounding box center [483, 445] width 305 height 37
click at [393, 449] on input "Le revenu annuel déclaré à l'administration fiscale i" at bounding box center [483, 445] width 305 height 37
type input "29250"
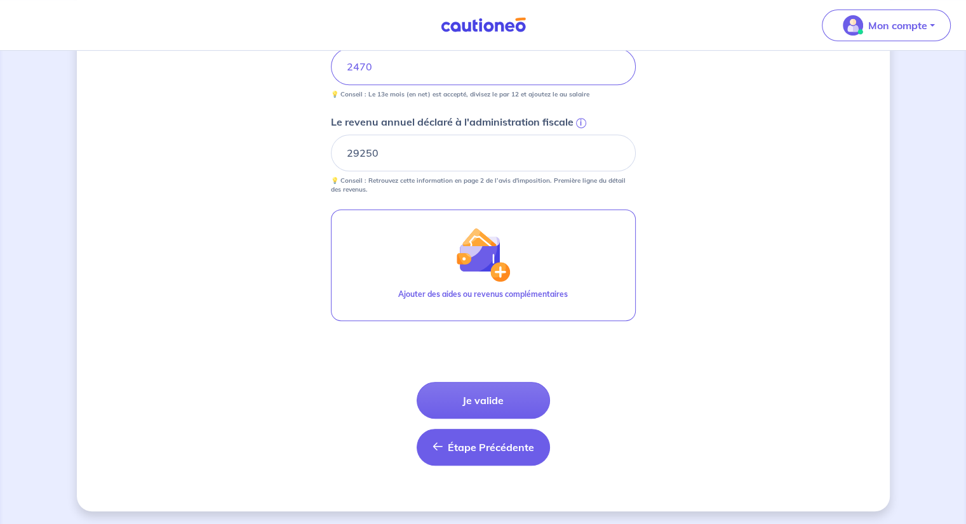
scroll to position [547, 0]
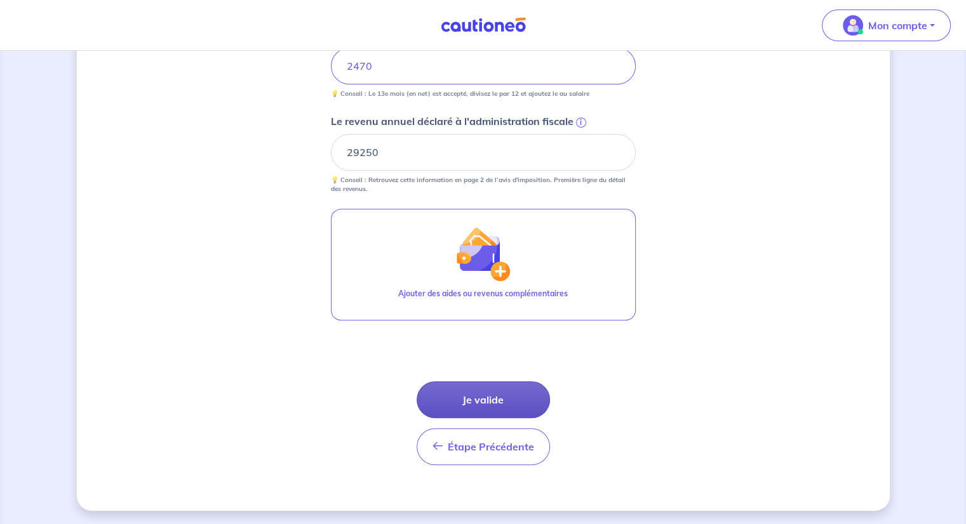
click at [477, 402] on button "Je valide" at bounding box center [482, 400] width 133 height 37
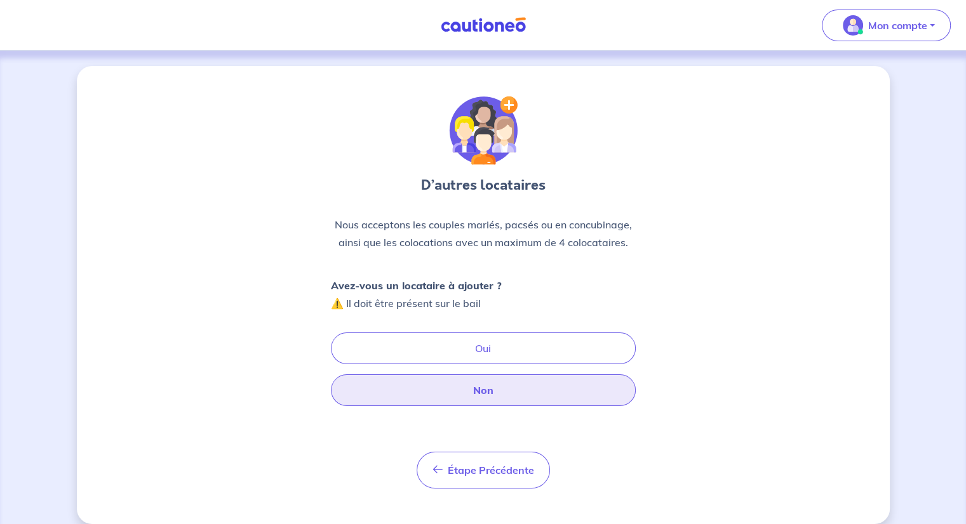
click at [486, 392] on button "Non" at bounding box center [483, 391] width 305 height 32
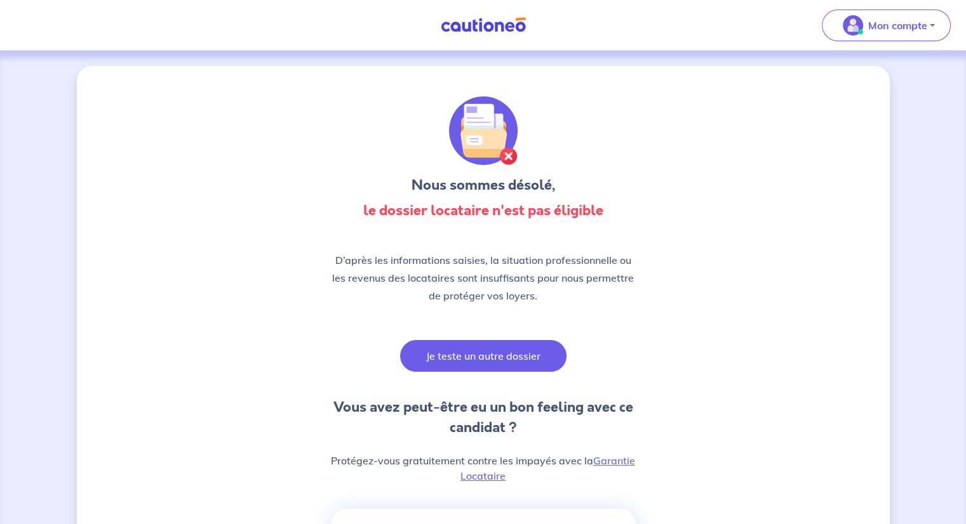
click at [463, 359] on button "Je teste un autre dossier" at bounding box center [483, 356] width 166 height 32
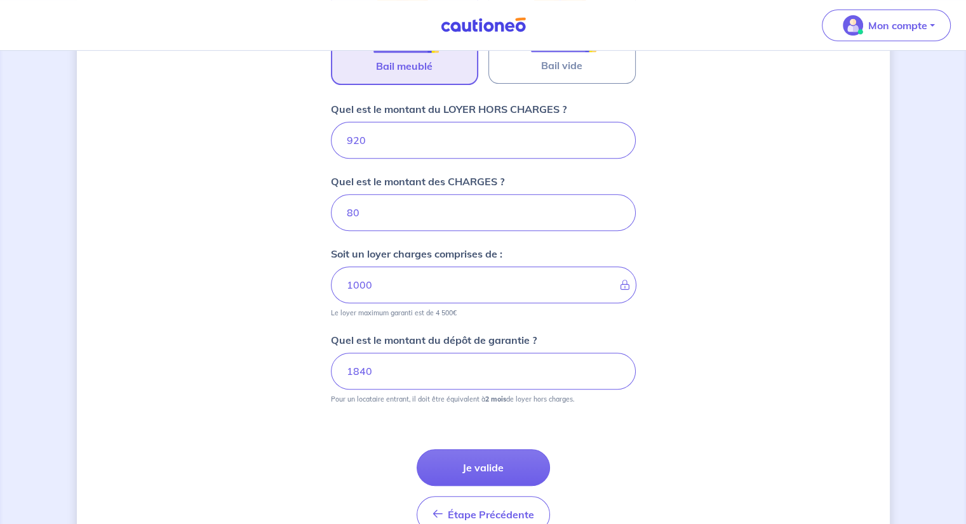
scroll to position [538, 0]
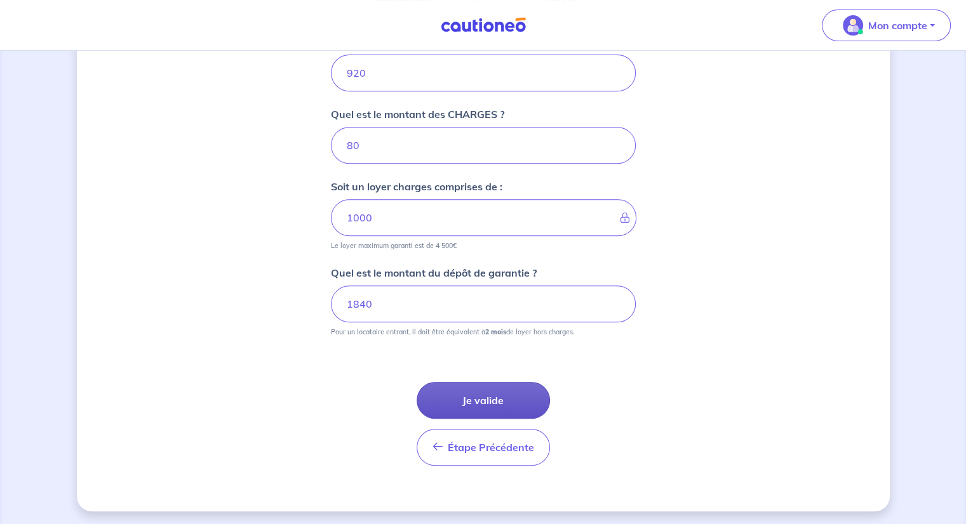
click at [479, 385] on button "Je valide" at bounding box center [482, 400] width 133 height 37
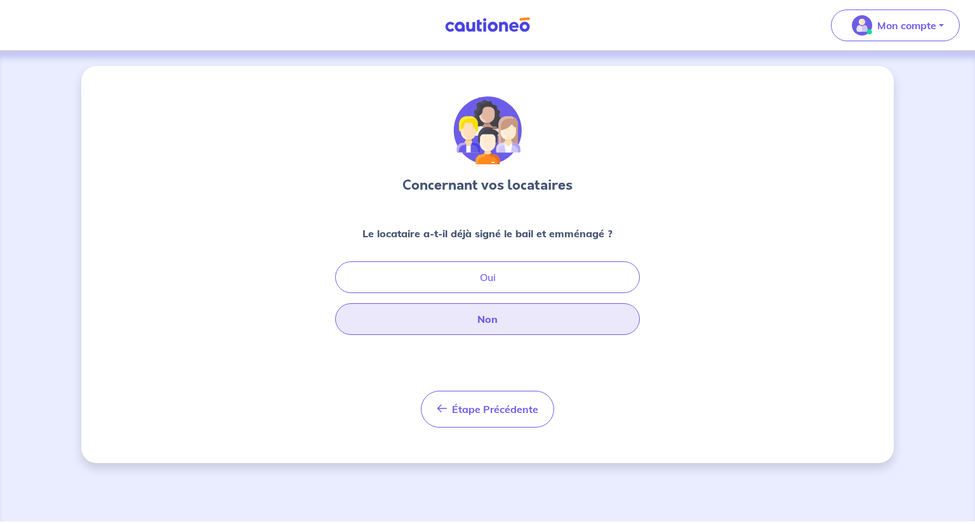
click at [484, 319] on button "Non" at bounding box center [487, 319] width 305 height 32
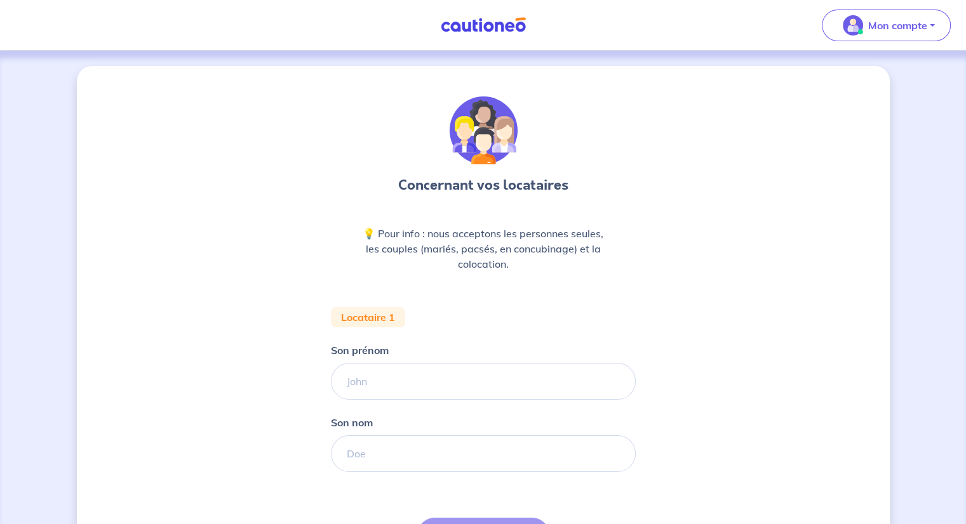
scroll to position [137, 0]
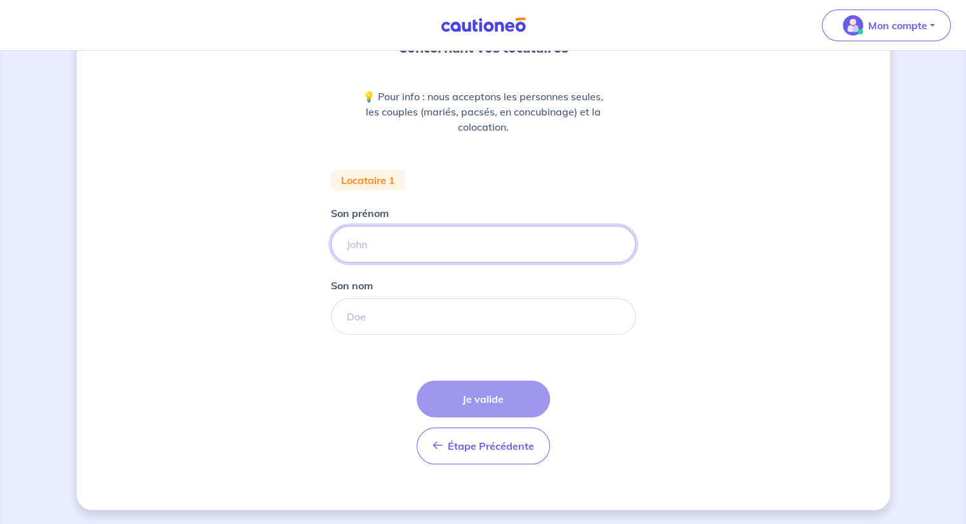
click at [428, 246] on input "Son prénom" at bounding box center [483, 244] width 305 height 37
type input "[PERSON_NAME]"
click at [422, 310] on input "Son nom" at bounding box center [483, 316] width 305 height 37
type input "SANAI"
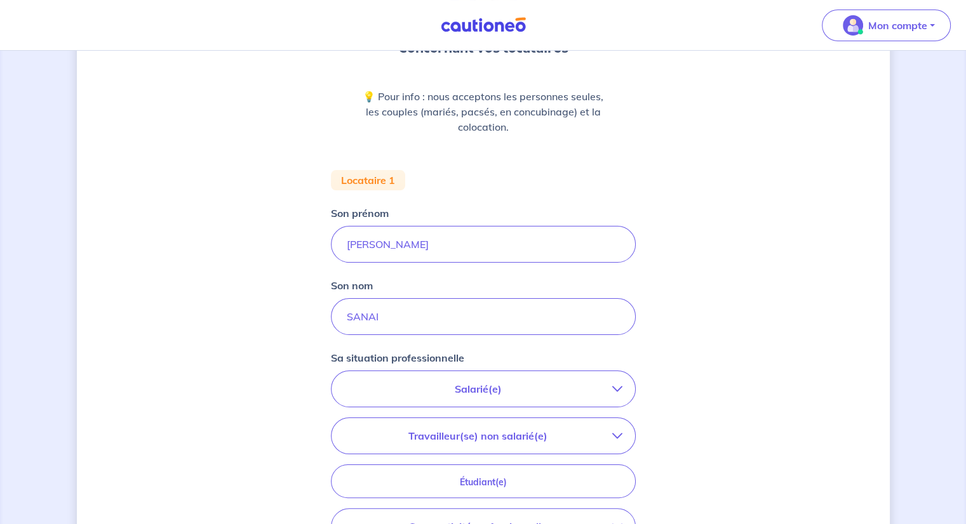
click at [452, 387] on p "Salarié(e)" at bounding box center [478, 389] width 268 height 15
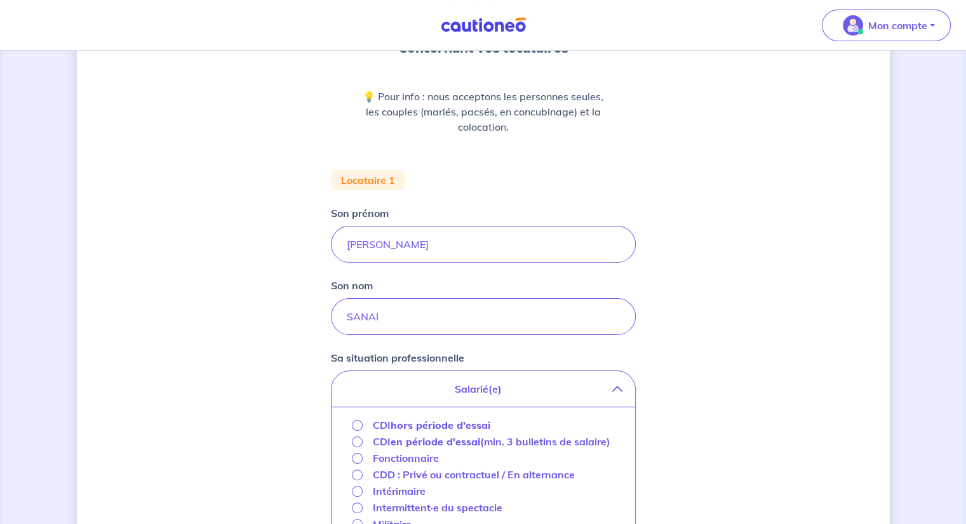
scroll to position [201, 0]
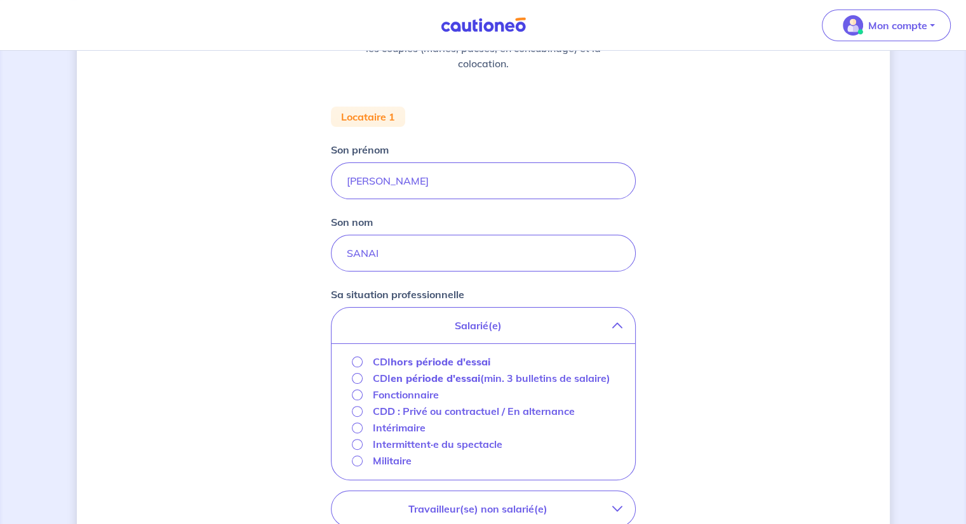
click at [459, 358] on strong "hors période d'essai" at bounding box center [440, 361] width 100 height 13
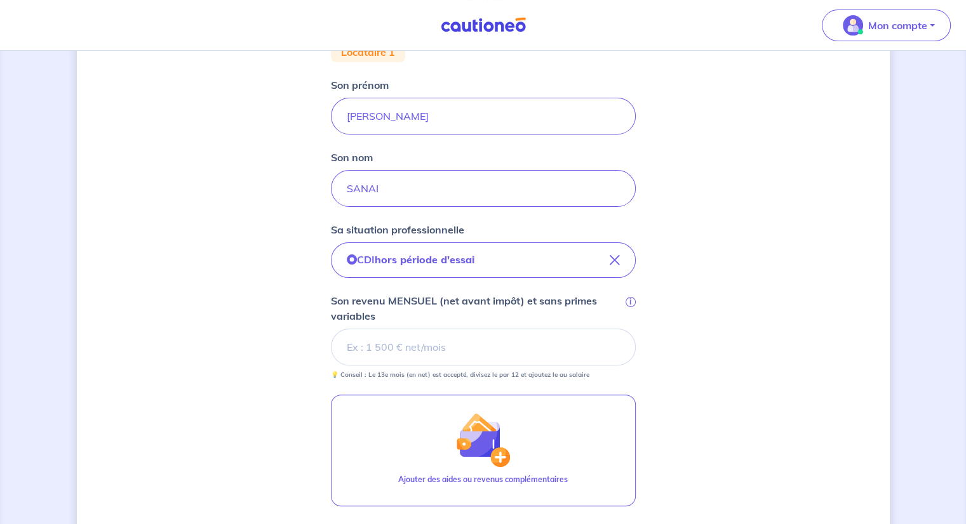
scroll to position [328, 0]
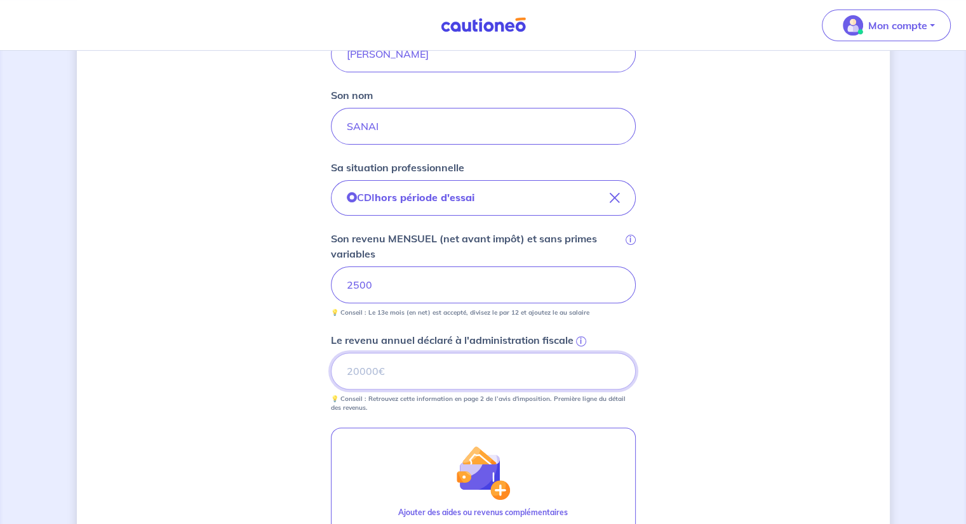
click at [478, 359] on input "Le revenu annuel déclaré à l'administration fiscale i" at bounding box center [483, 371] width 305 height 37
click at [415, 381] on input "Le revenu annuel déclaré à l'administration fiscale i" at bounding box center [483, 371] width 305 height 37
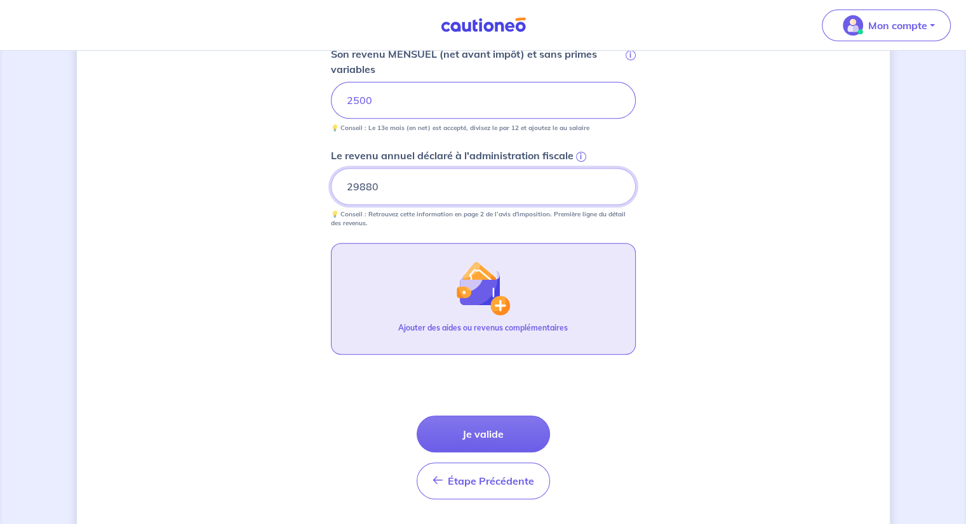
scroll to position [547, 0]
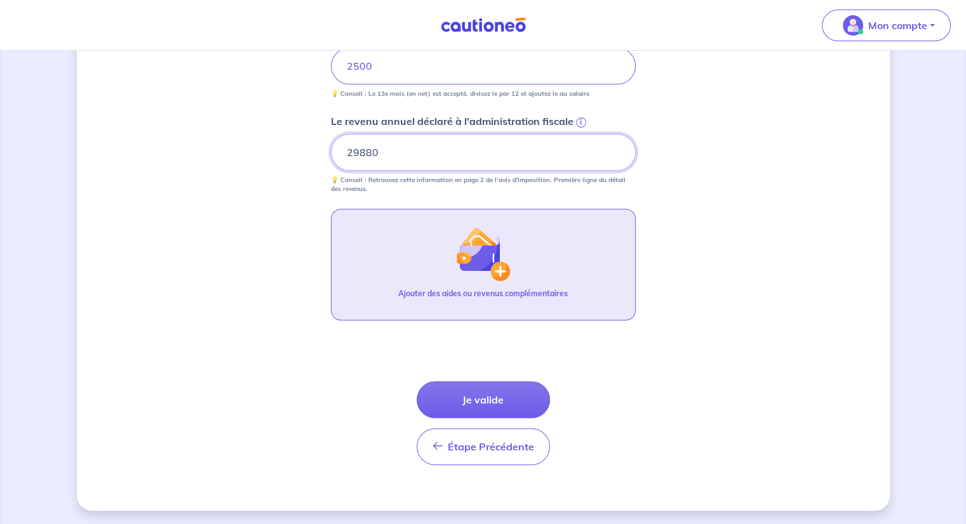
type input "29880"
click at [493, 412] on button "Je valide" at bounding box center [482, 400] width 133 height 37
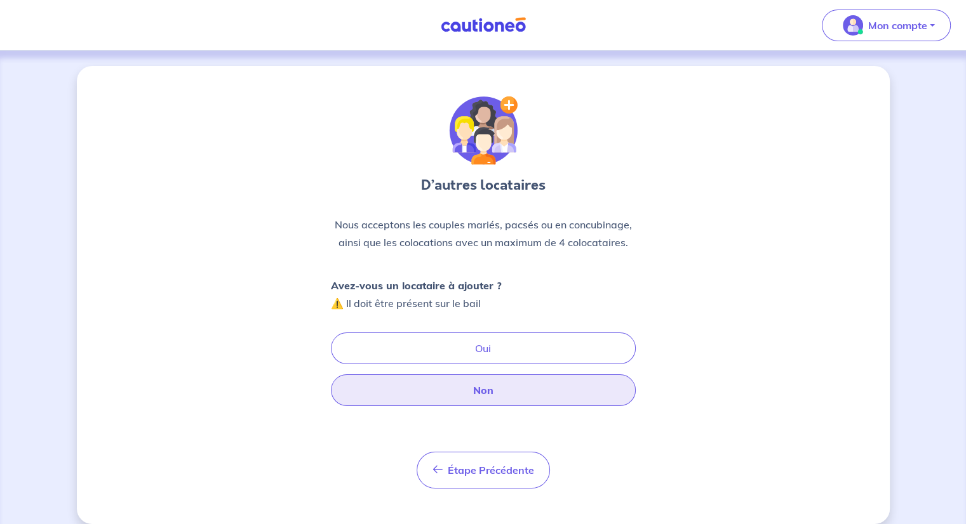
click at [486, 389] on button "Non" at bounding box center [483, 391] width 305 height 32
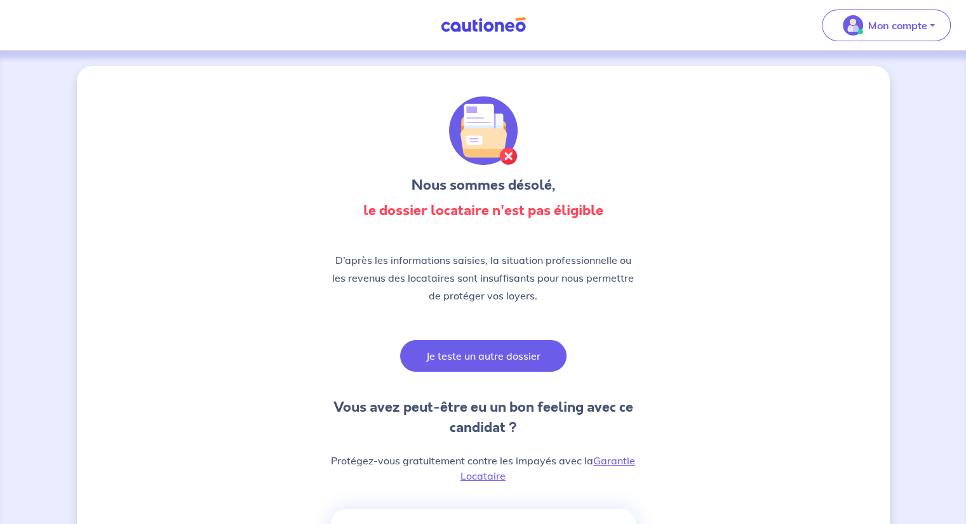
click at [475, 357] on button "Je teste un autre dossier" at bounding box center [483, 356] width 166 height 32
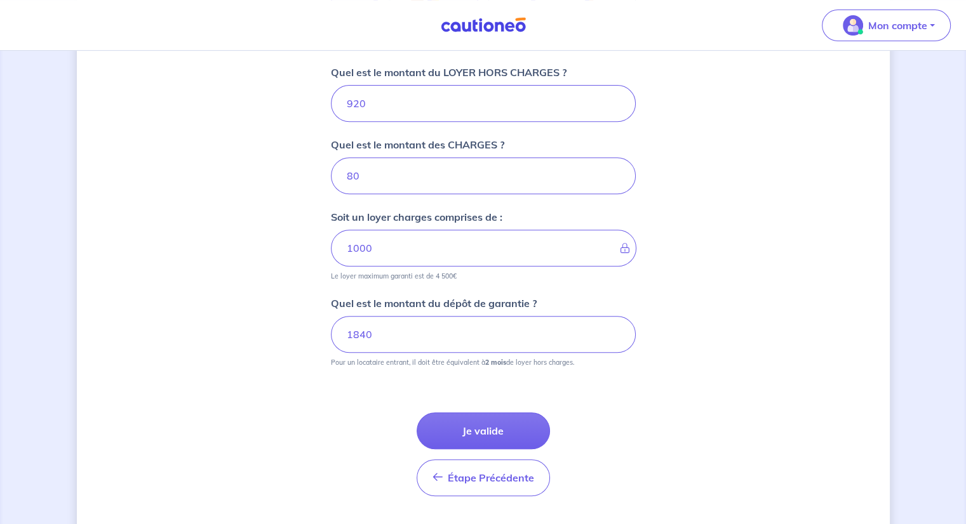
scroll to position [538, 0]
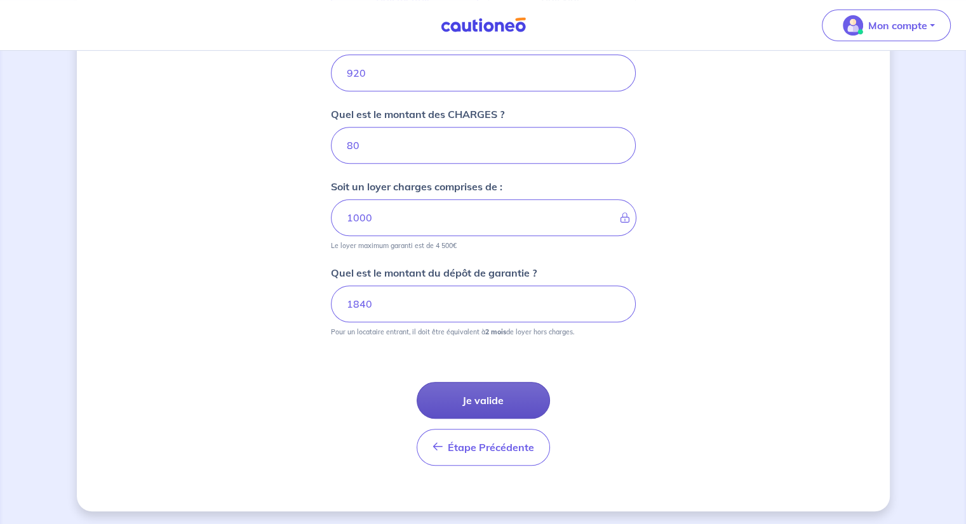
click at [475, 396] on button "Je valide" at bounding box center [482, 400] width 133 height 37
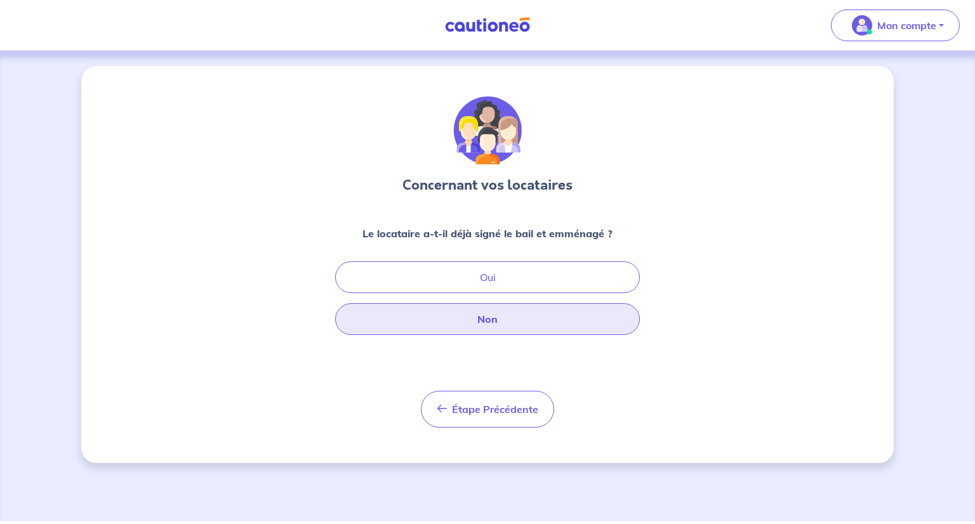
click at [486, 326] on button "Non" at bounding box center [487, 319] width 305 height 32
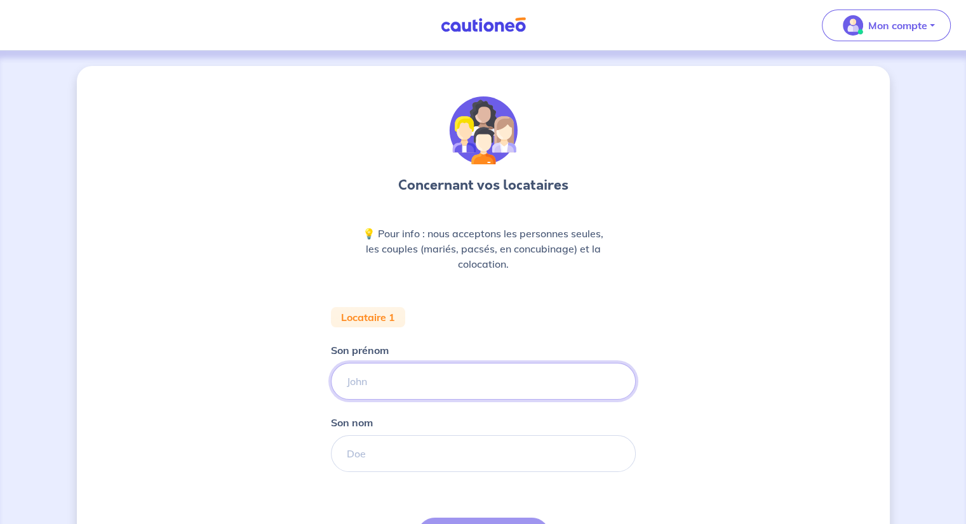
click at [439, 391] on input "Son prénom" at bounding box center [483, 381] width 305 height 37
type input "[PERSON_NAME]"
click at [385, 448] on input "Son nom" at bounding box center [483, 453] width 305 height 37
type input "SANAI"
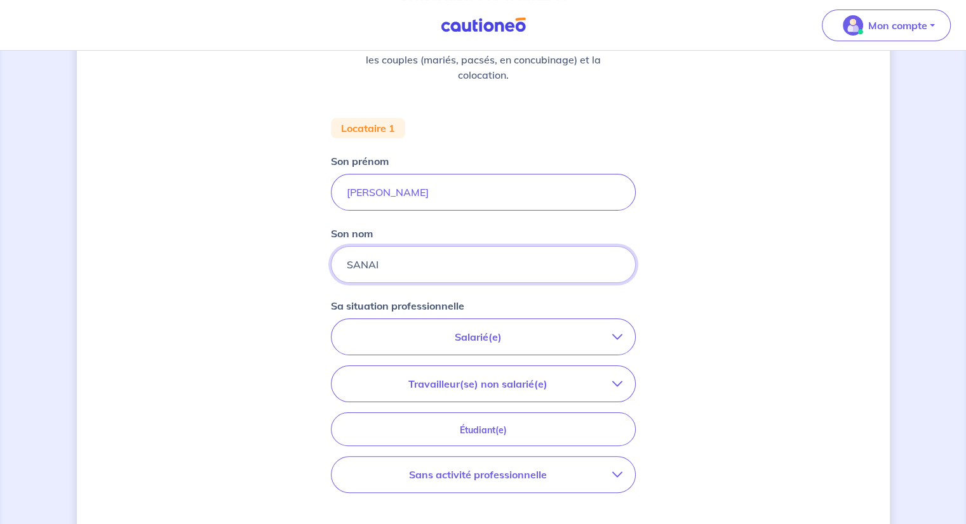
scroll to position [254, 0]
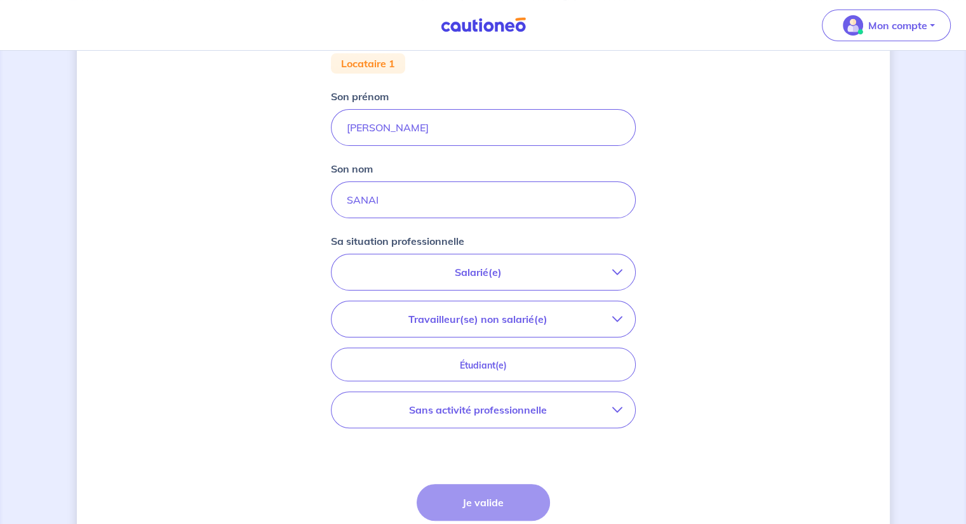
click at [481, 269] on p "Salarié(e)" at bounding box center [478, 272] width 268 height 15
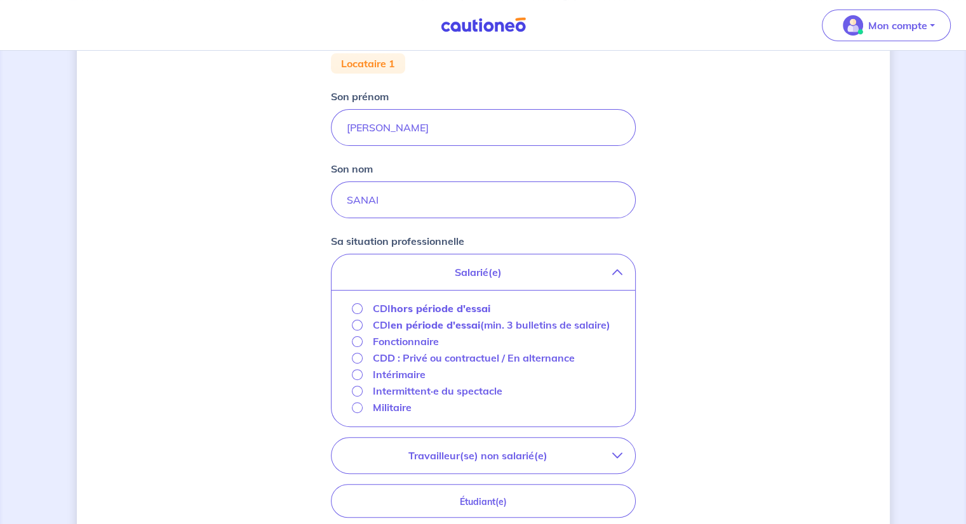
click at [461, 308] on strong "hors période d'essai" at bounding box center [440, 308] width 100 height 13
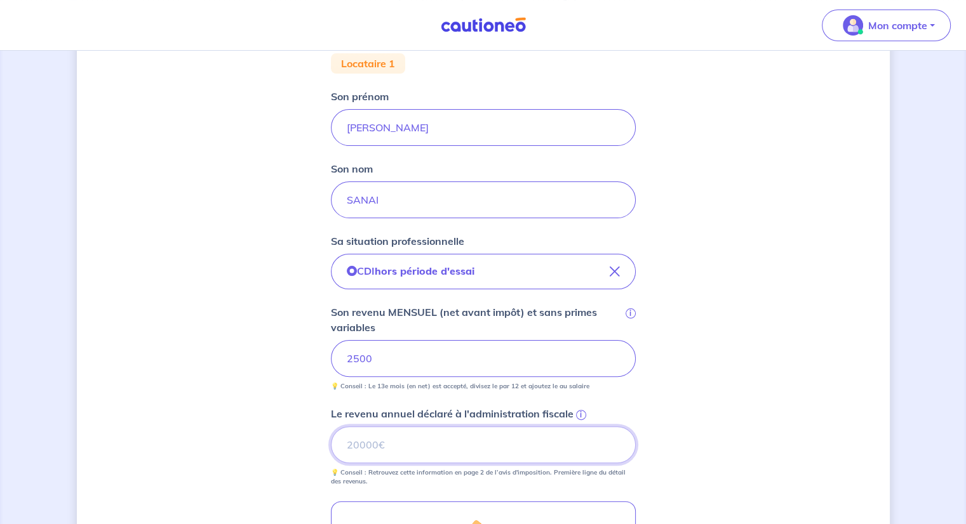
click at [392, 448] on input "Le revenu annuel déclaré à l'administration fiscale i" at bounding box center [483, 445] width 305 height 37
click at [392, 435] on input "Le revenu annuel déclaré à l'administration fiscale i" at bounding box center [483, 445] width 305 height 37
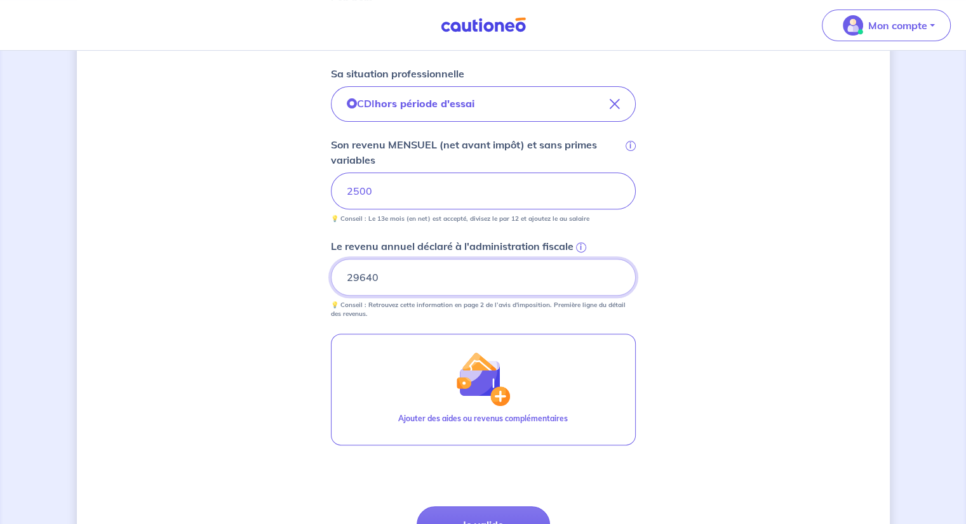
scroll to position [444, 0]
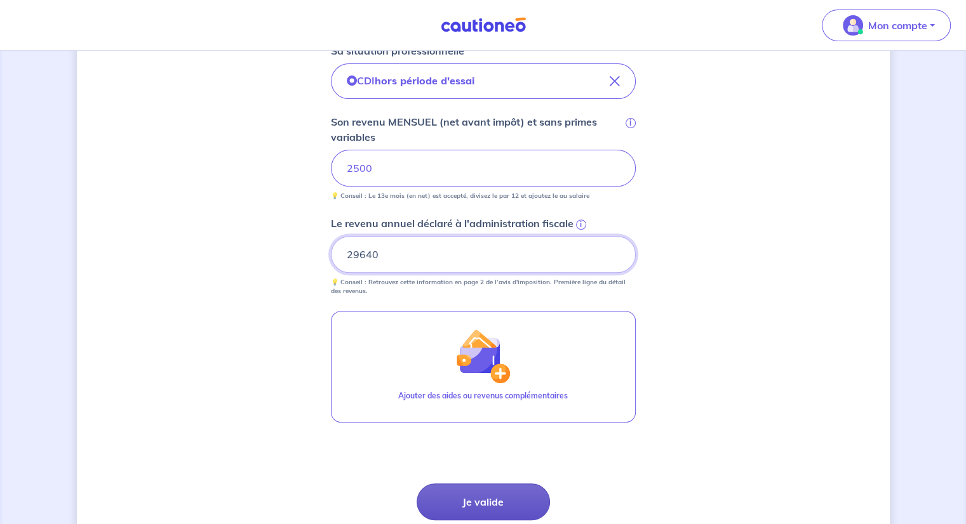
type input "29640"
click at [495, 501] on button "Je valide" at bounding box center [482, 502] width 133 height 37
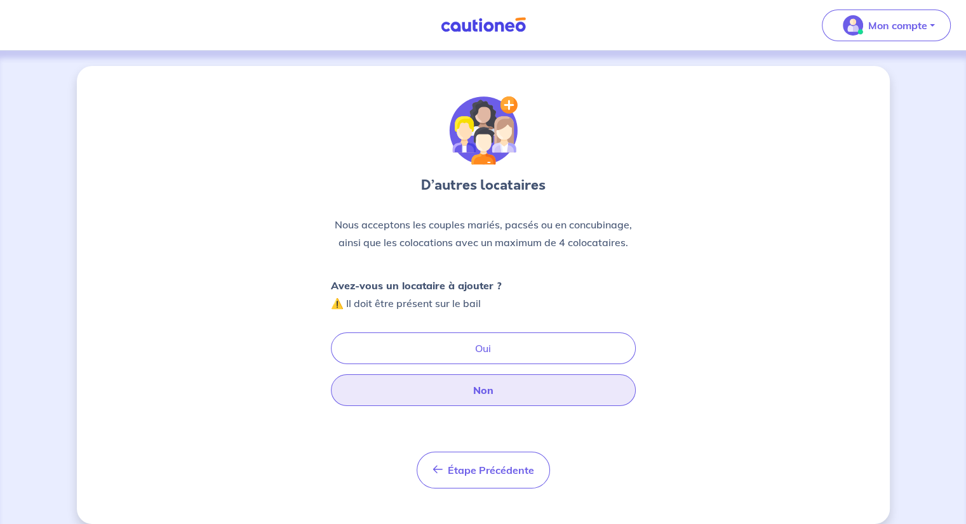
click at [484, 394] on button "Non" at bounding box center [483, 391] width 305 height 32
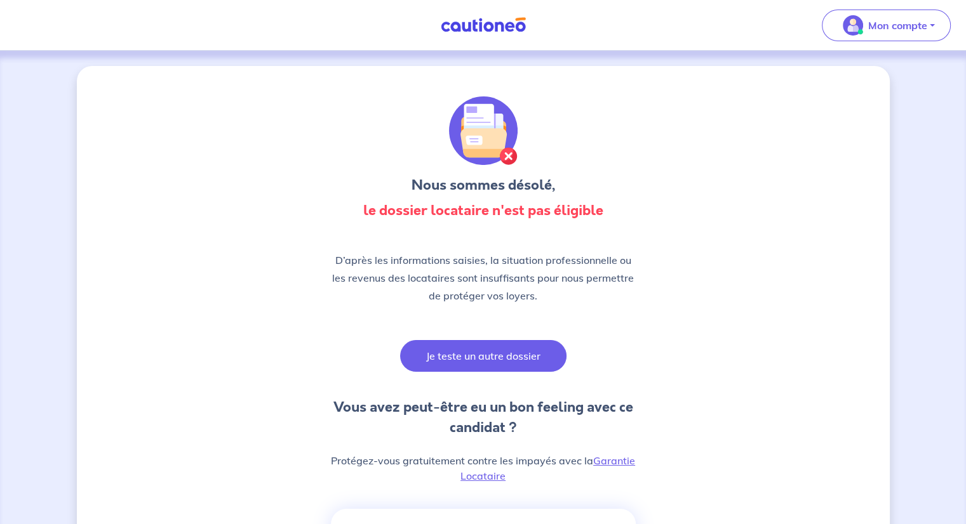
click at [493, 359] on button "Je teste un autre dossier" at bounding box center [483, 356] width 166 height 32
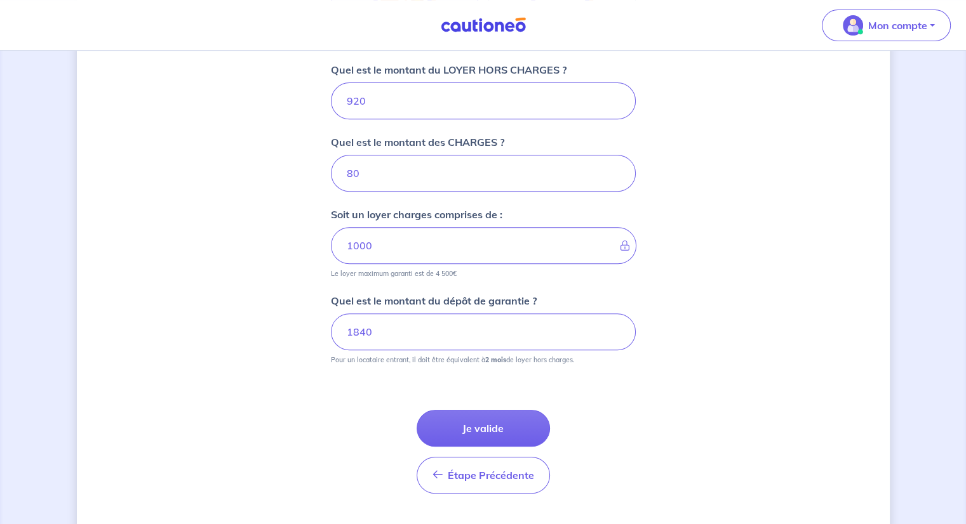
scroll to position [538, 0]
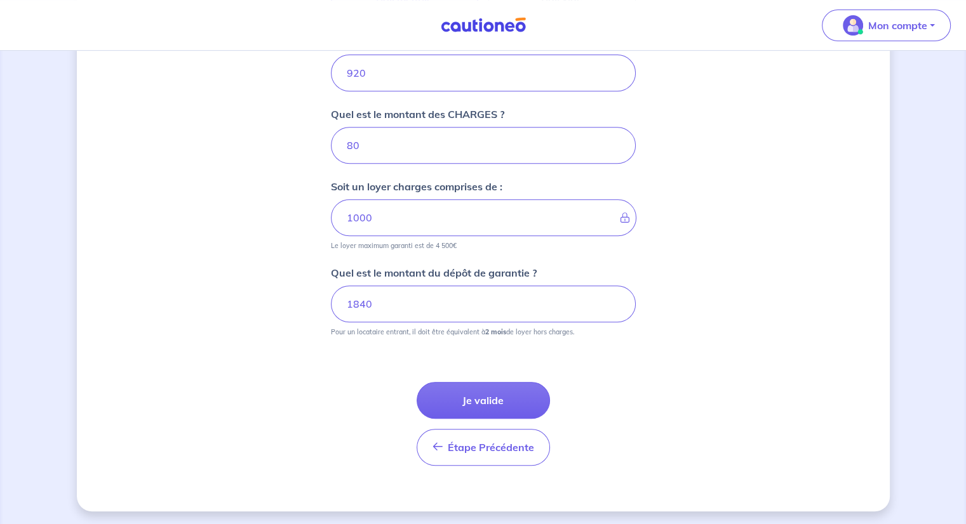
click at [470, 404] on button "Je valide" at bounding box center [482, 400] width 133 height 37
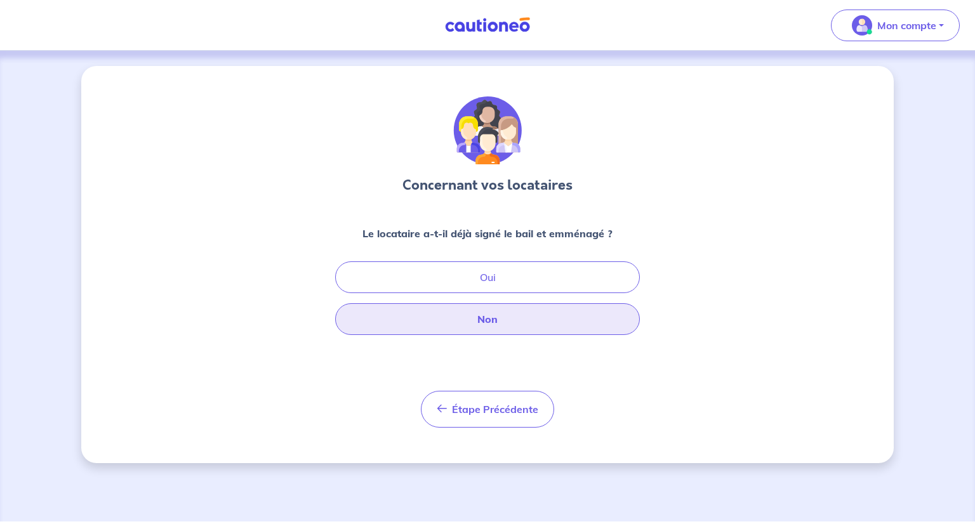
click at [488, 319] on button "Non" at bounding box center [487, 319] width 305 height 32
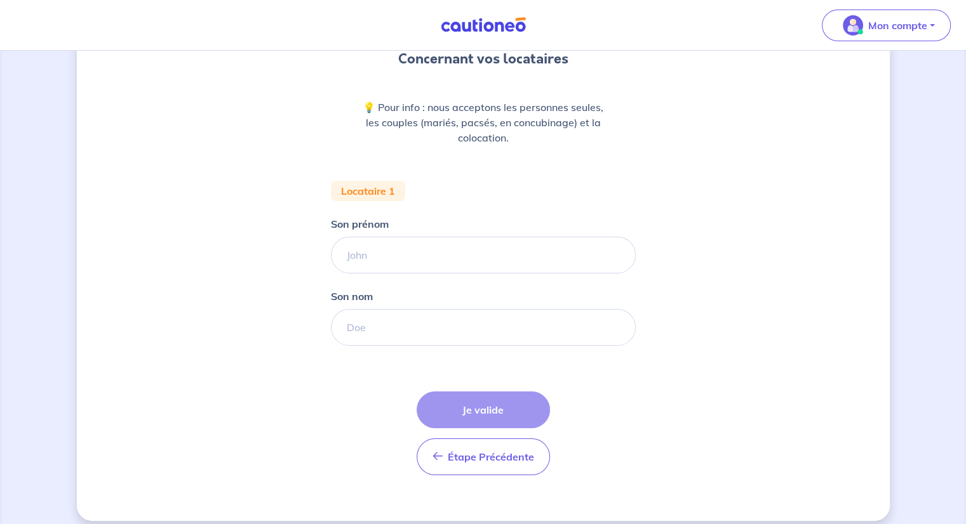
scroll to position [127, 0]
click at [415, 256] on input "Son prénom" at bounding box center [483, 254] width 305 height 37
type input "[PERSON_NAME]"
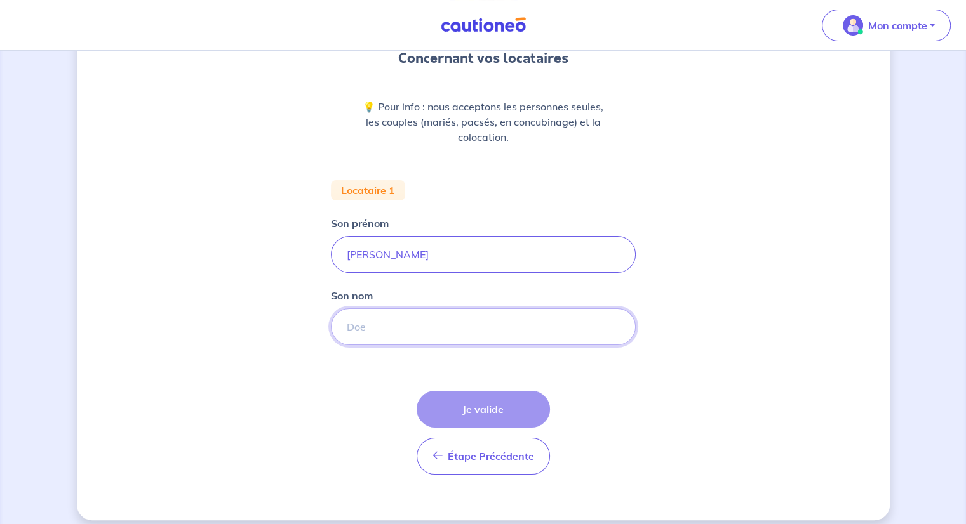
click at [387, 340] on input "Son nom" at bounding box center [483, 327] width 305 height 37
type input "SANAI"
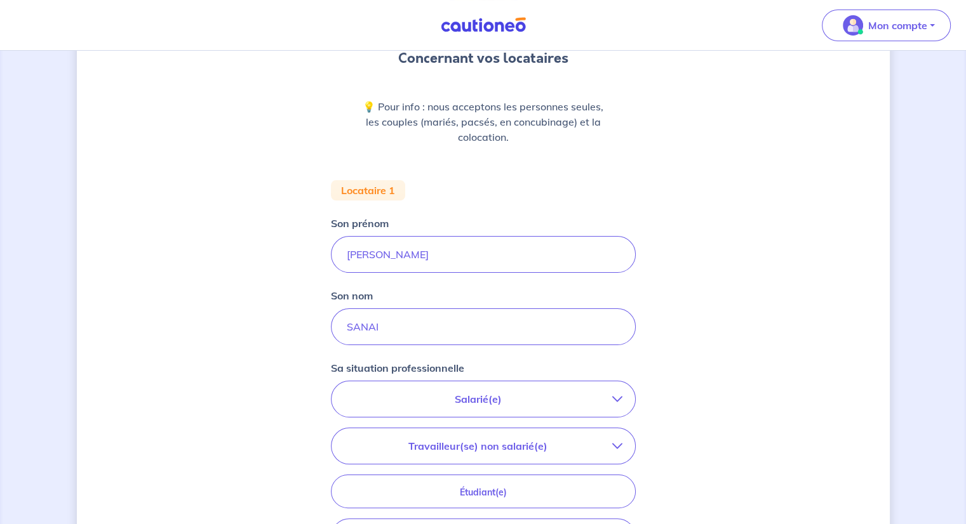
click at [462, 404] on p "Salarié(e)" at bounding box center [478, 399] width 268 height 15
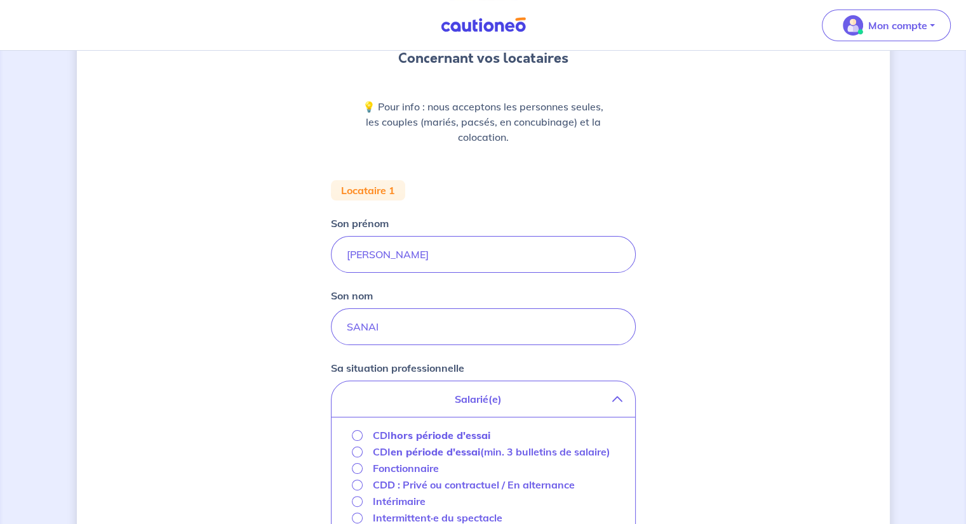
click at [467, 429] on strong "hors période d'essai" at bounding box center [440, 435] width 100 height 13
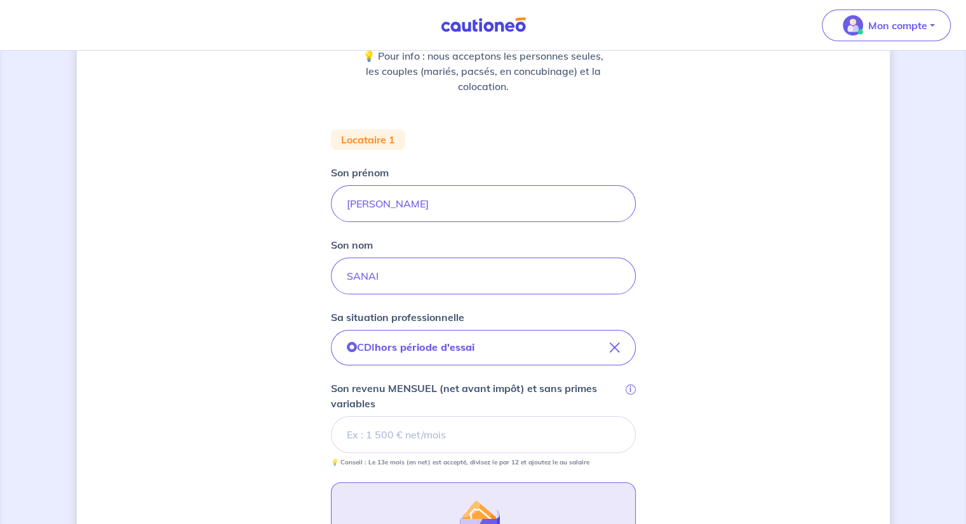
scroll to position [254, 0]
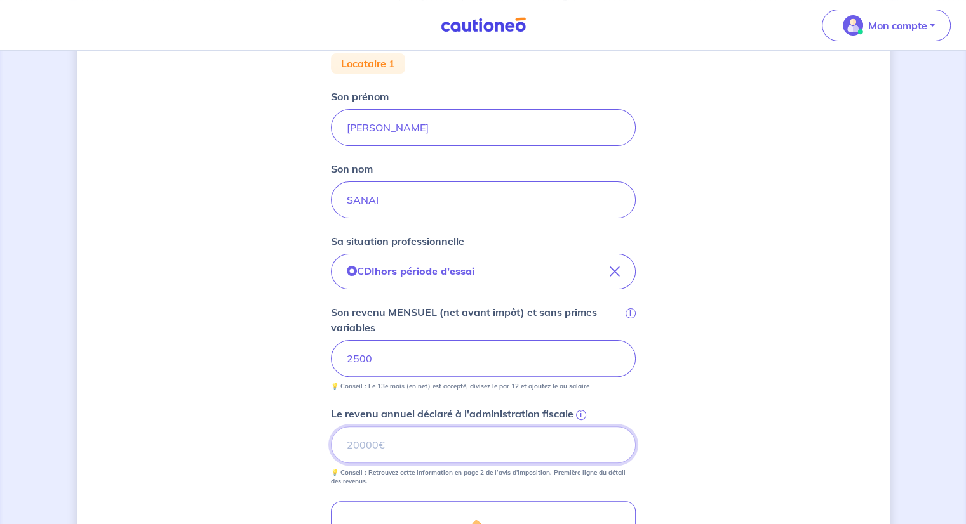
click at [409, 435] on input "Le revenu annuel déclaré à l'administration fiscale i" at bounding box center [483, 445] width 305 height 37
type input "30000"
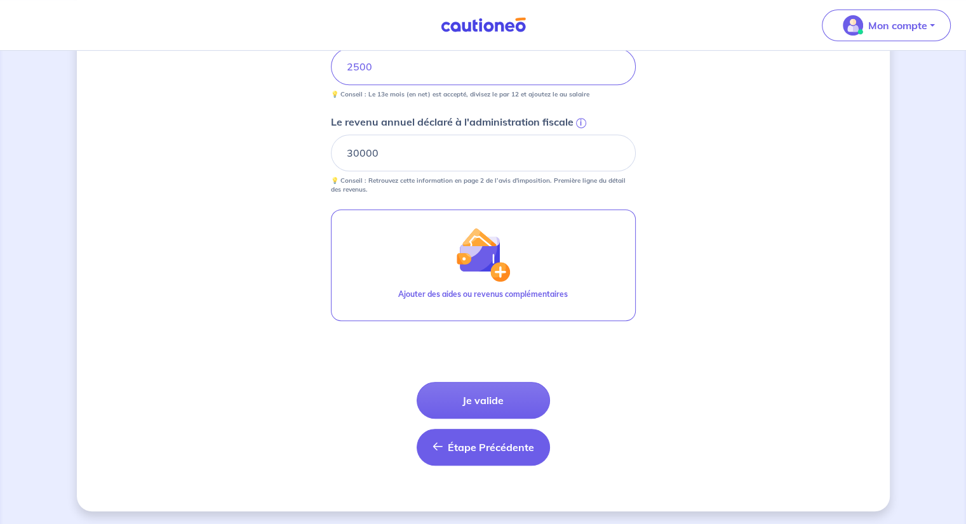
scroll to position [547, 0]
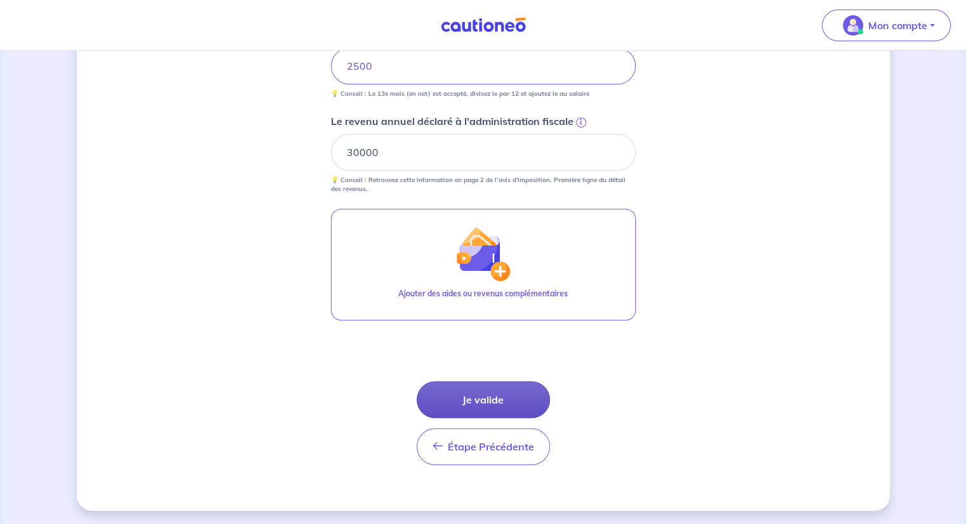
click at [490, 404] on button "Je valide" at bounding box center [482, 400] width 133 height 37
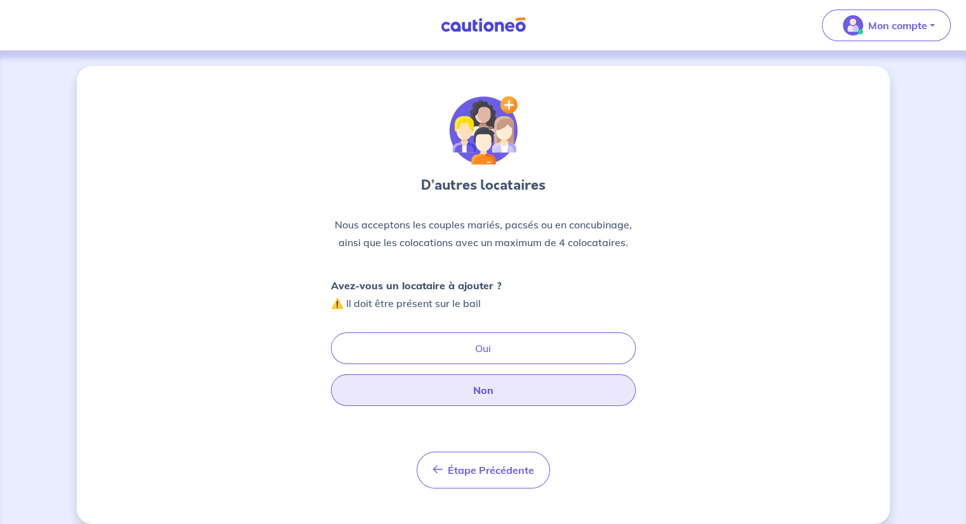
click at [490, 399] on button "Non" at bounding box center [483, 391] width 305 height 32
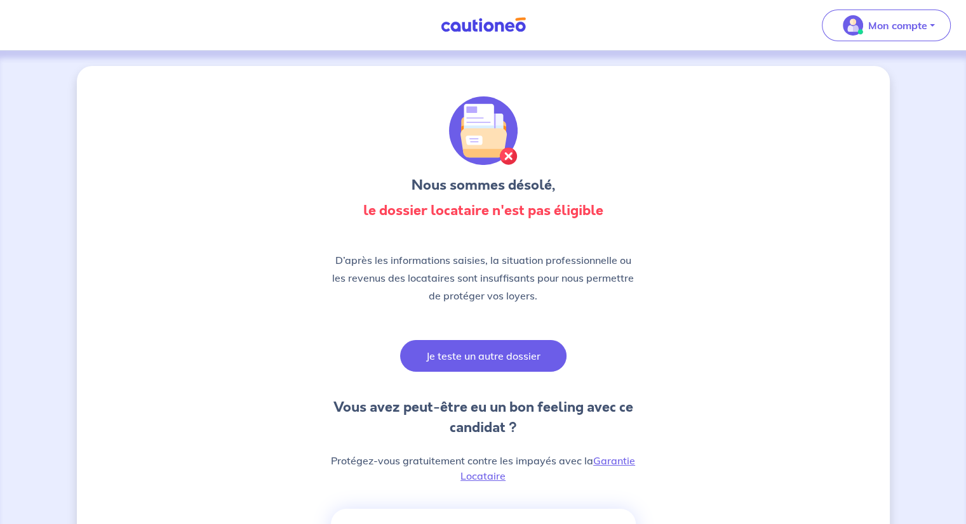
click at [490, 361] on button "Je teste un autre dossier" at bounding box center [483, 356] width 166 height 32
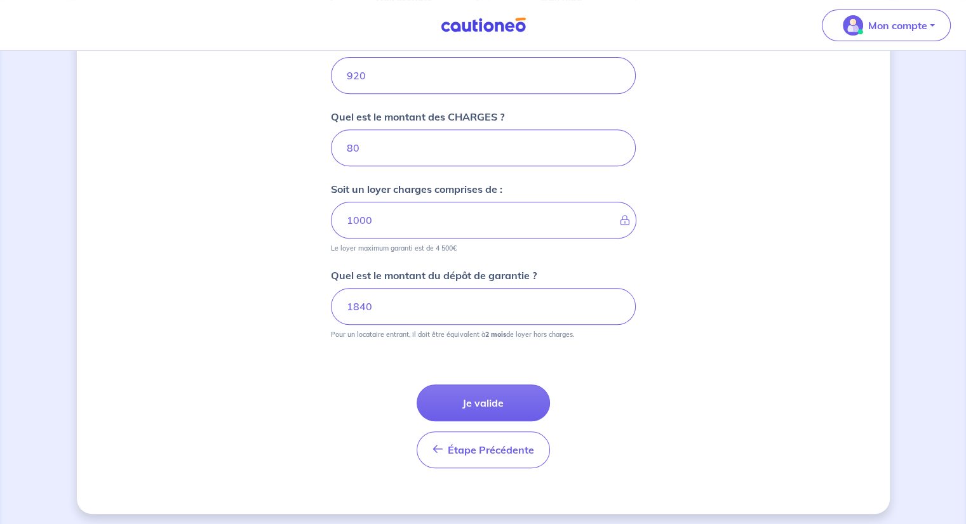
scroll to position [538, 0]
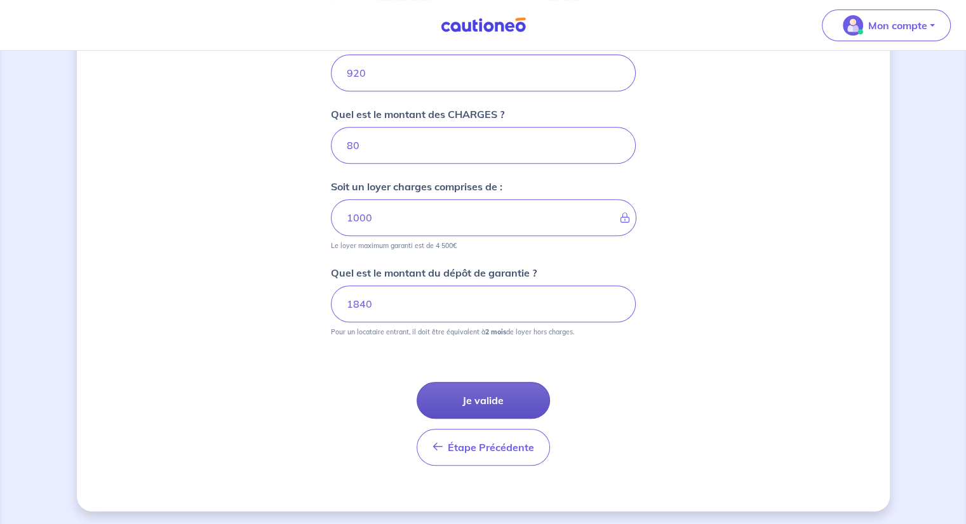
click at [474, 398] on button "Je valide" at bounding box center [482, 400] width 133 height 37
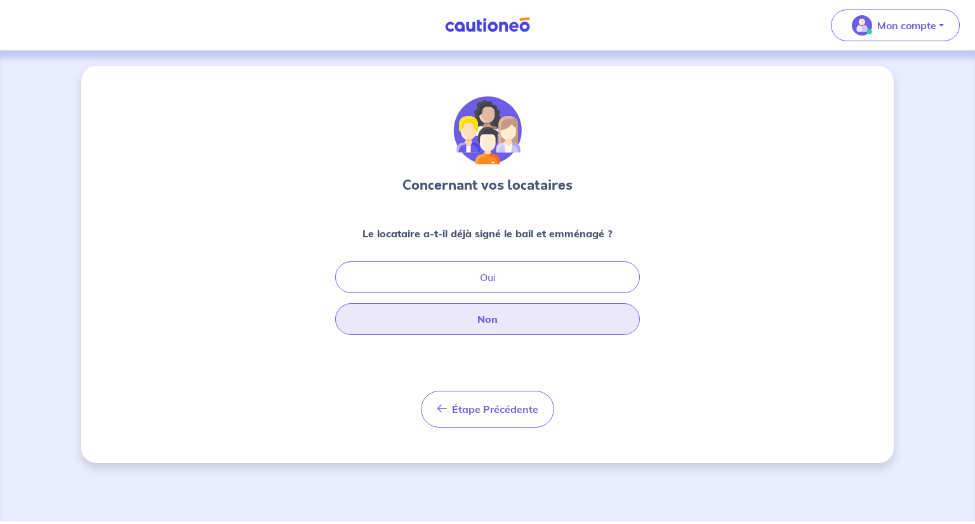
click at [481, 321] on button "Non" at bounding box center [487, 319] width 305 height 32
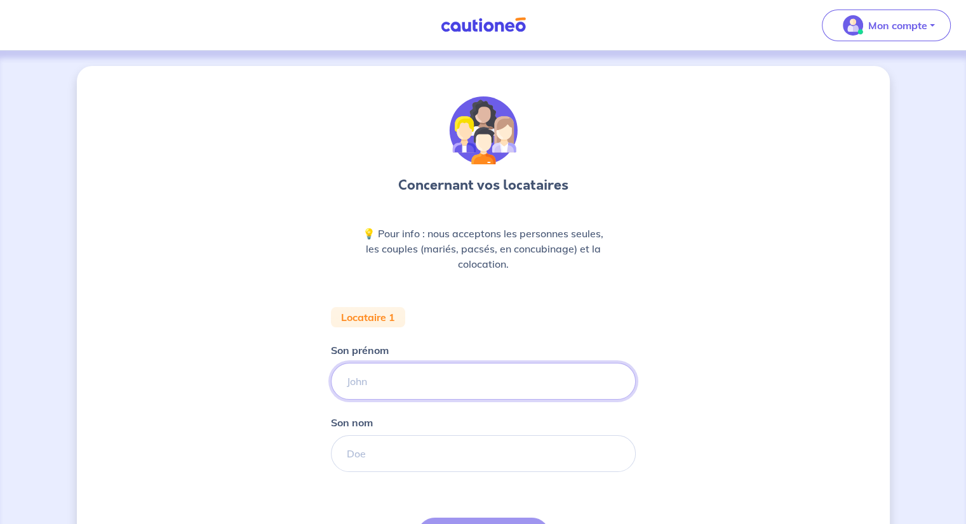
click at [449, 389] on input "Son prénom" at bounding box center [483, 381] width 305 height 37
type input "[PERSON_NAME]"
click at [397, 454] on input "Son nom" at bounding box center [483, 453] width 305 height 37
type input "SANAI"
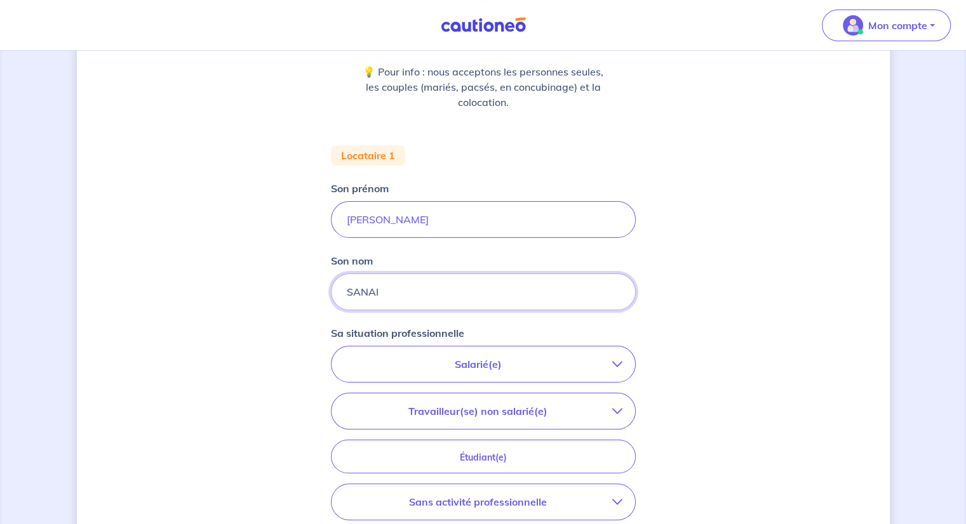
scroll to position [254, 0]
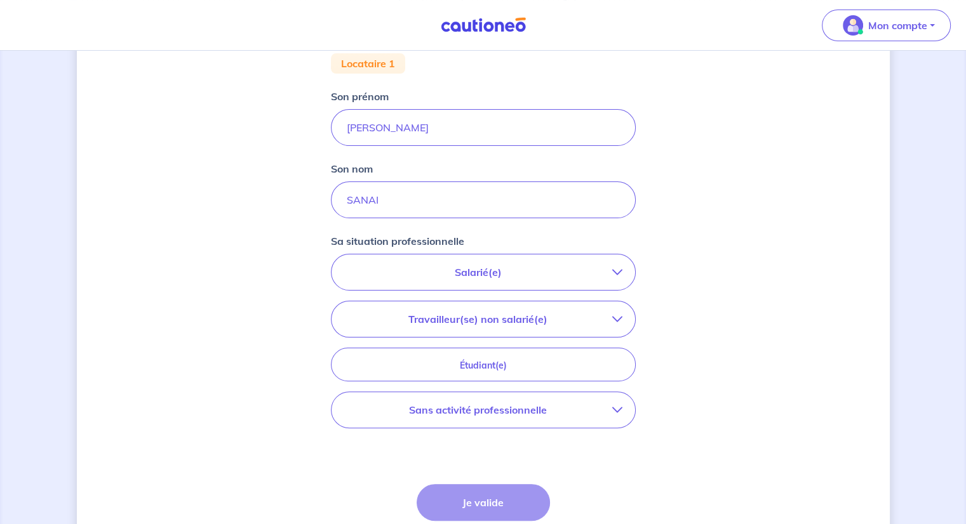
click at [483, 272] on p "Salarié(e)" at bounding box center [478, 272] width 268 height 15
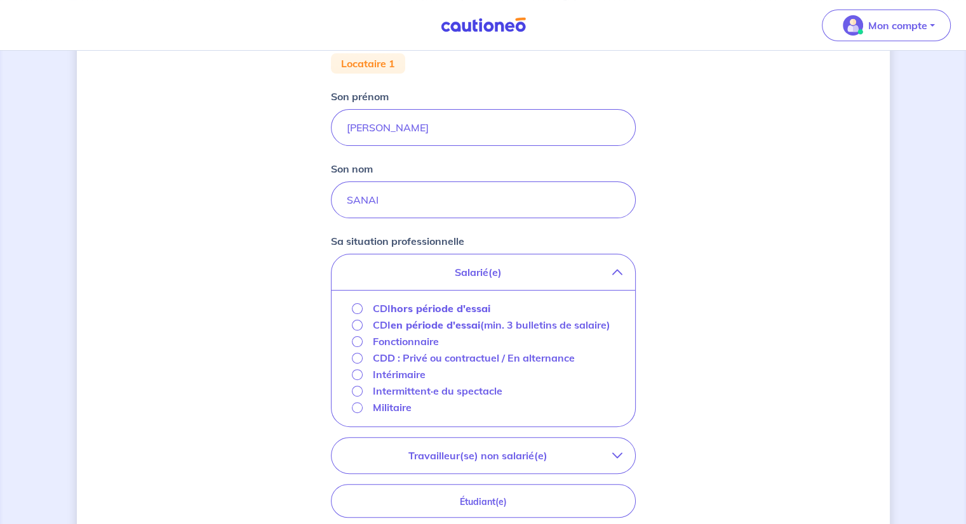
click at [444, 305] on strong "hors période d'essai" at bounding box center [440, 308] width 100 height 13
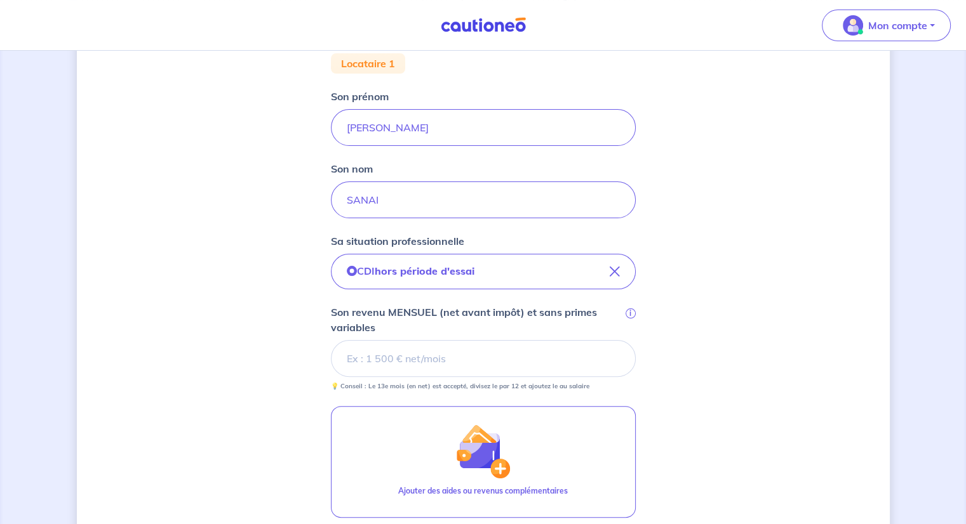
click at [483, 356] on input "Son revenu MENSUEL (net avant impôt) et sans primes variables i" at bounding box center [483, 358] width 305 height 37
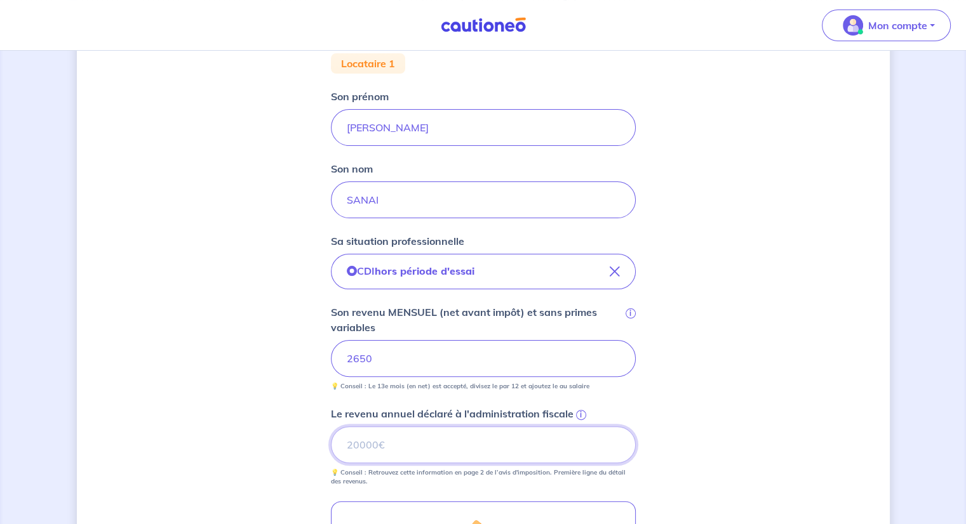
click at [409, 444] on input "Le revenu annuel déclaré à l'administration fiscale i" at bounding box center [483, 445] width 305 height 37
type input "30000"
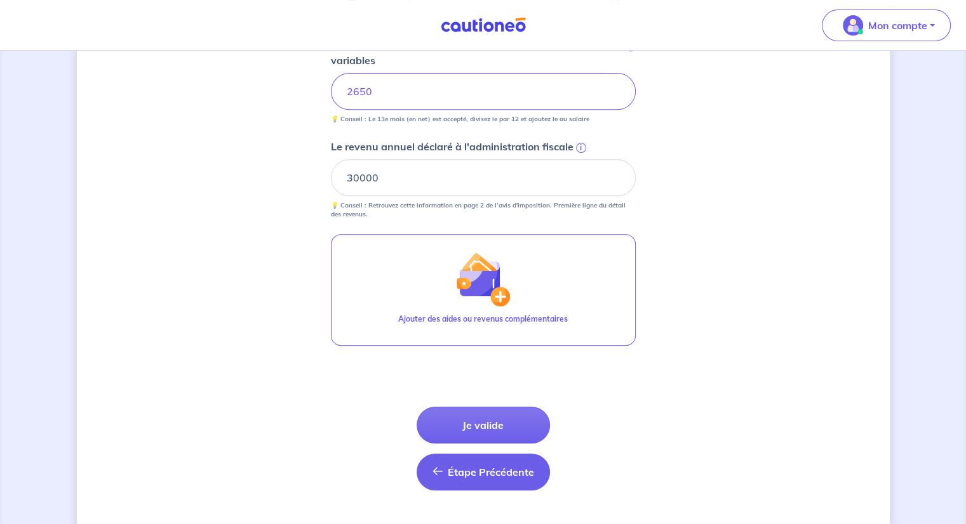
scroll to position [547, 0]
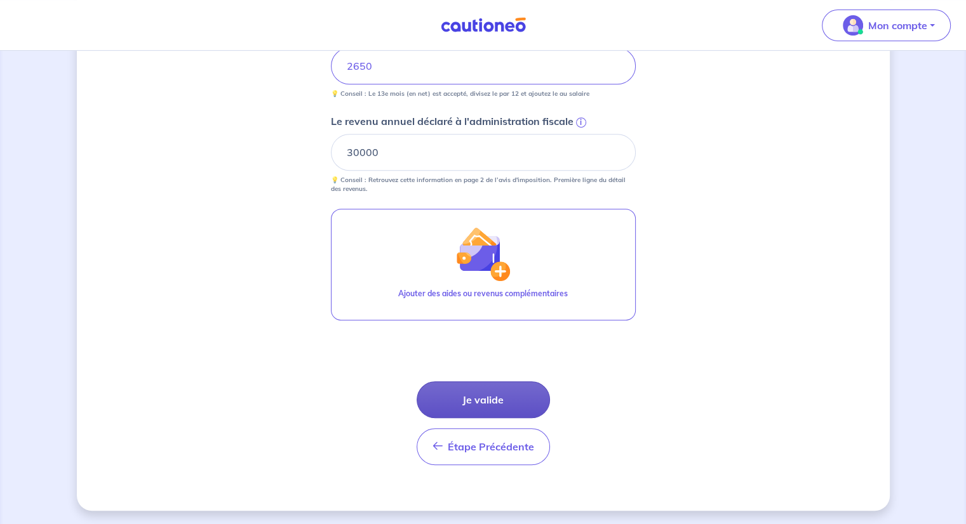
click at [495, 402] on button "Je valide" at bounding box center [482, 400] width 133 height 37
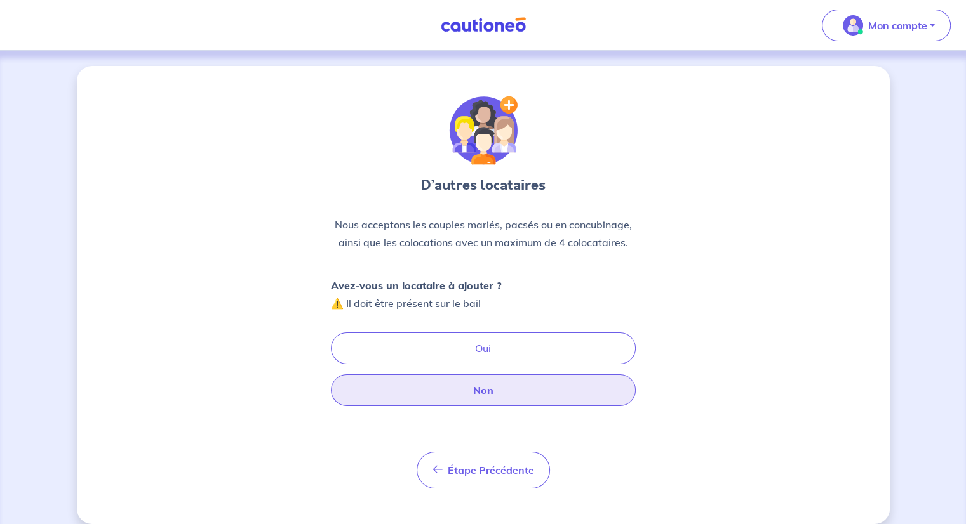
click at [481, 385] on button "Non" at bounding box center [483, 391] width 305 height 32
